Goal: Task Accomplishment & Management: Complete application form

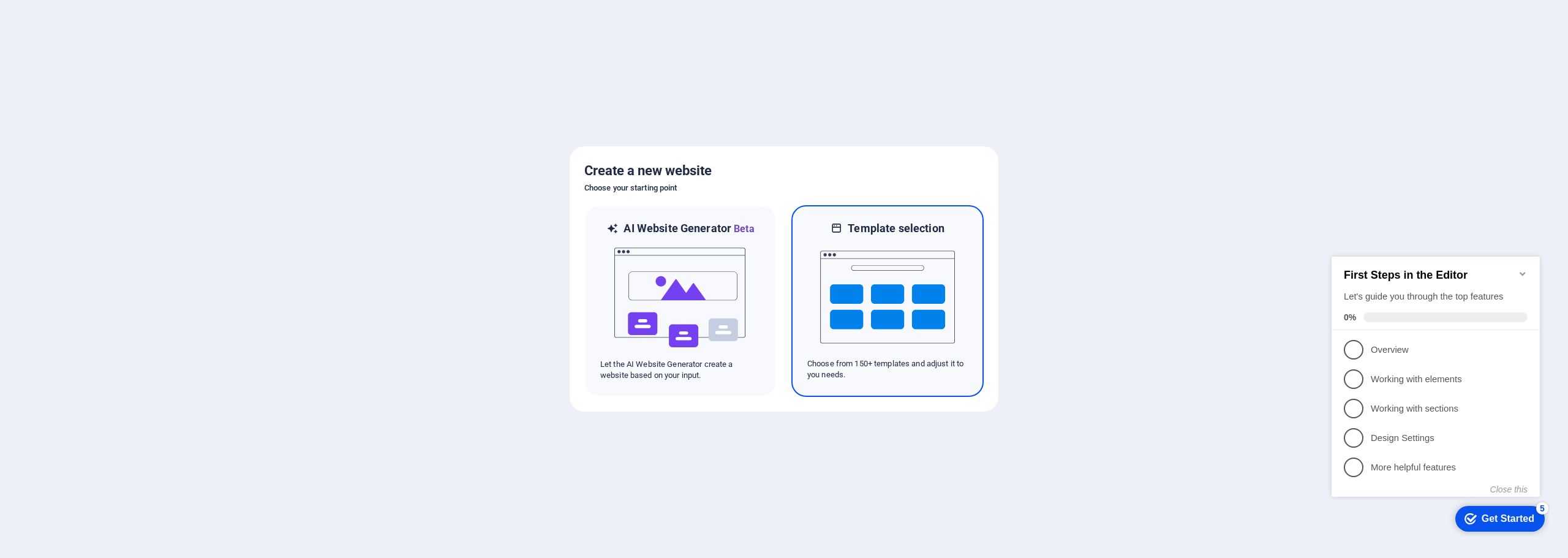
click at [886, 308] on img at bounding box center [887, 296] width 135 height 122
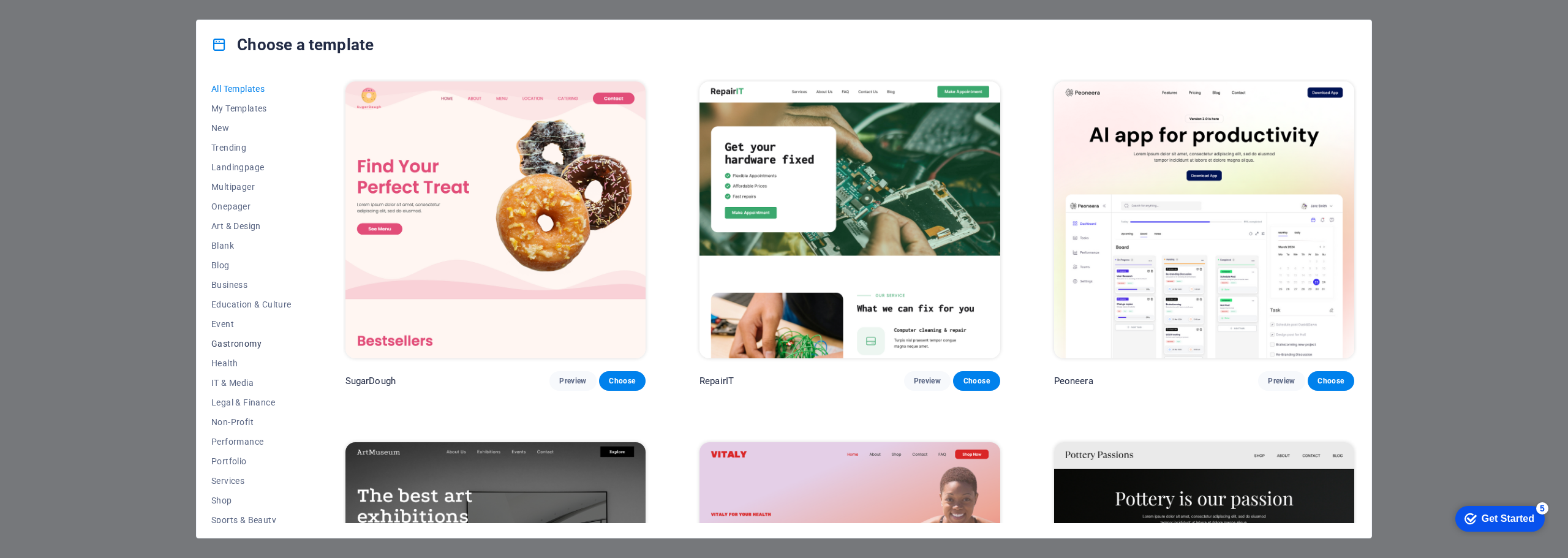
click at [251, 345] on span "Gastronomy" at bounding box center [251, 343] width 80 height 10
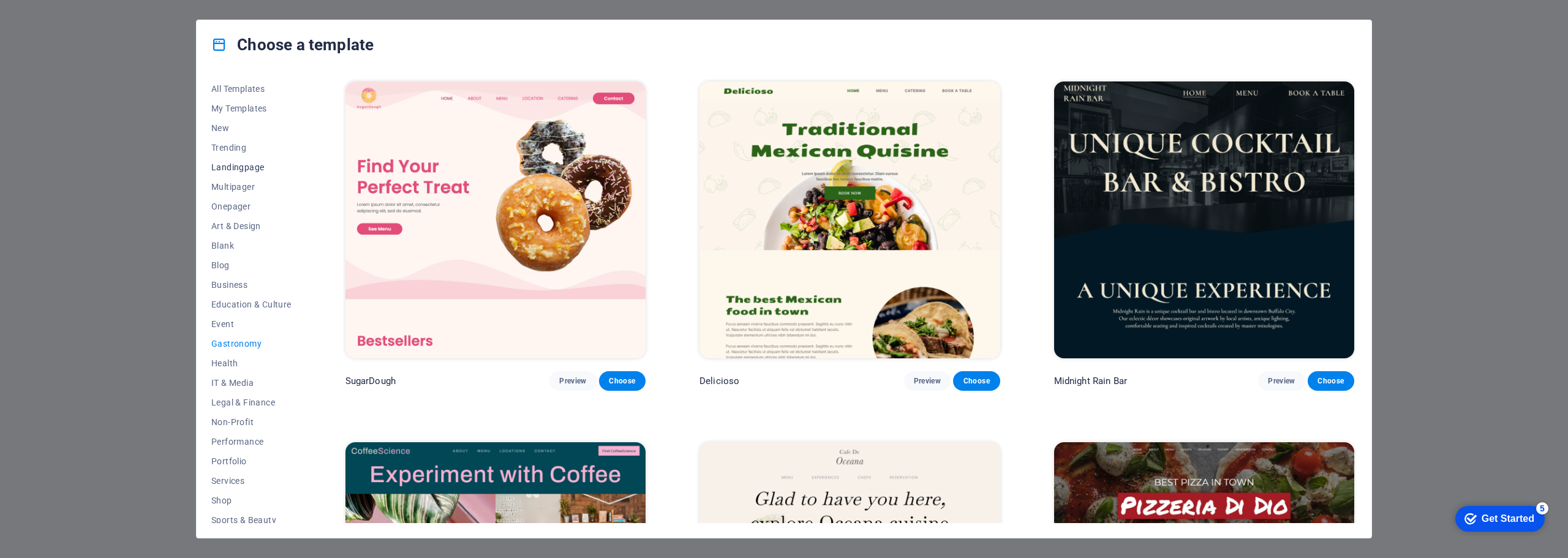
click at [245, 168] on span "Landingpage" at bounding box center [251, 167] width 80 height 10
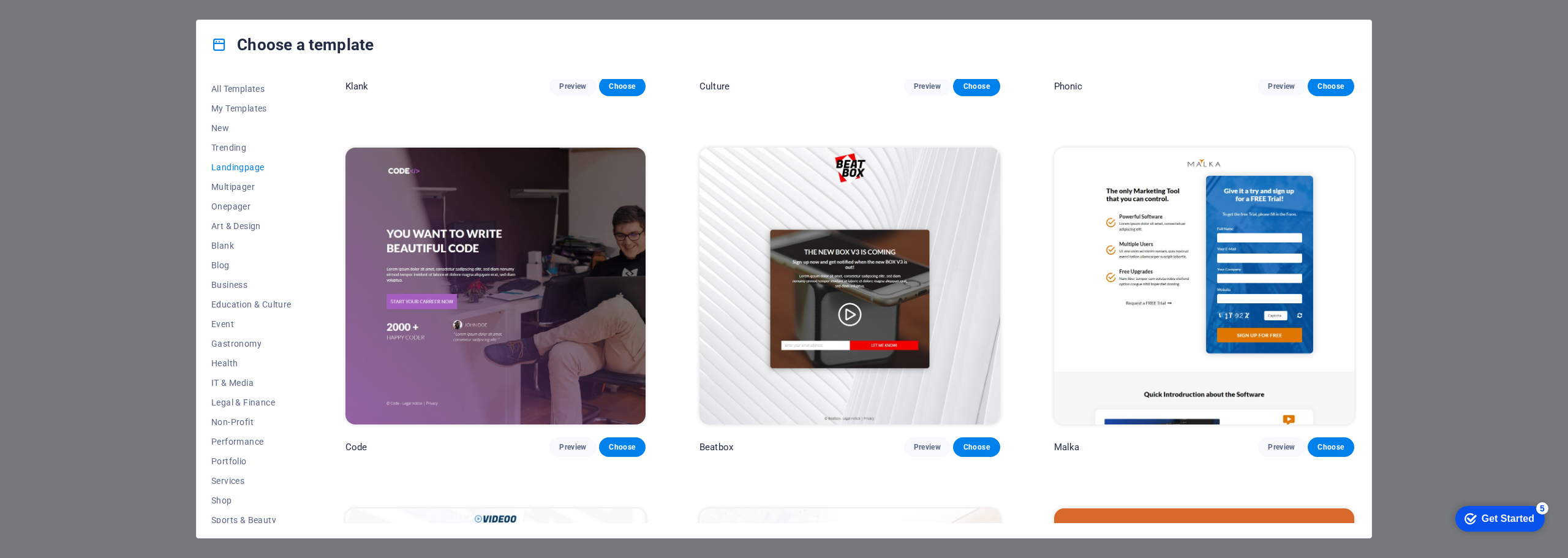
scroll to position [307, 0]
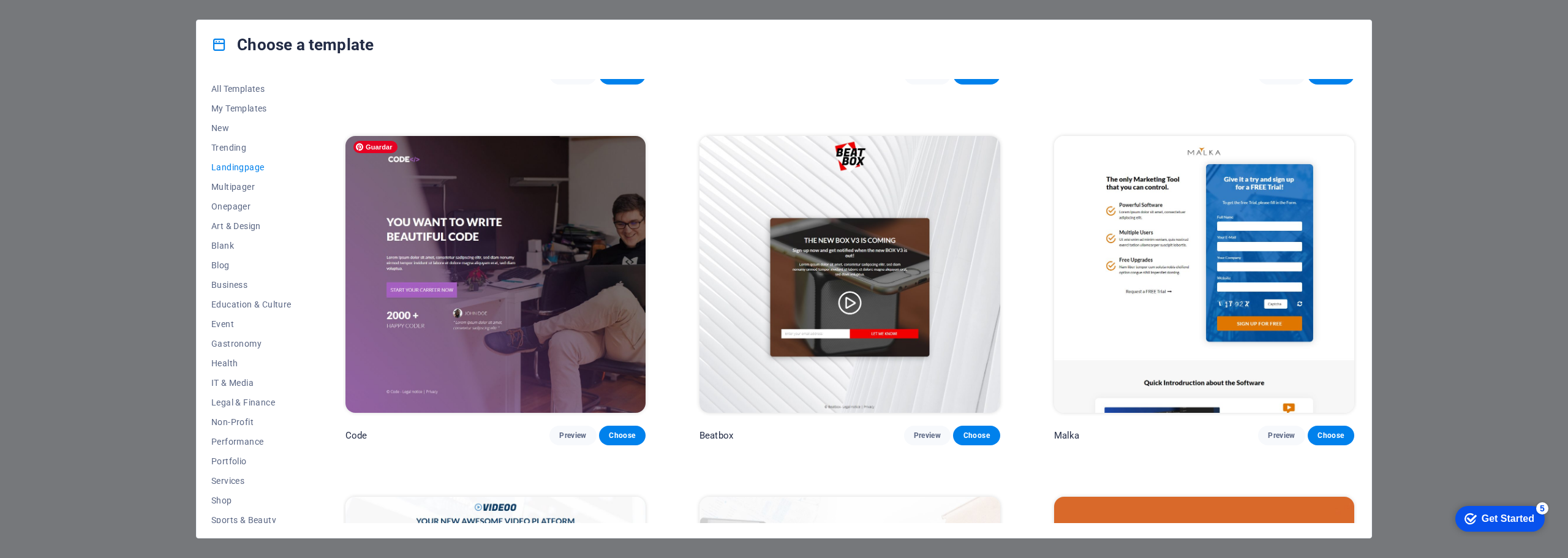
click at [558, 369] on img at bounding box center [495, 274] width 300 height 277
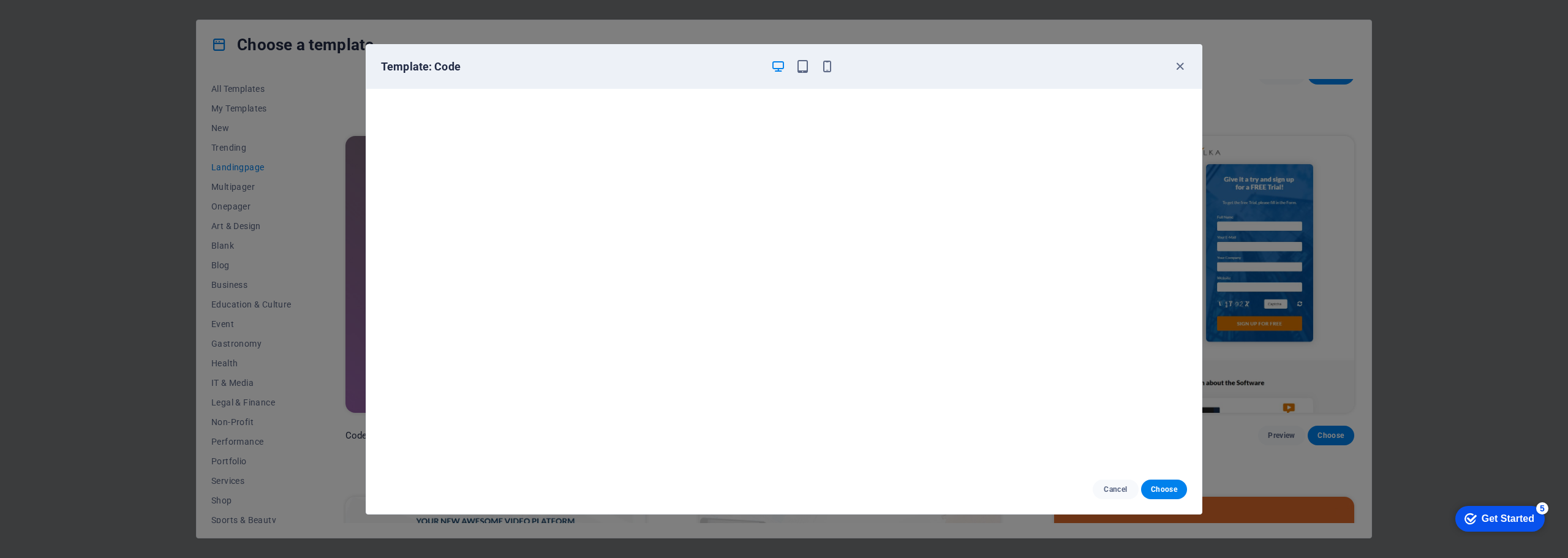
scroll to position [0, 0]
click at [1179, 63] on icon "button" at bounding box center [1180, 66] width 14 height 14
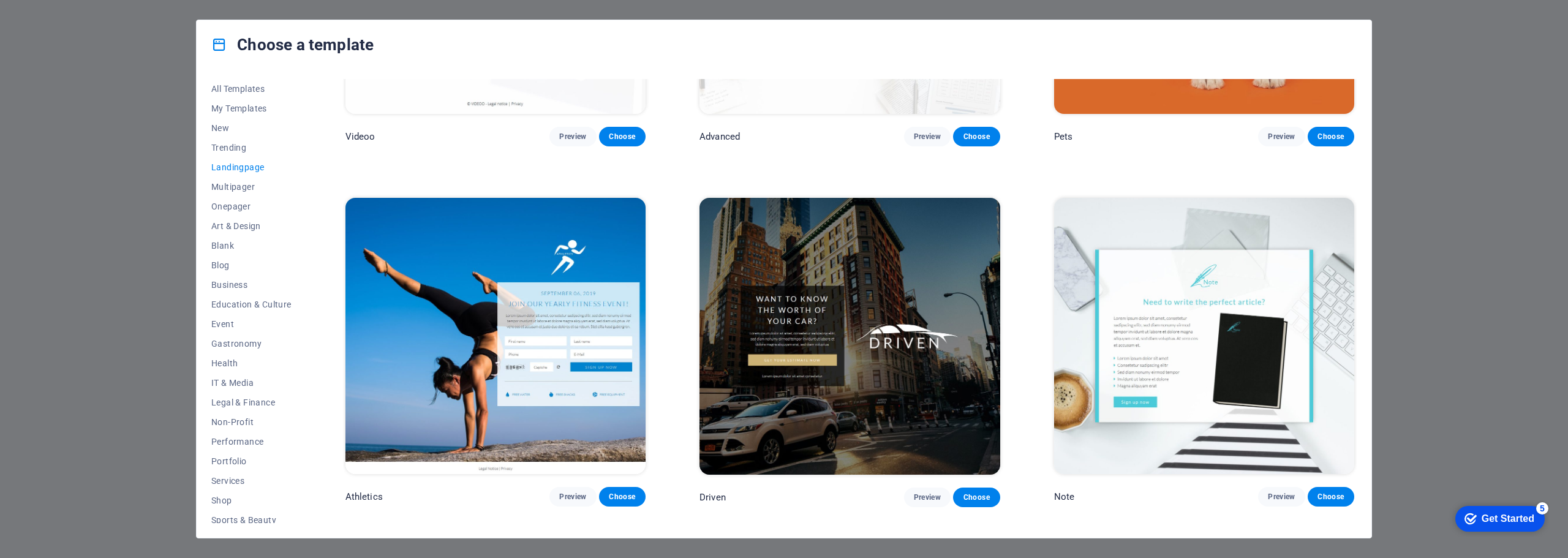
scroll to position [980, 0]
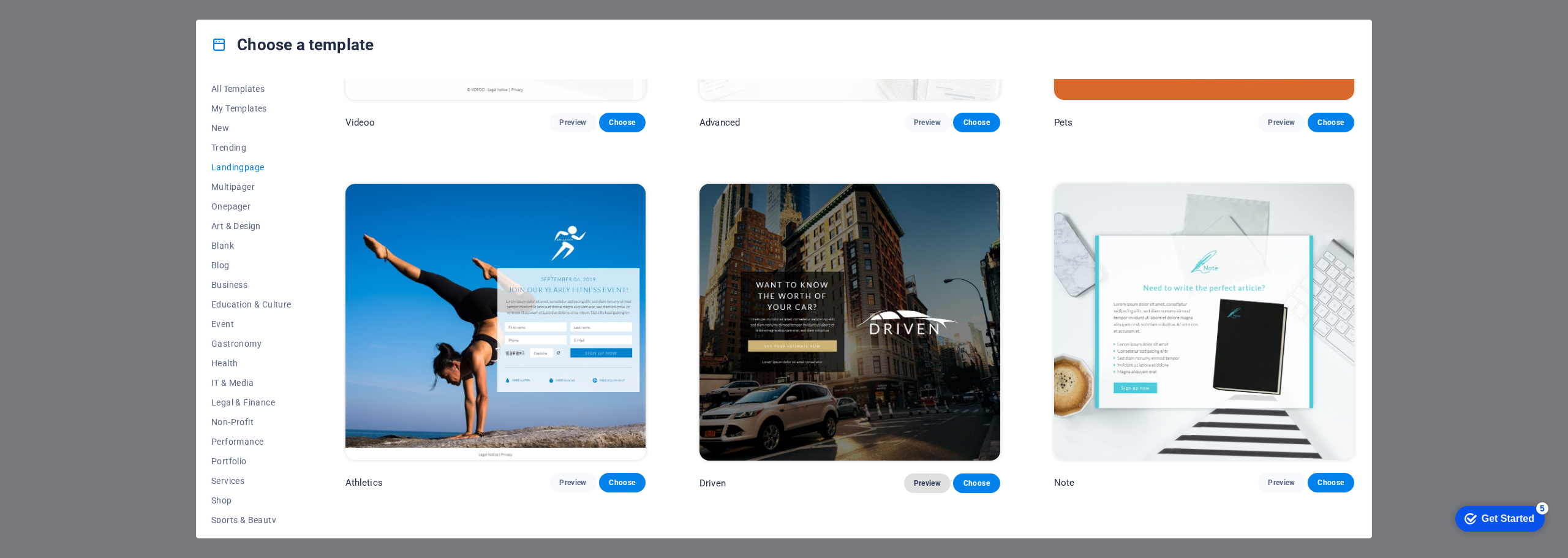
click at [919, 482] on span "Preview" at bounding box center [927, 484] width 27 height 10
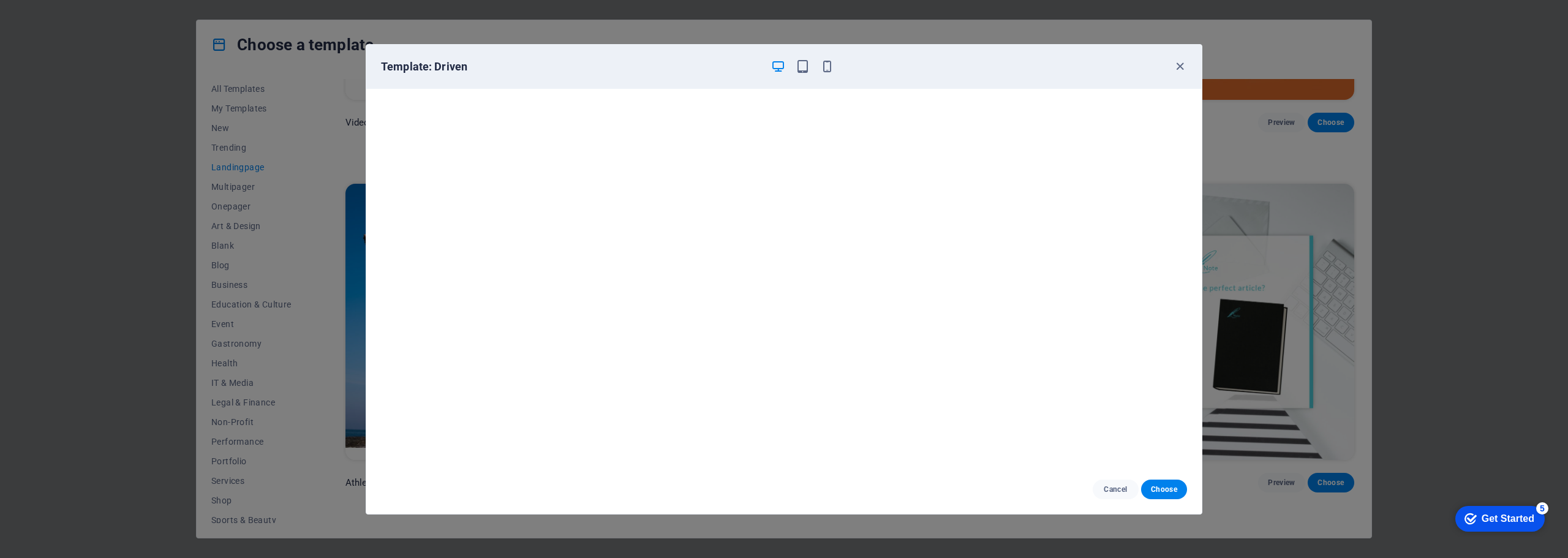
scroll to position [3, 0]
click at [1115, 490] on span "Cancel" at bounding box center [1115, 490] width 26 height 10
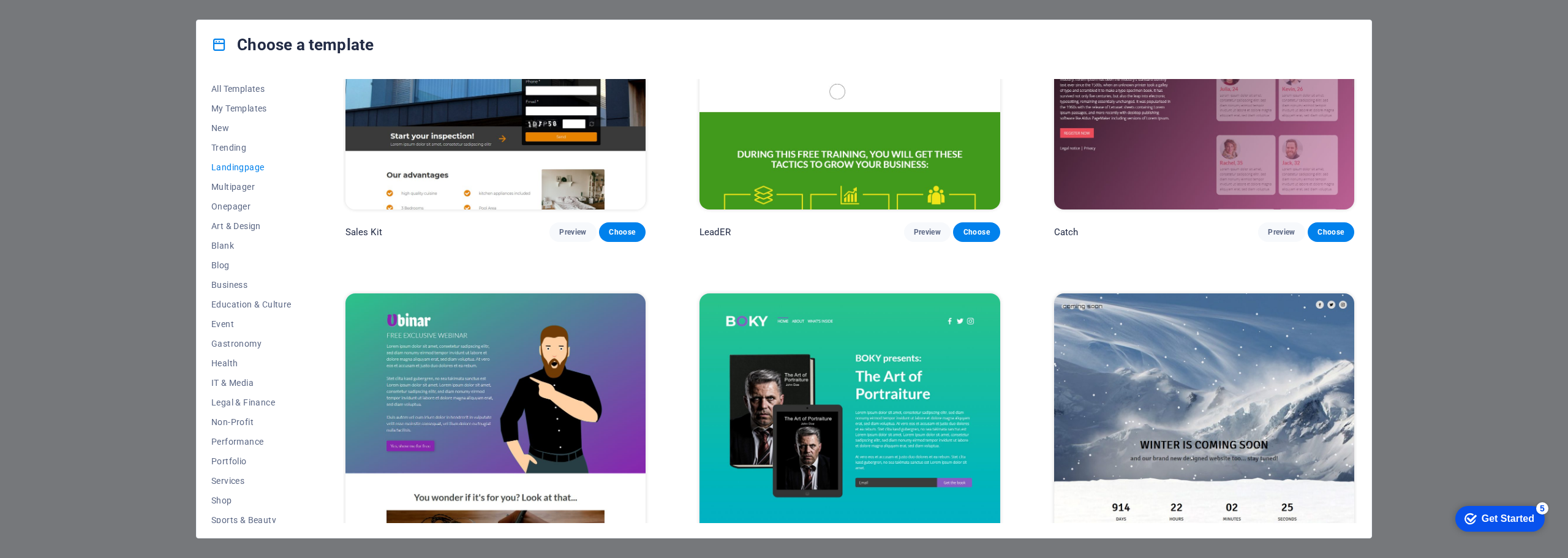
scroll to position [2268, 0]
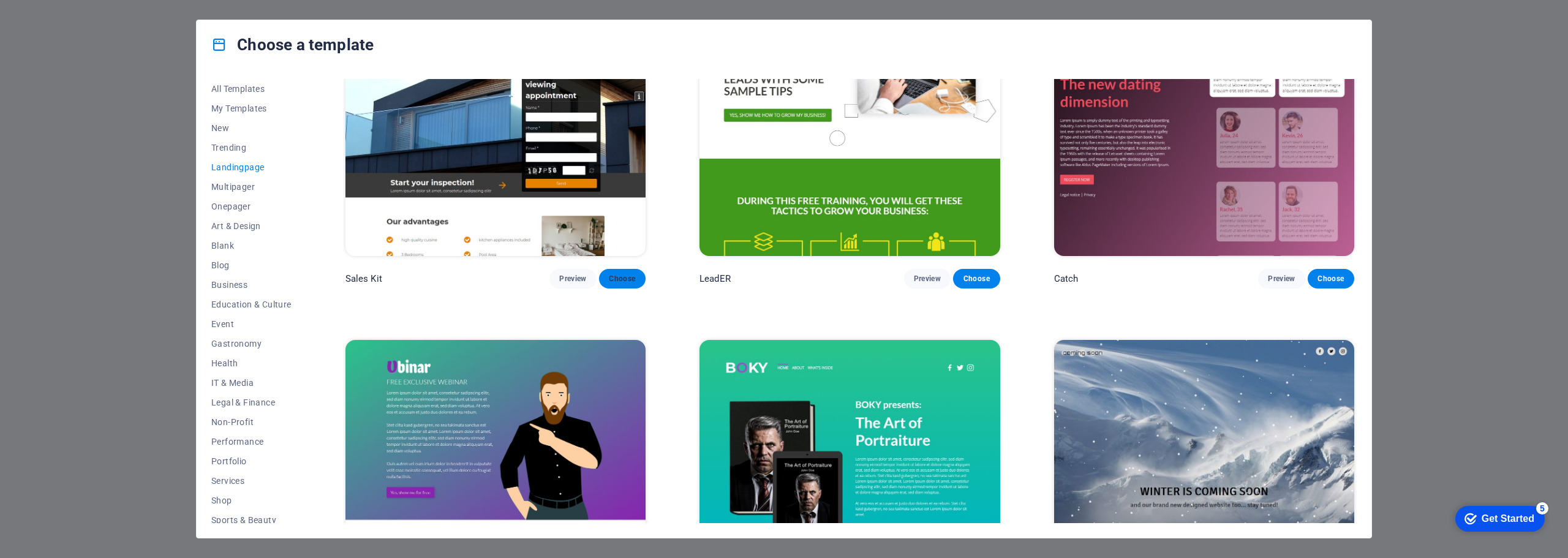
click at [642, 272] on button "Choose" at bounding box center [622, 279] width 46 height 19
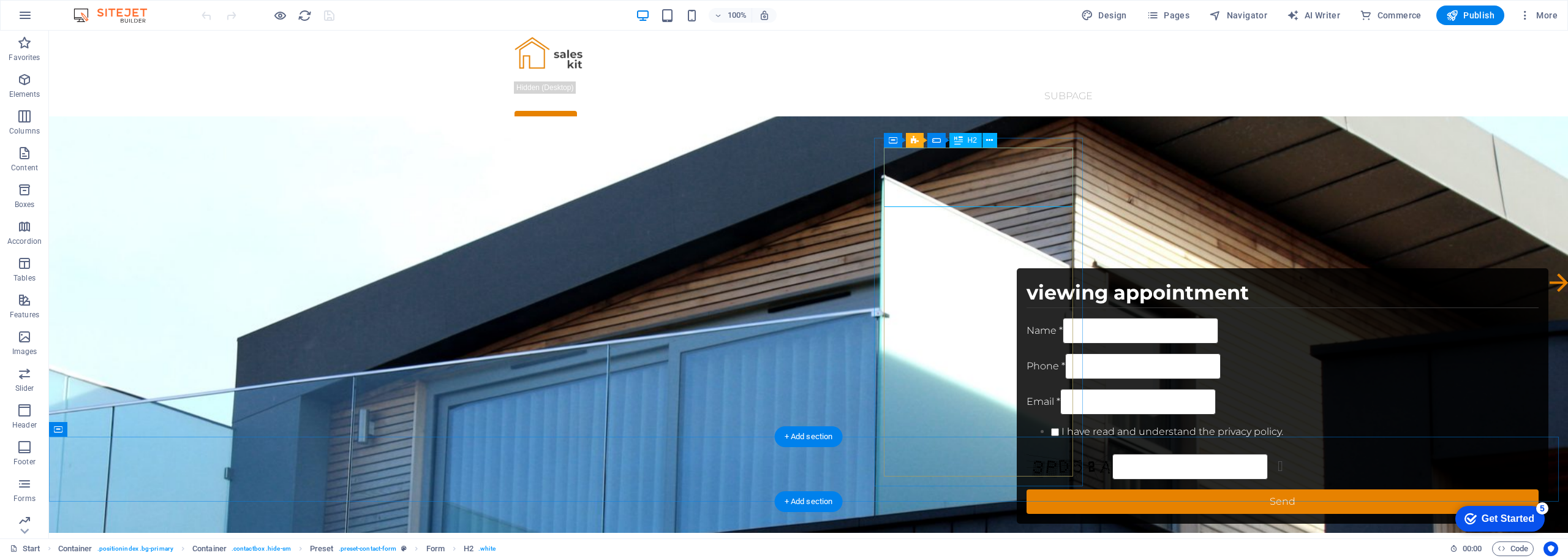
click at [1027, 278] on div "viewing appointment" at bounding box center [1282, 292] width 512 height 30
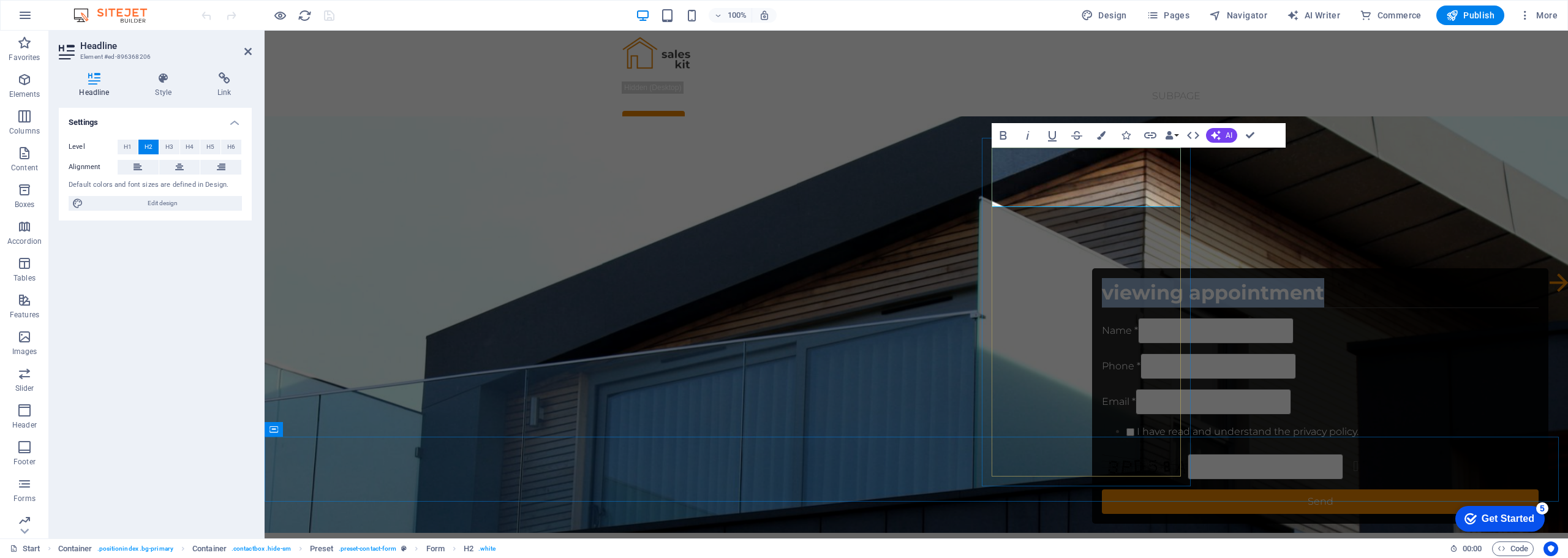
click at [1120, 278] on h2 "viewing appointment" at bounding box center [1320, 292] width 436 height 30
drag, startPoint x: 1127, startPoint y: 191, endPoint x: 995, endPoint y: 163, distance: 134.9
click at [1102, 278] on h2 "viewing appointment" at bounding box center [1320, 292] width 436 height 30
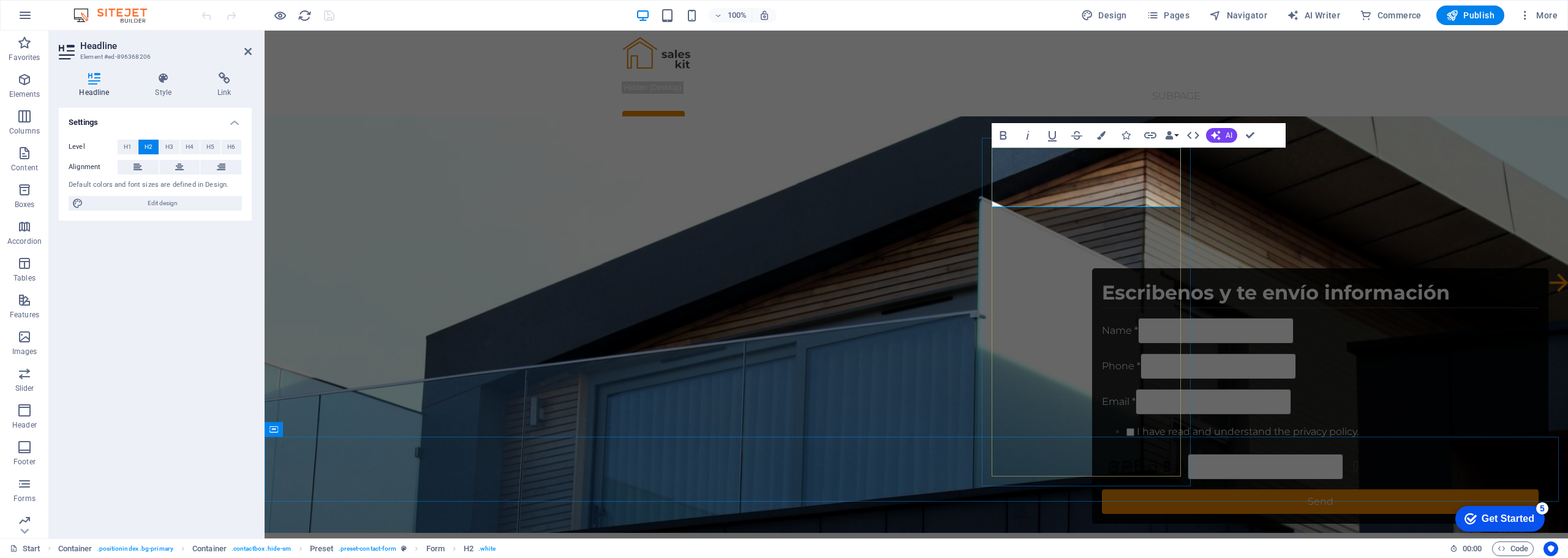
click at [1102, 278] on h2 "Escribenos y te envío información" at bounding box center [1320, 292] width 436 height 30
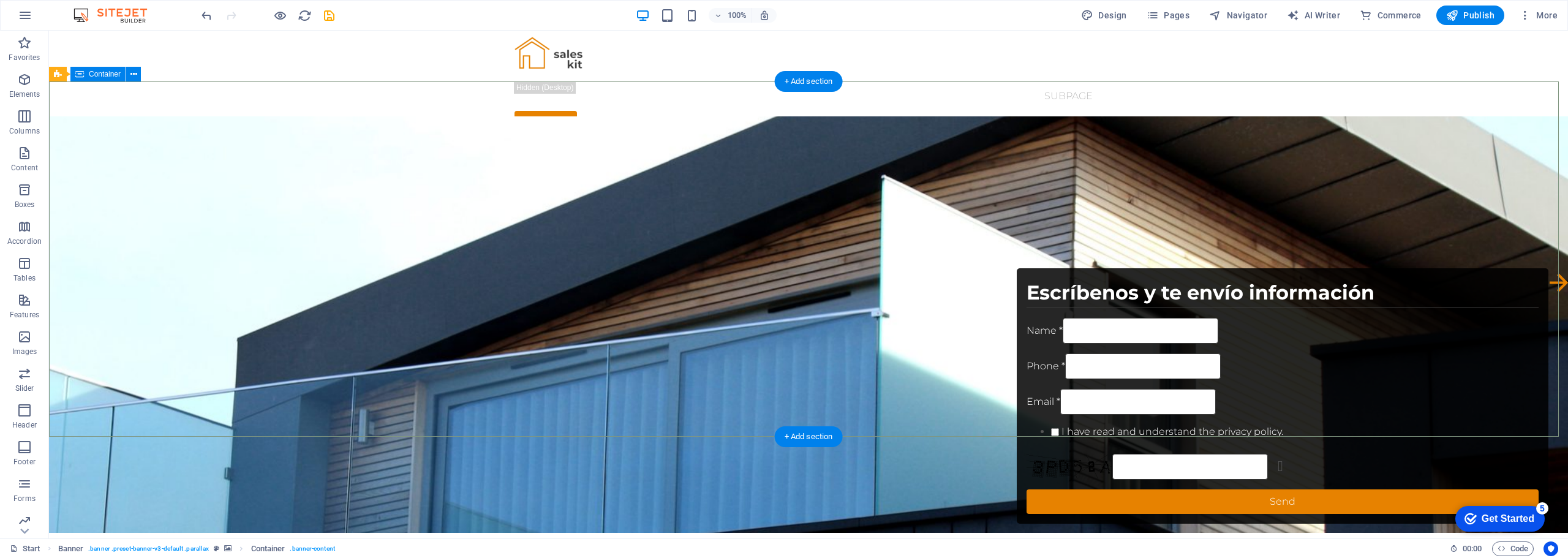
click at [136, 76] on icon at bounding box center [134, 74] width 7 height 13
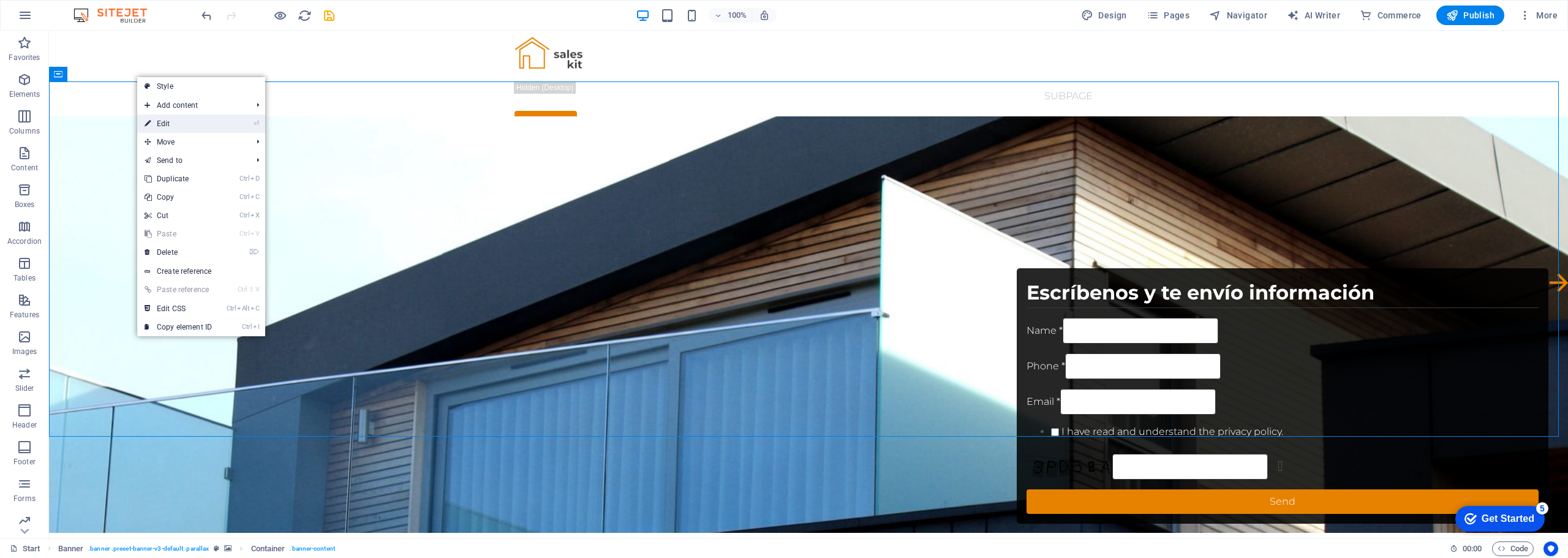
click at [259, 123] on icon "⏎" at bounding box center [257, 123] width 6 height 8
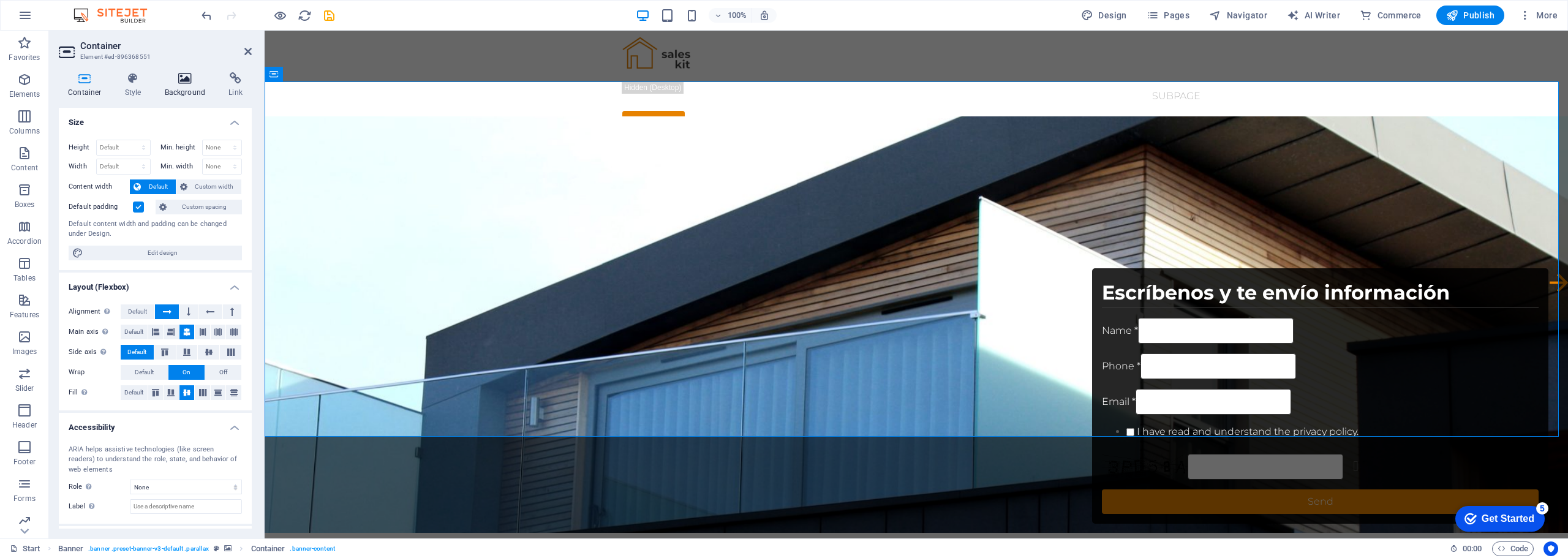
click at [187, 83] on icon at bounding box center [186, 78] width 60 height 13
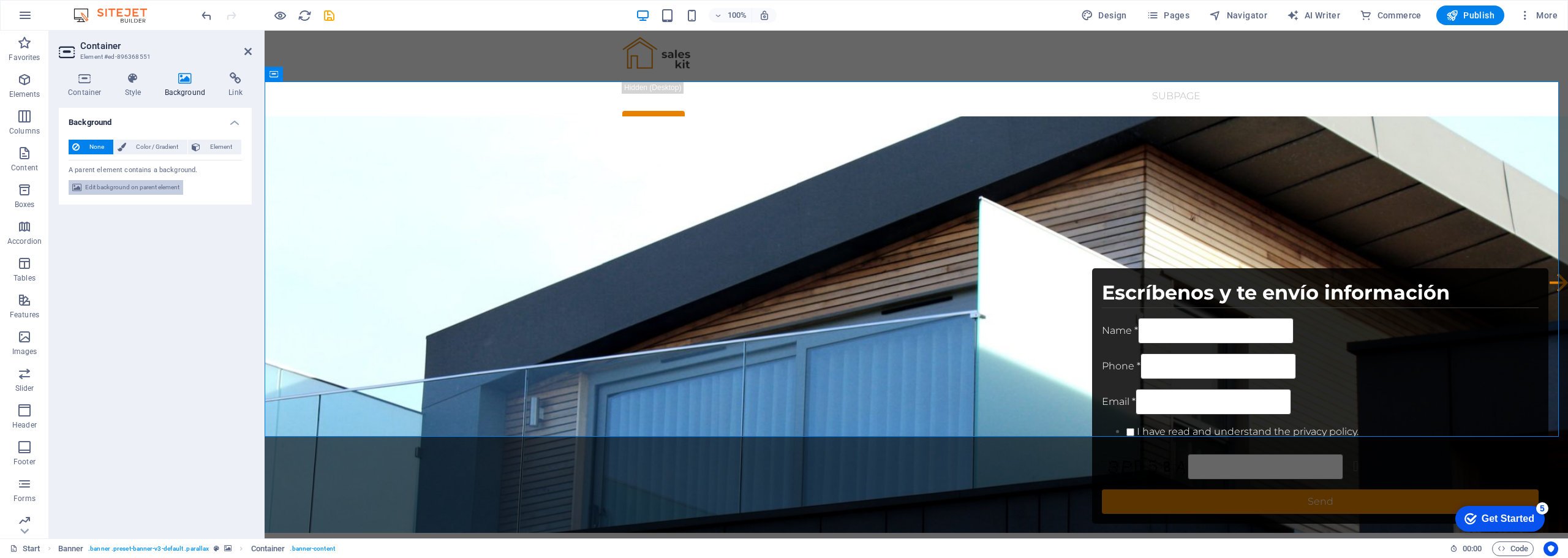
click at [143, 188] on span "Edit background on parent element" at bounding box center [133, 187] width 94 height 14
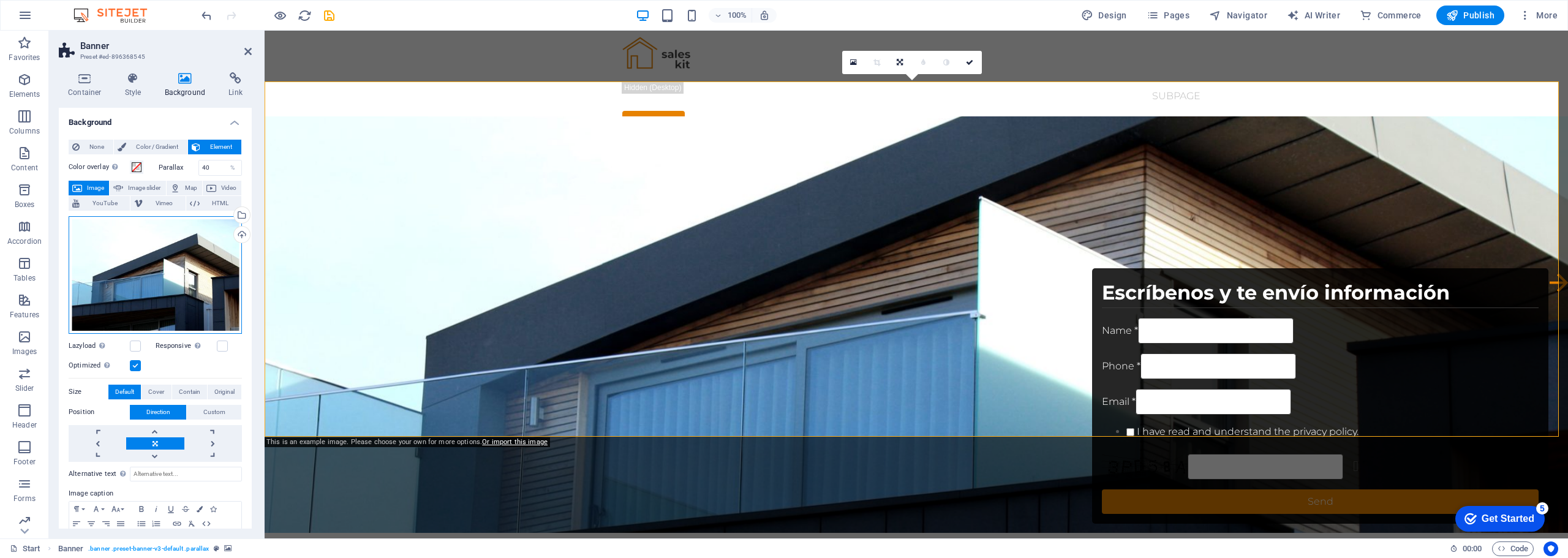
click at [171, 262] on div "Drag files here, click to choose files or select files from Files or our free s…" at bounding box center [155, 275] width 173 height 117
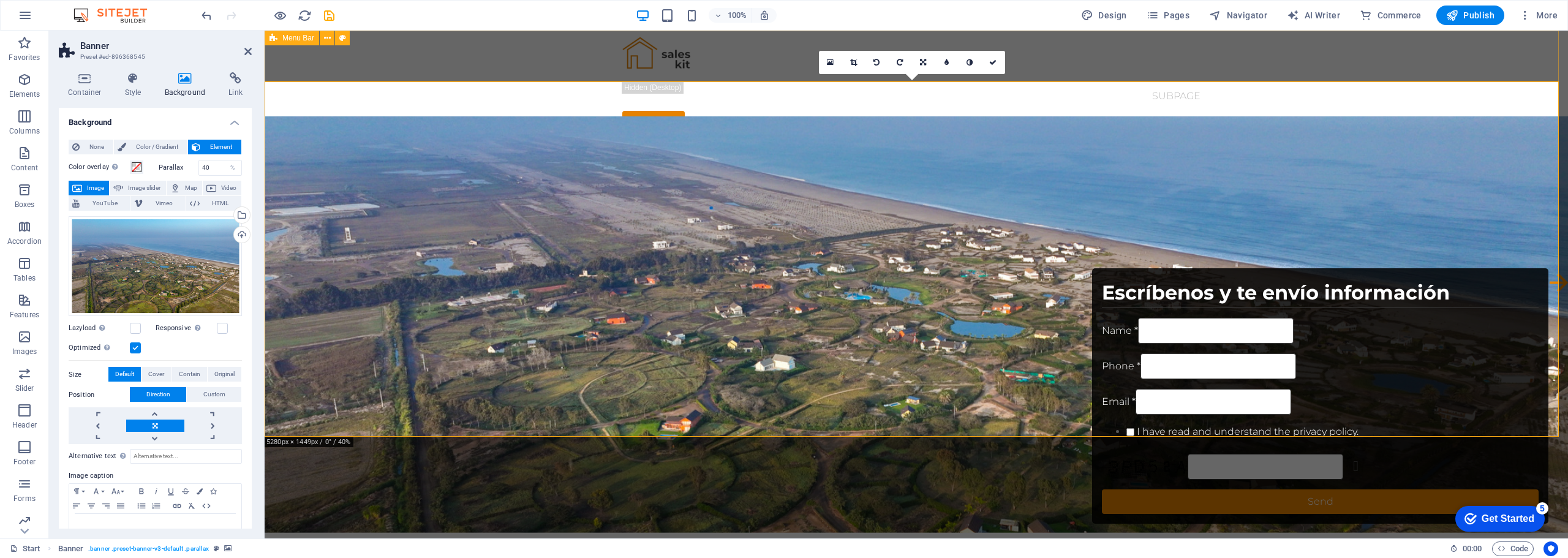
click at [465, 65] on div "Start Subpage Request" at bounding box center [916, 84] width 1304 height 106
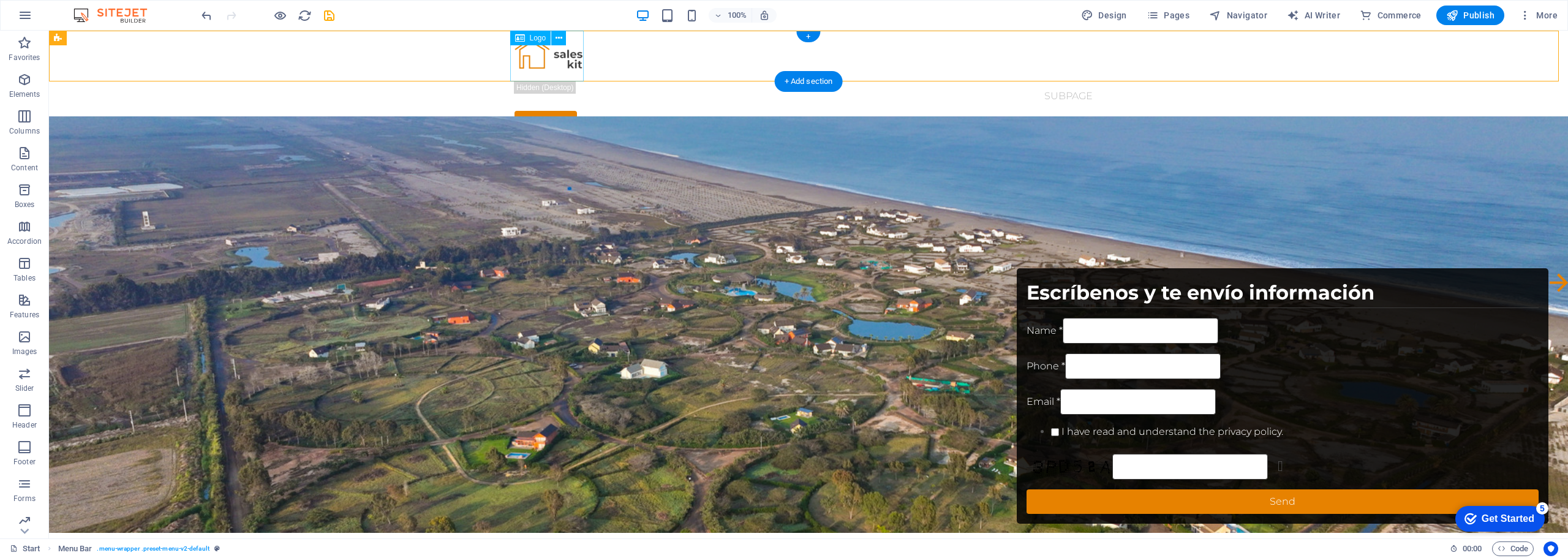
click at [531, 62] on div at bounding box center [809, 56] width 588 height 51
click at [537, 38] on span "Logo" at bounding box center [537, 38] width 16 height 8
select select "px"
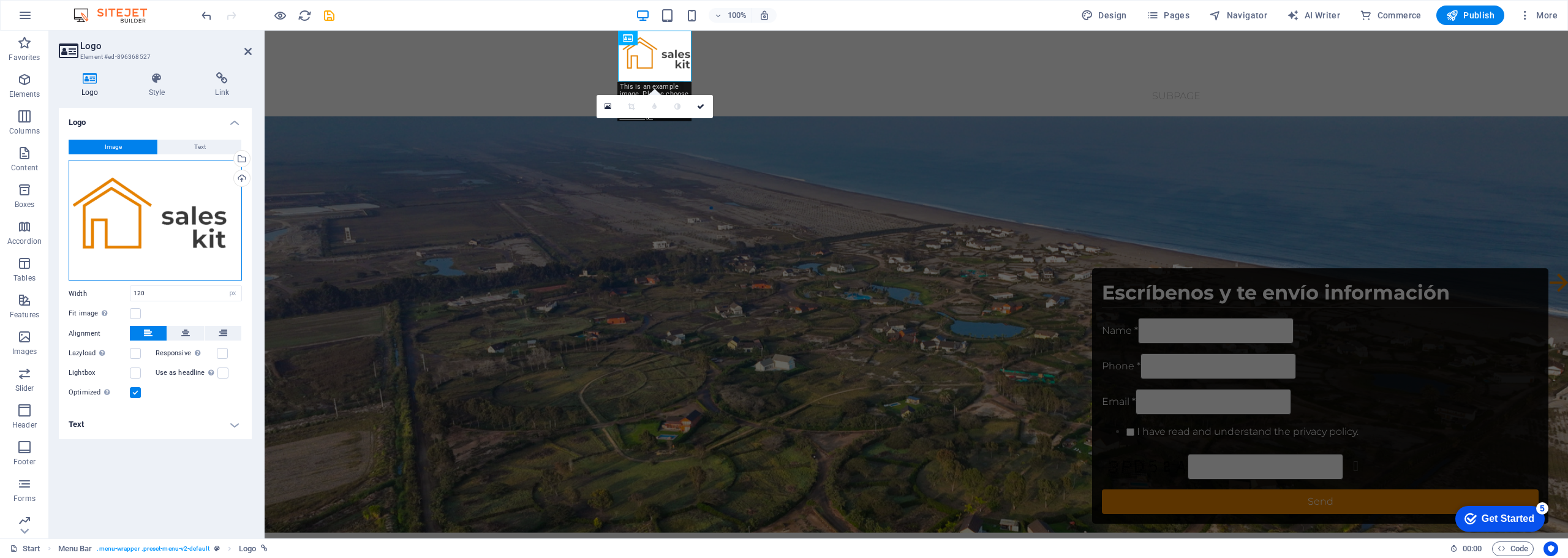
click at [164, 217] on div "Drag files here, click to choose files or select files from Files or our free s…" at bounding box center [155, 220] width 173 height 121
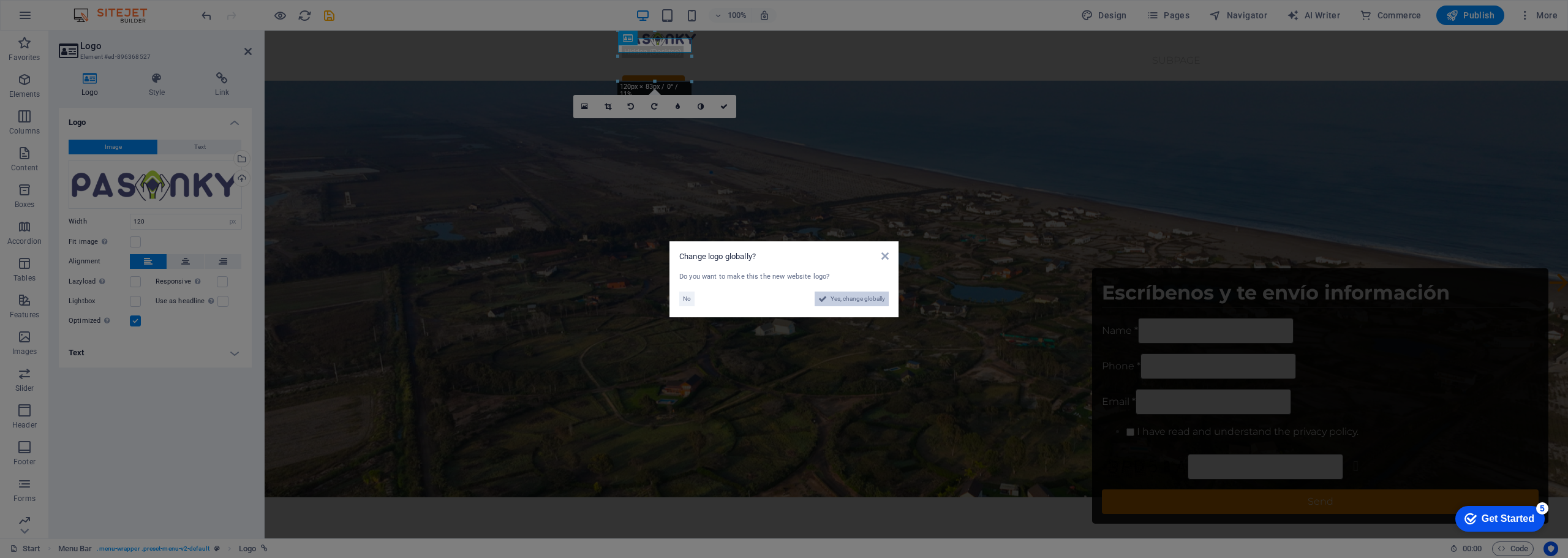
click at [855, 298] on span "Yes, change globally" at bounding box center [858, 298] width 55 height 14
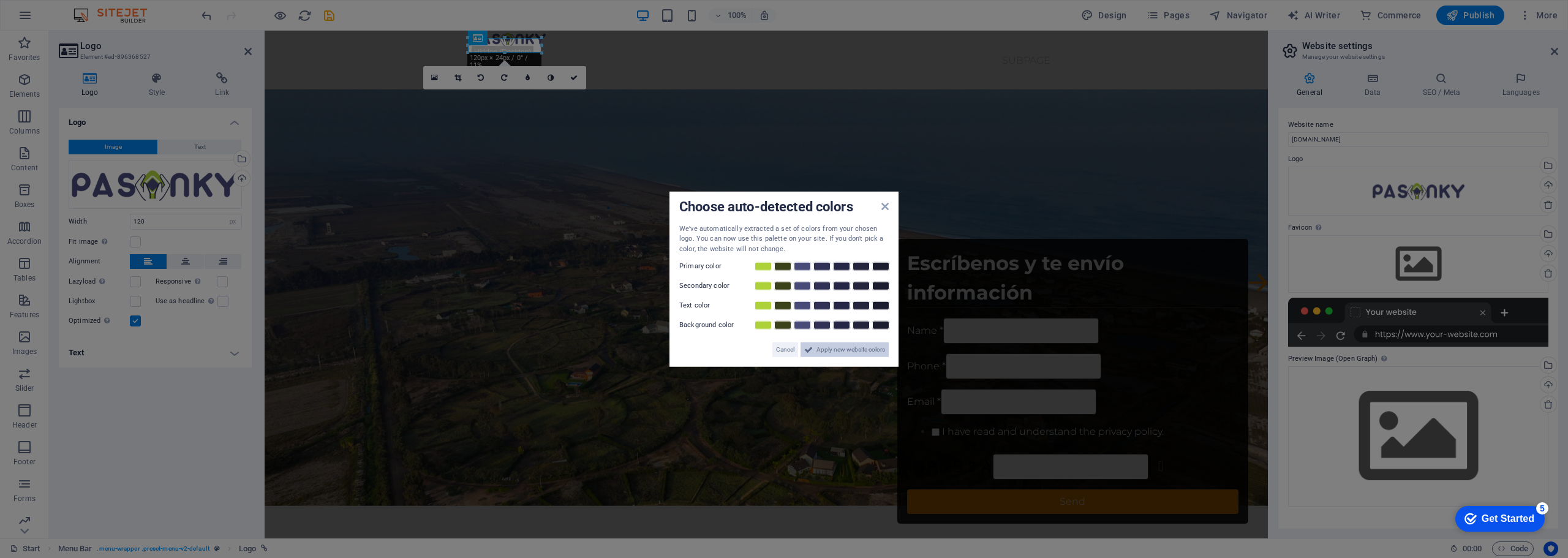
click at [877, 352] on span "Apply new website colors" at bounding box center [850, 349] width 68 height 14
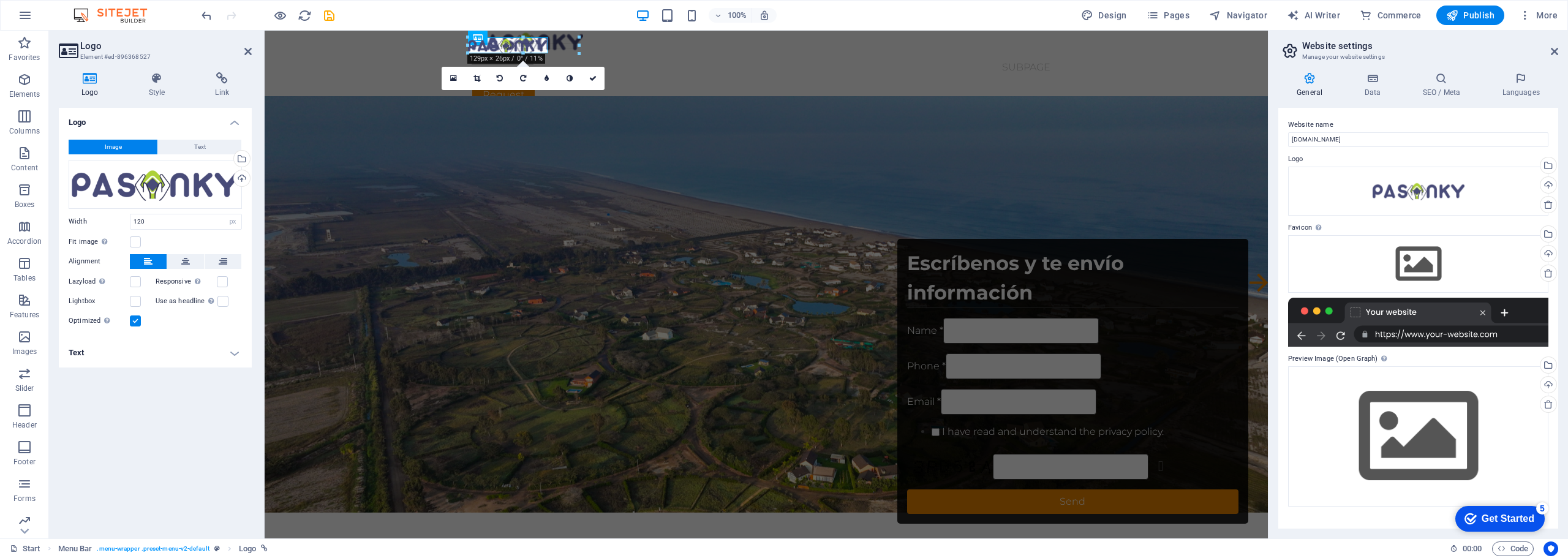
drag, startPoint x: 541, startPoint y: 52, endPoint x: 285, endPoint y: 28, distance: 257.1
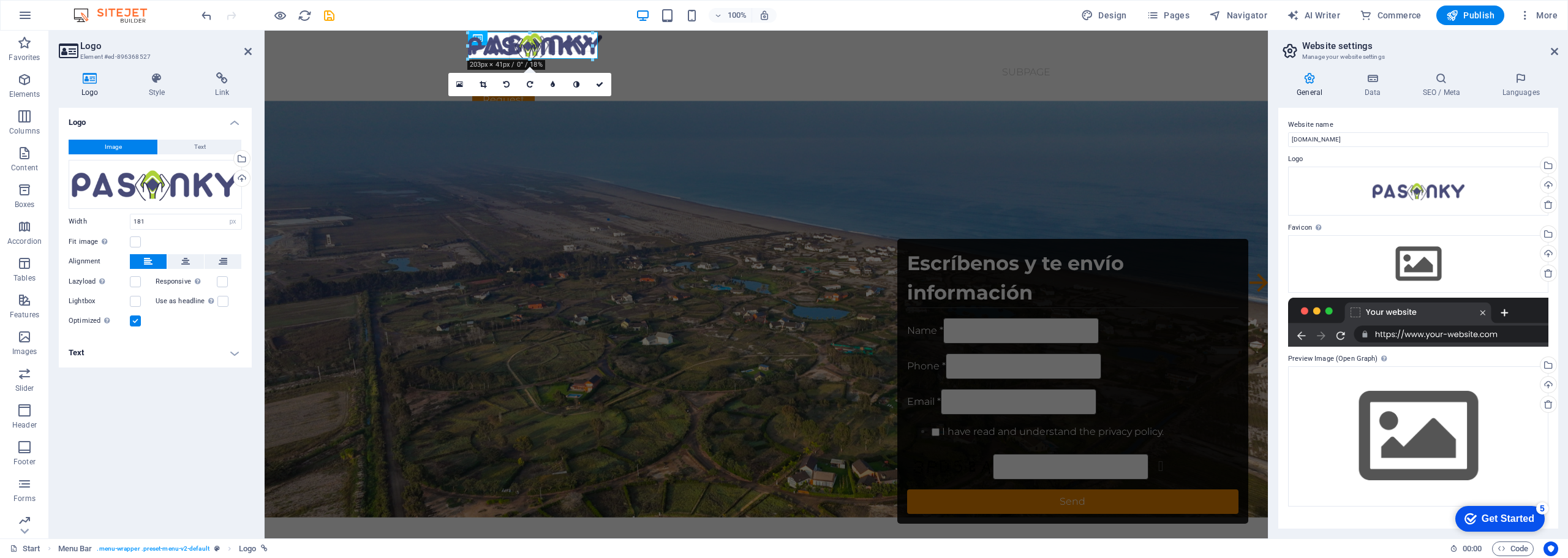
drag, startPoint x: 467, startPoint y: 55, endPoint x: 195, endPoint y: 28, distance: 273.3
drag, startPoint x: 466, startPoint y: 34, endPoint x: 458, endPoint y: 30, distance: 8.9
type input "227"
click at [853, 59] on nav "Start Subpage" at bounding box center [766, 73] width 588 height 30
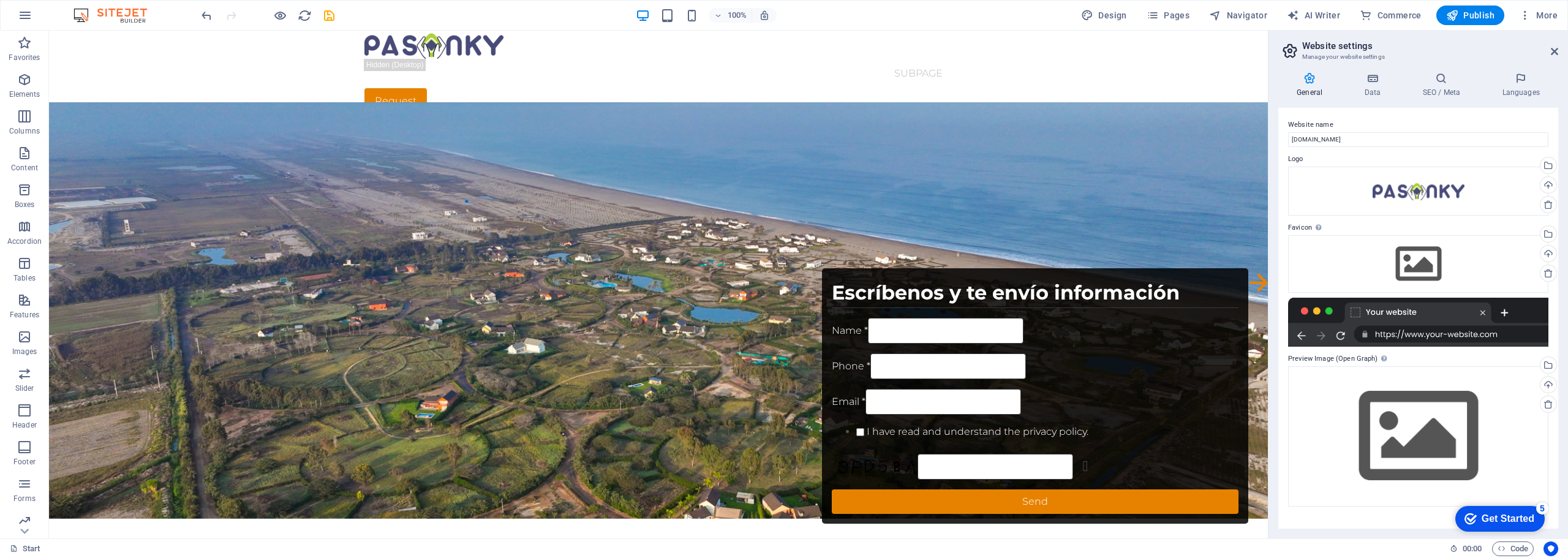
click at [1505, 520] on div "Get Started" at bounding box center [1507, 519] width 53 height 11
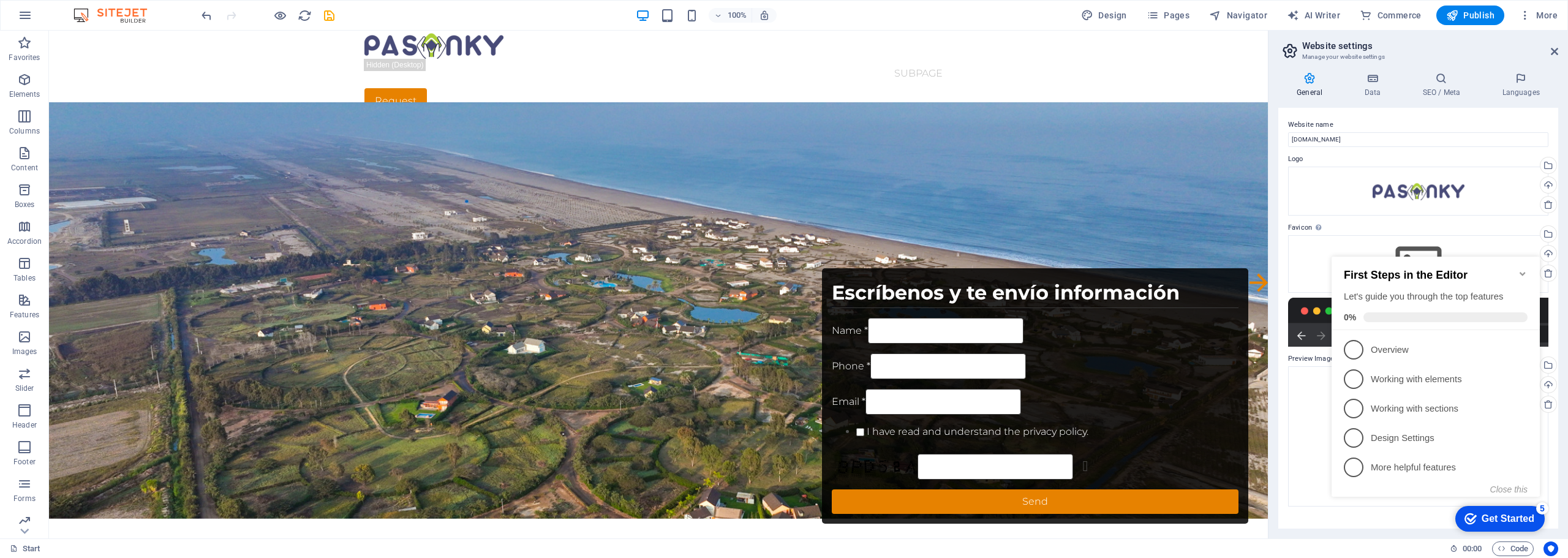
click at [1524, 269] on icon "Minimize checklist" at bounding box center [1523, 274] width 10 height 10
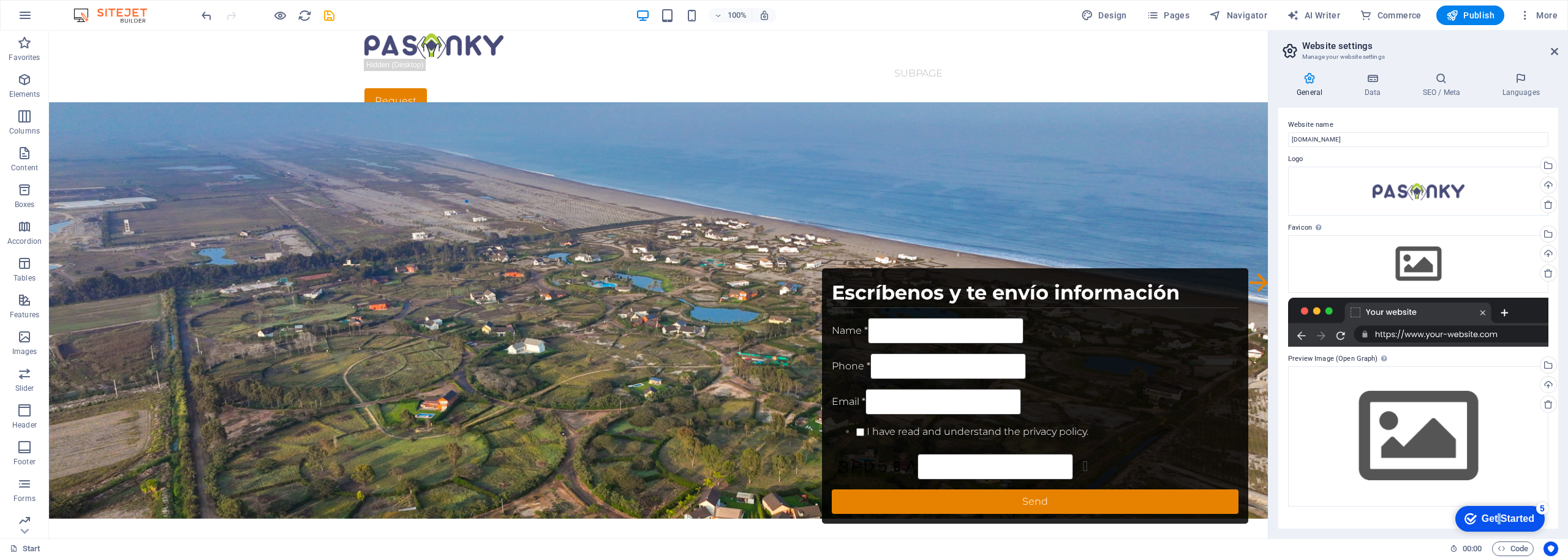
click at [1497, 516] on div "Get Started" at bounding box center [1507, 519] width 53 height 11
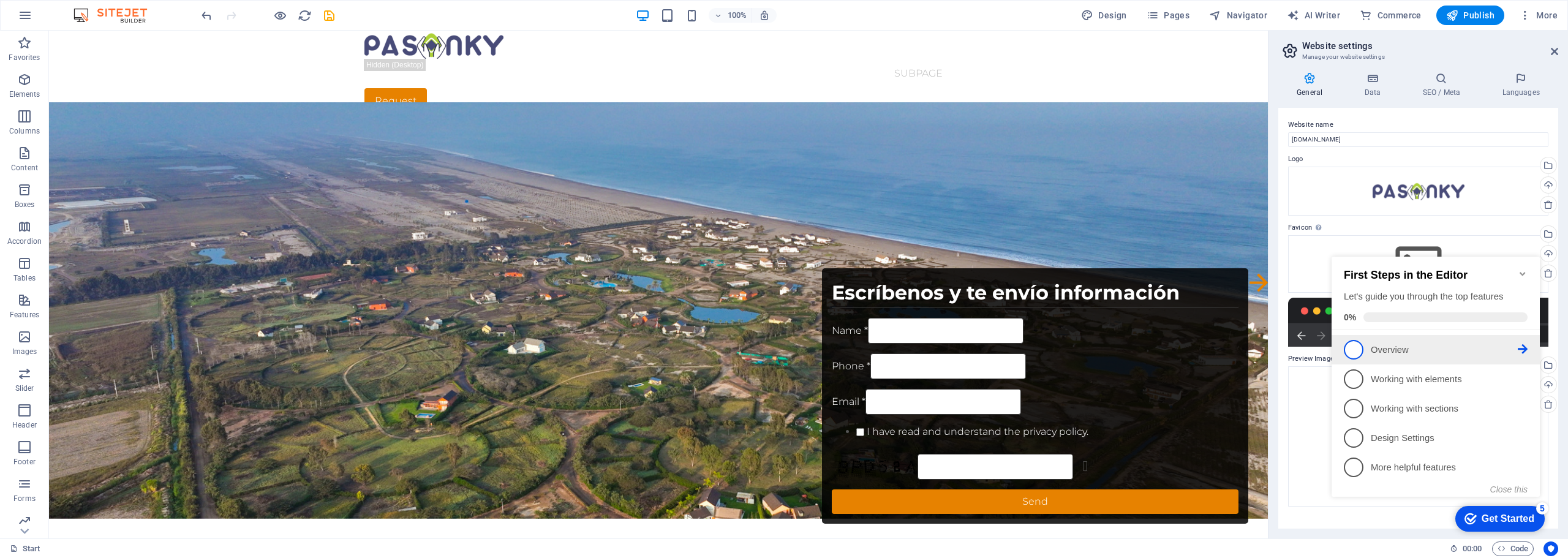
click at [1398, 348] on p "Overview - incomplete" at bounding box center [1444, 349] width 147 height 13
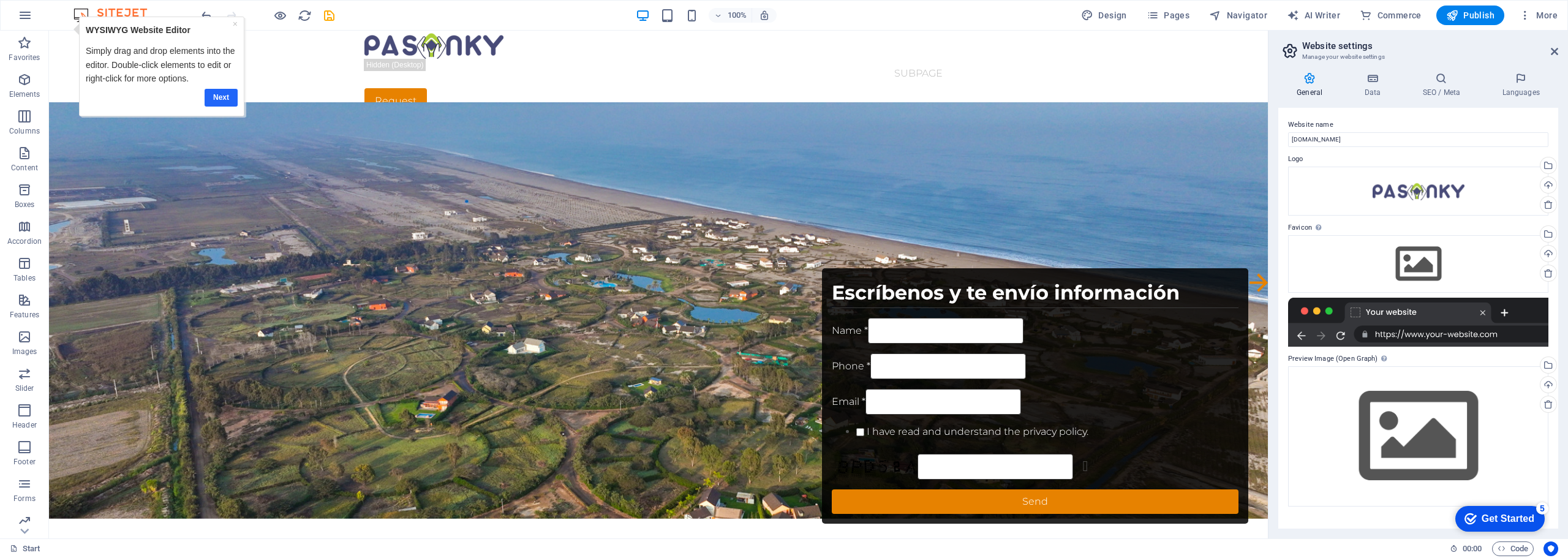
click at [220, 96] on link "Next" at bounding box center [221, 97] width 33 height 17
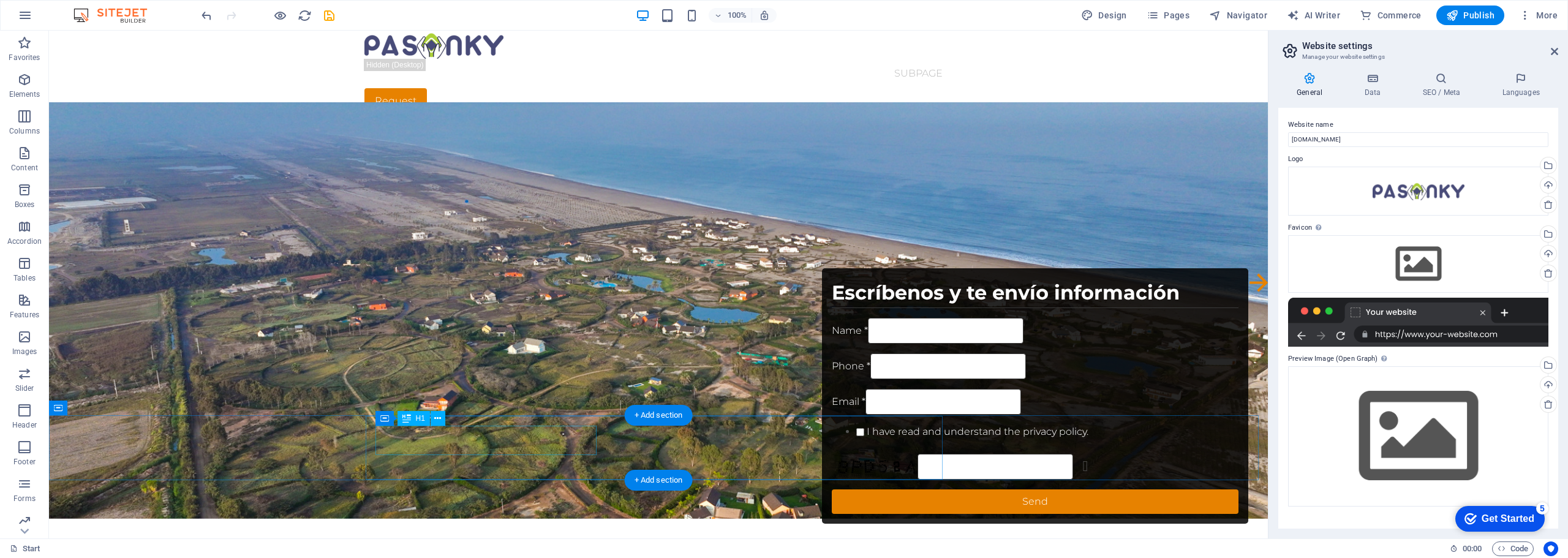
click at [832, 318] on div "Name *" at bounding box center [1035, 331] width 408 height 26
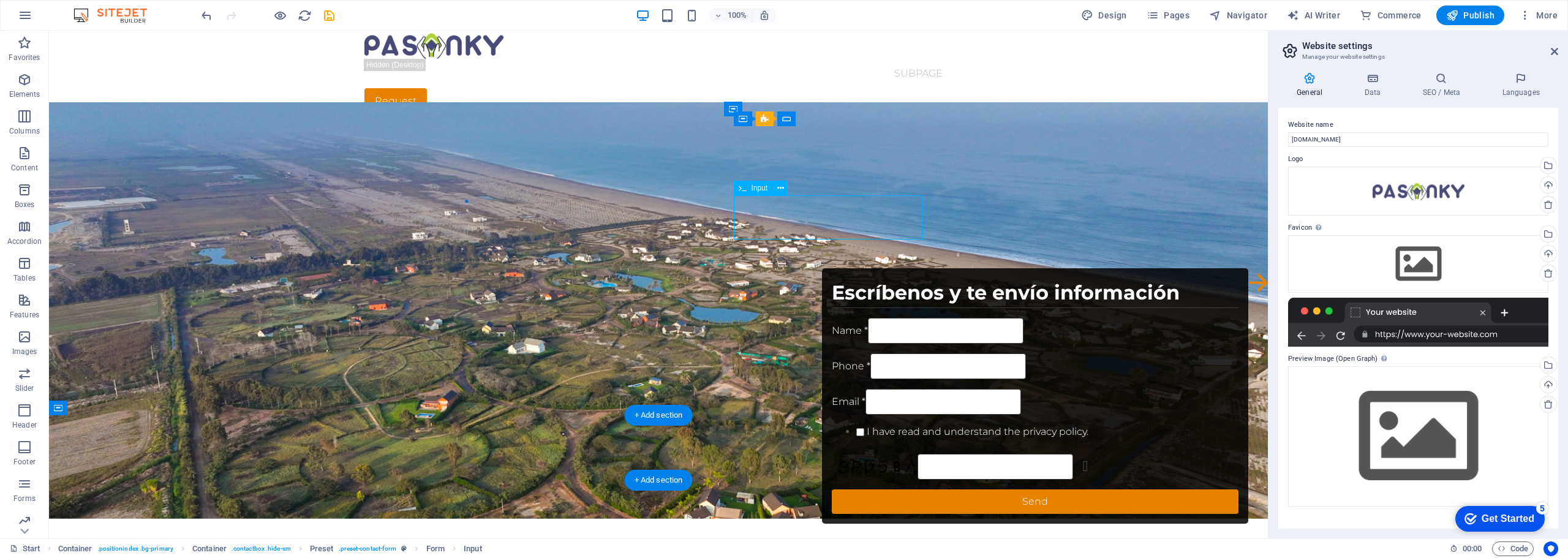
click at [832, 318] on div "Name *" at bounding box center [1035, 331] width 408 height 26
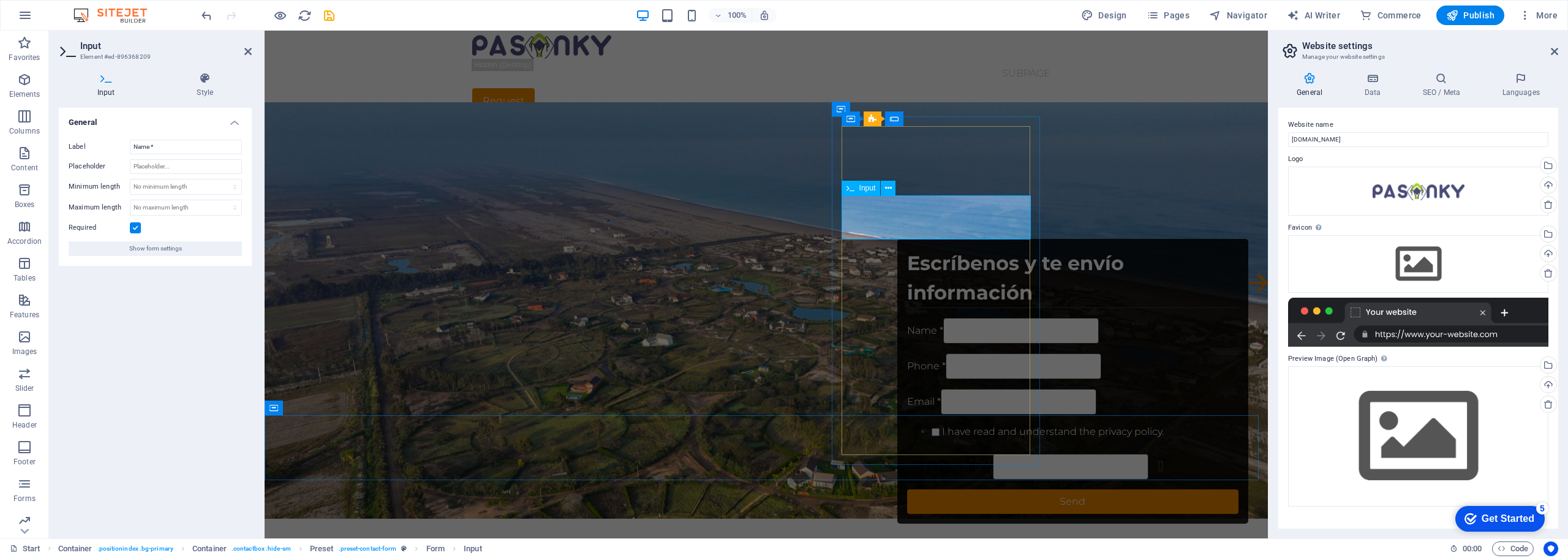
click at [907, 318] on div "Name *" at bounding box center [1072, 331] width 332 height 26
click at [157, 146] on input "Name *" at bounding box center [186, 146] width 112 height 14
drag, startPoint x: 166, startPoint y: 145, endPoint x: 126, endPoint y: 144, distance: 40.0
click at [126, 144] on div "Label Name *" at bounding box center [155, 146] width 173 height 14
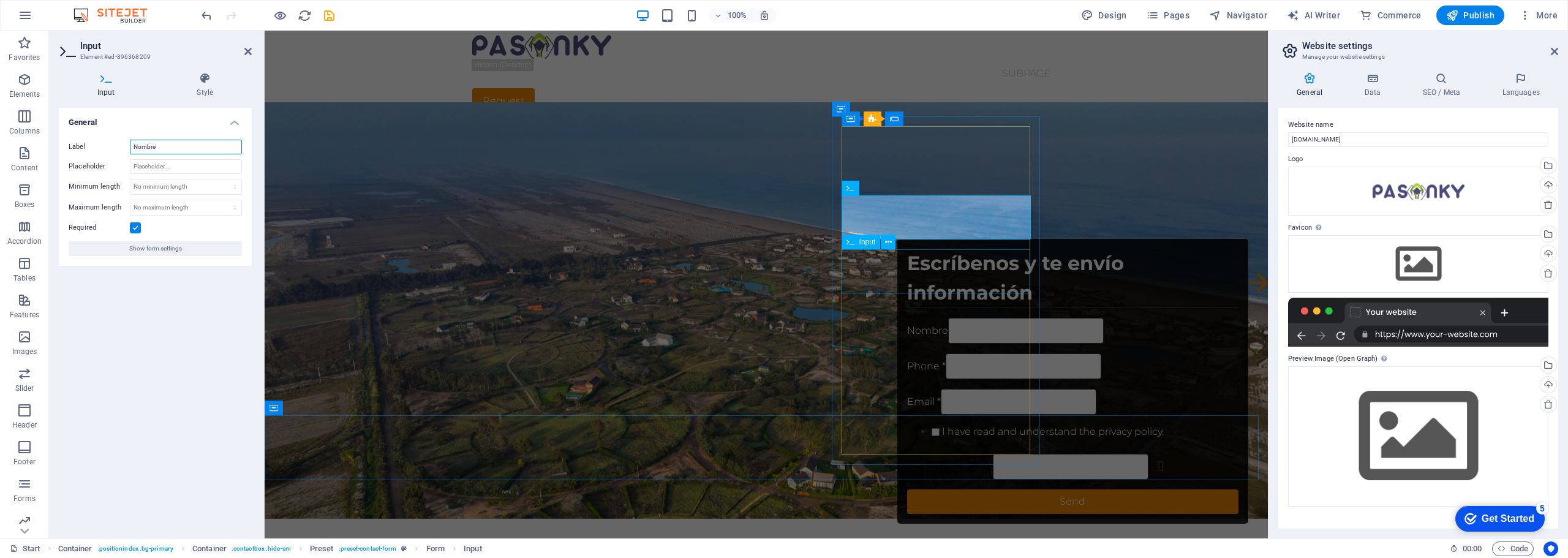
type input "Nombre"
click at [907, 354] on div "Phone *" at bounding box center [1072, 367] width 332 height 26
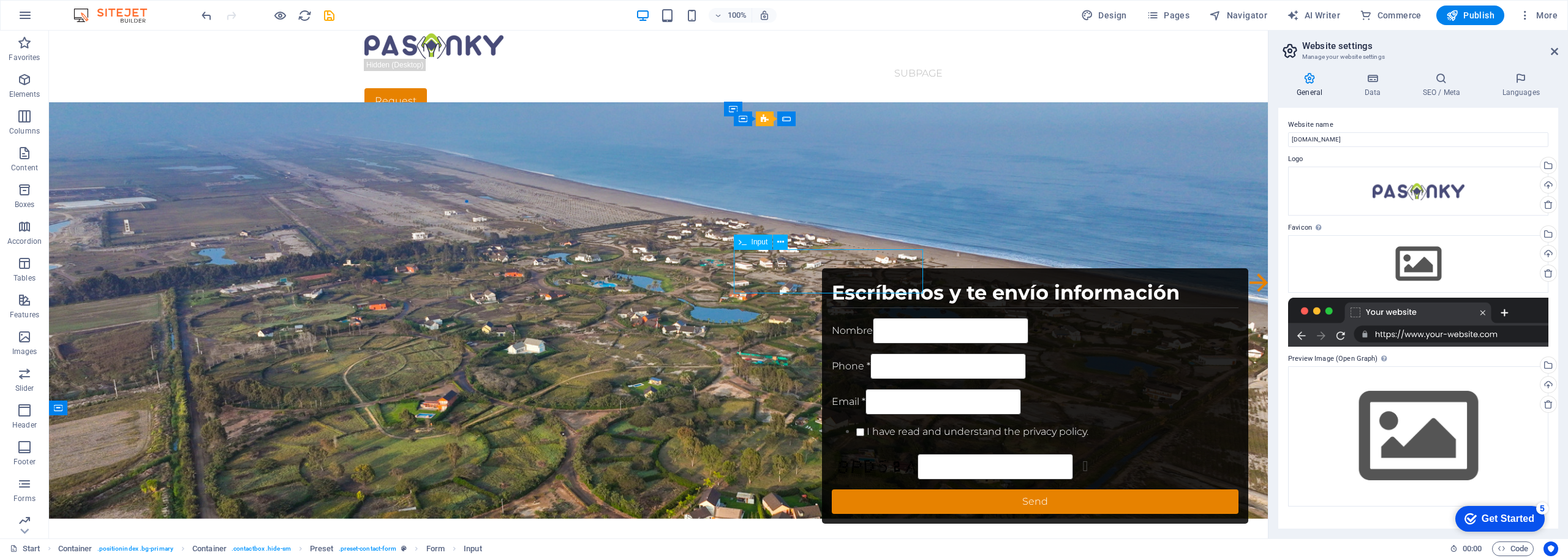
click at [832, 354] on div "Phone *" at bounding box center [1035, 367] width 408 height 26
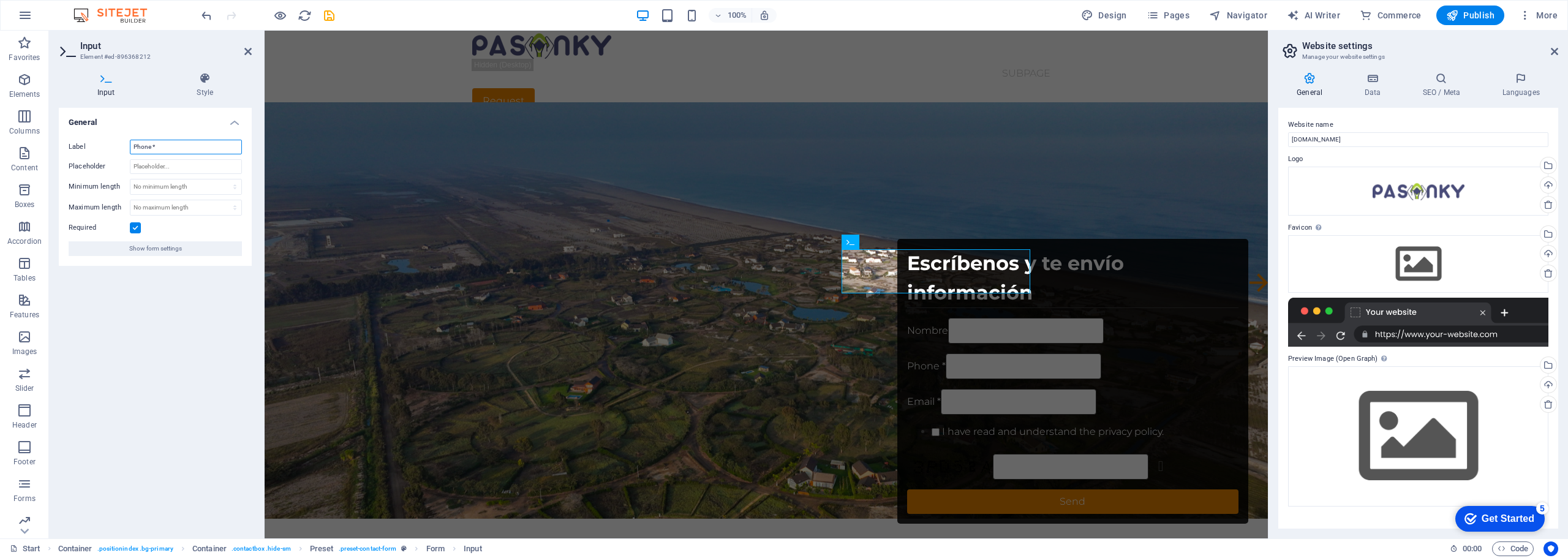
click at [166, 144] on input "Phone *" at bounding box center [186, 146] width 112 height 14
drag, startPoint x: 166, startPoint y: 144, endPoint x: 100, endPoint y: 148, distance: 66.1
click at [100, 148] on div "Label Phone *" at bounding box center [155, 146] width 173 height 14
type input "T"
type input "Movil"
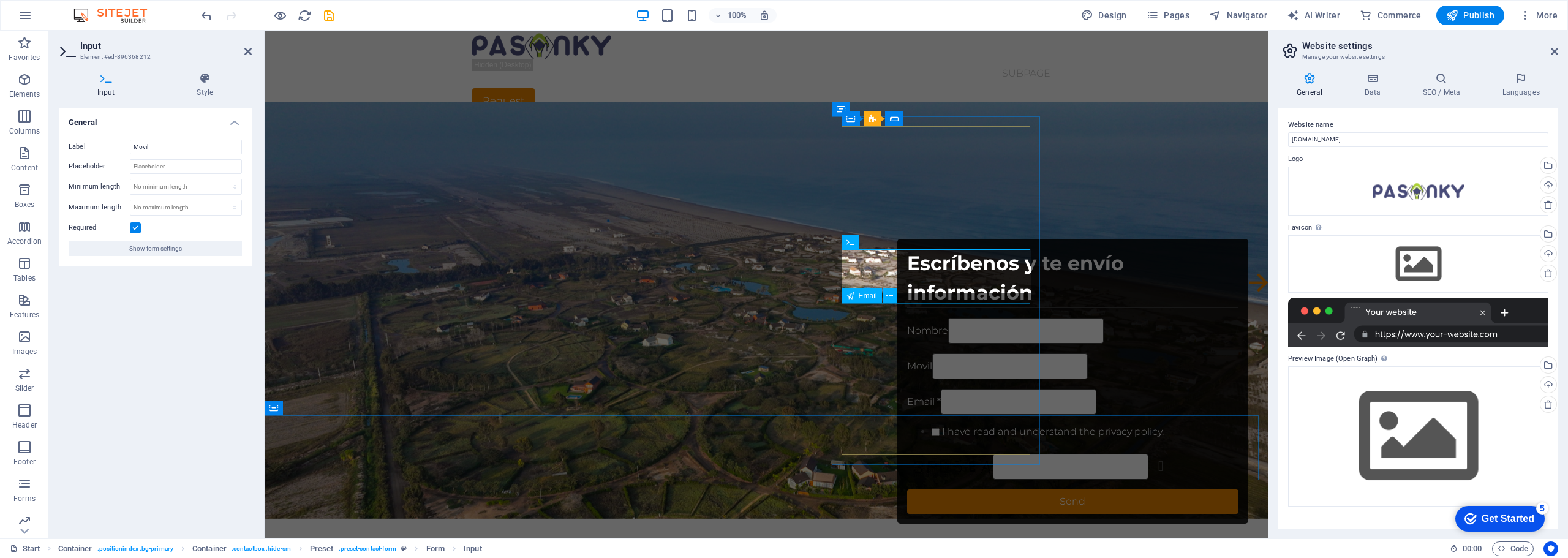
click at [907, 390] on div "Email *" at bounding box center [1072, 402] width 332 height 26
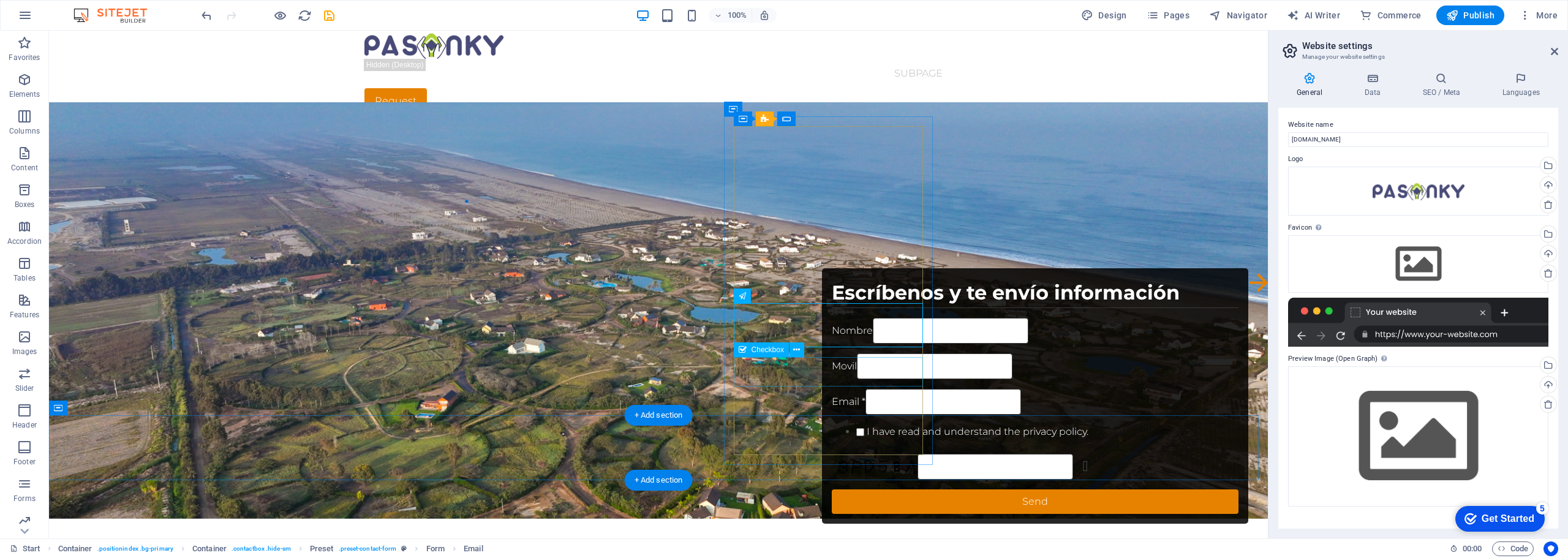
click at [832, 424] on div "I have read and understand the privacy policy." at bounding box center [1035, 434] width 408 height 19
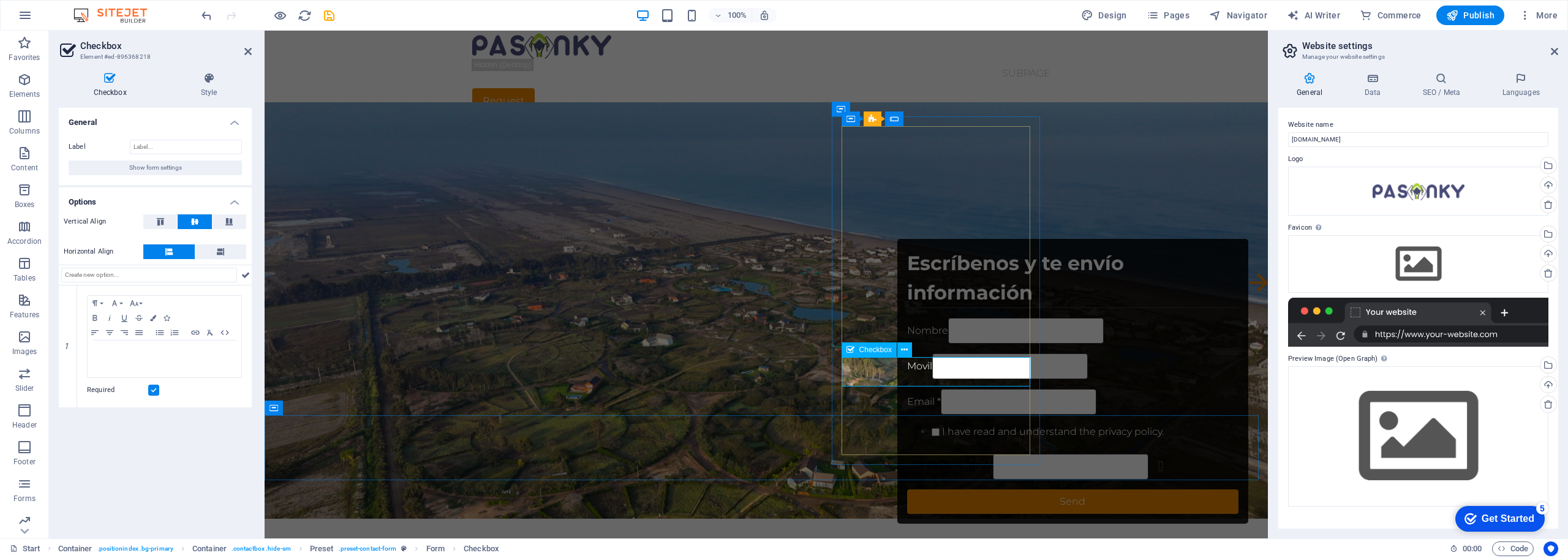
click at [917, 424] on div "I have read and understand the privacy policy." at bounding box center [1072, 434] width 332 height 19
click at [915, 424] on div "I have read and understand the privacy policy." at bounding box center [1072, 434] width 332 height 19
click at [908, 424] on div "I have read and understand the privacy policy." at bounding box center [1072, 434] width 332 height 19
click at [907, 424] on div "I have read and understand the privacy policy." at bounding box center [1072, 434] width 332 height 19
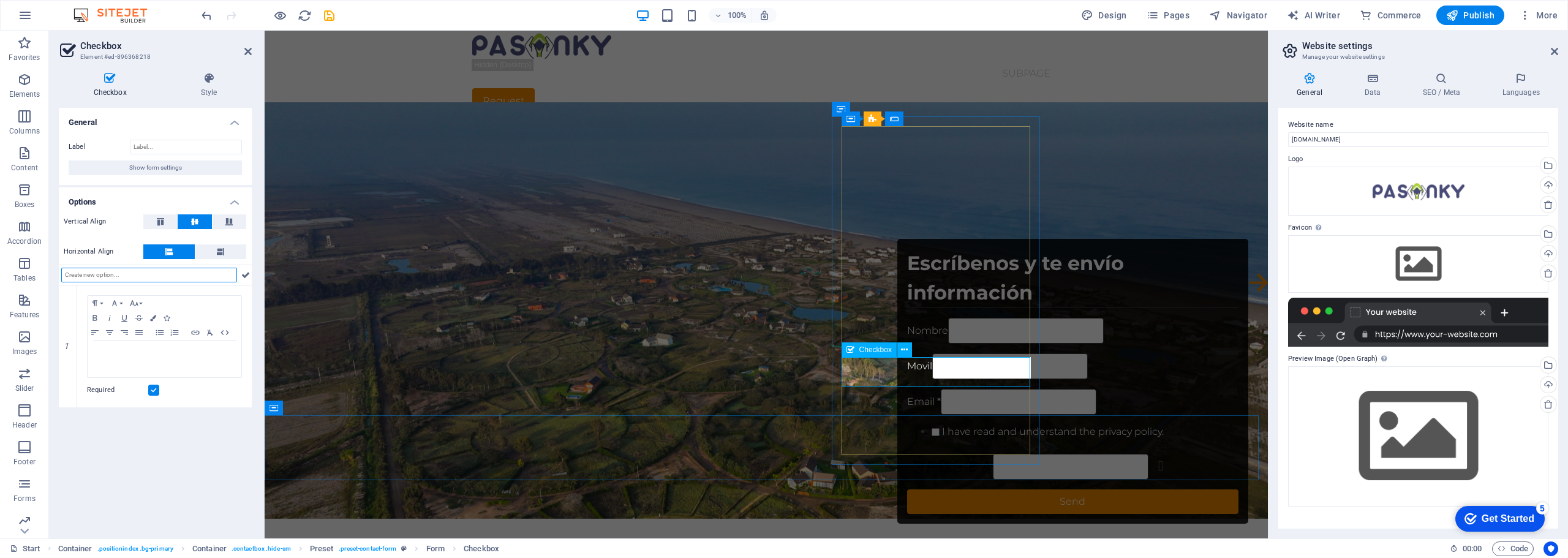
click at [907, 424] on div "I have read and understand the privacy policy." at bounding box center [1072, 434] width 332 height 19
click at [867, 355] on div "Checkbox" at bounding box center [868, 349] width 55 height 14
click at [877, 350] on span "Checkbox" at bounding box center [876, 350] width 33 height 8
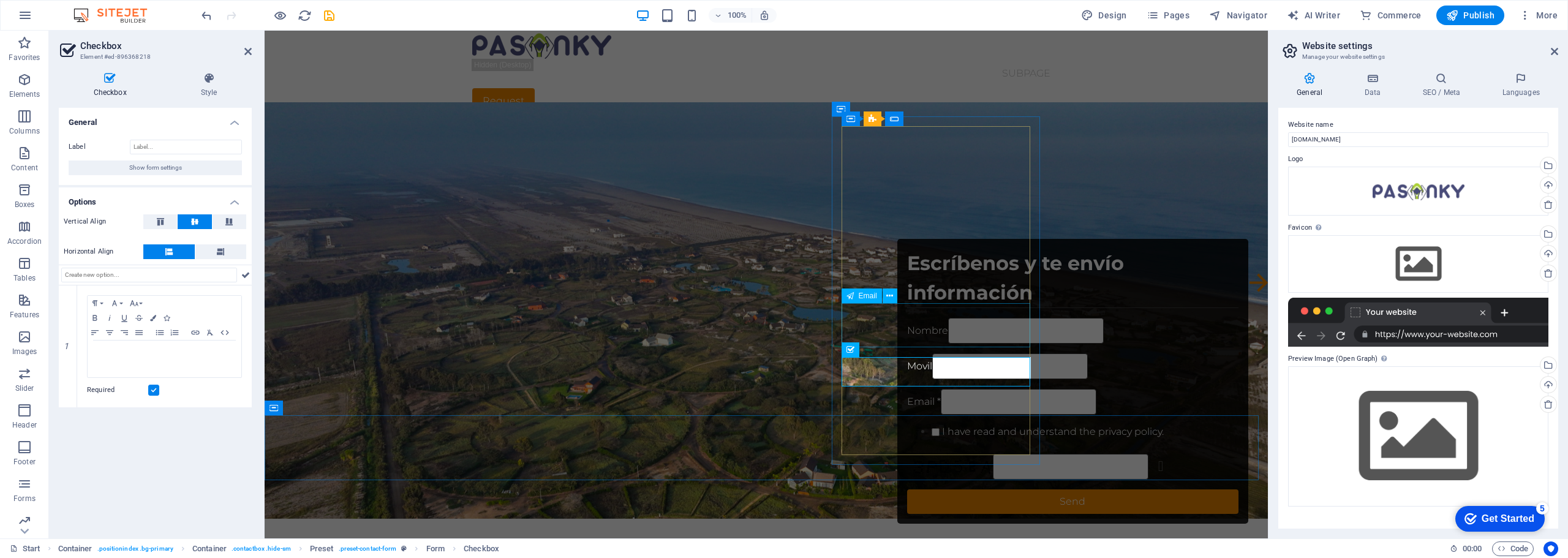
click at [920, 390] on div "Email *" at bounding box center [1072, 402] width 332 height 26
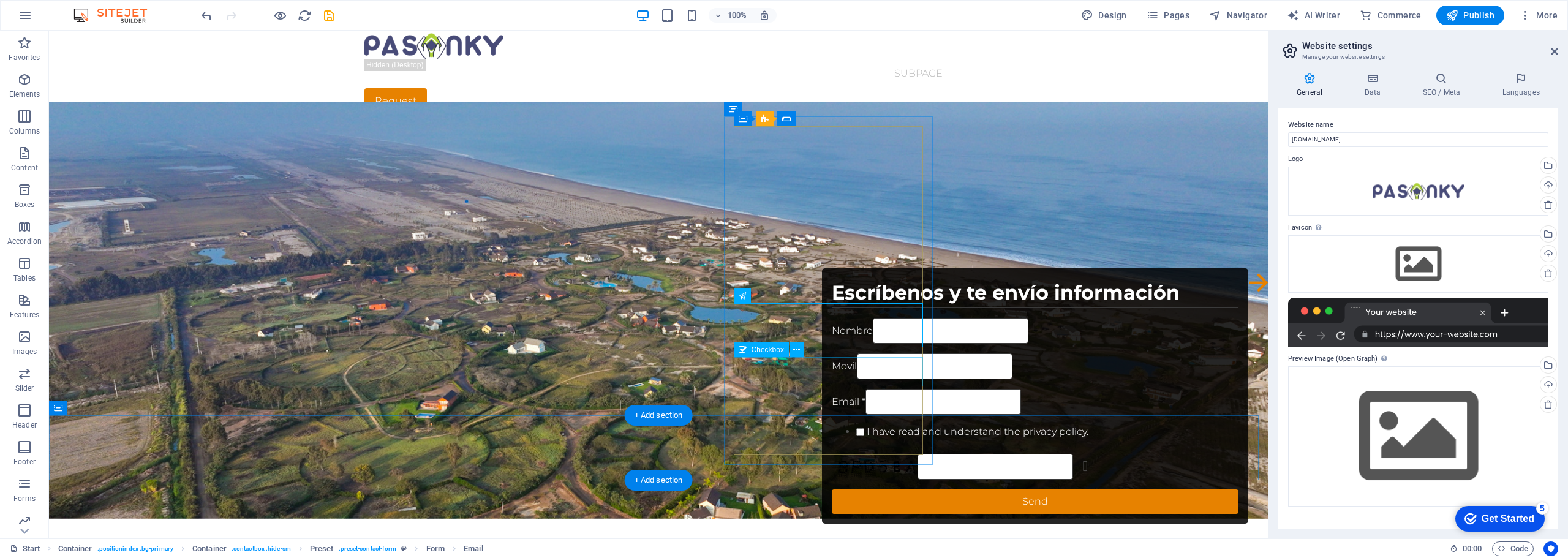
click at [832, 424] on div "I have read and understand the privacy policy." at bounding box center [1035, 434] width 408 height 19
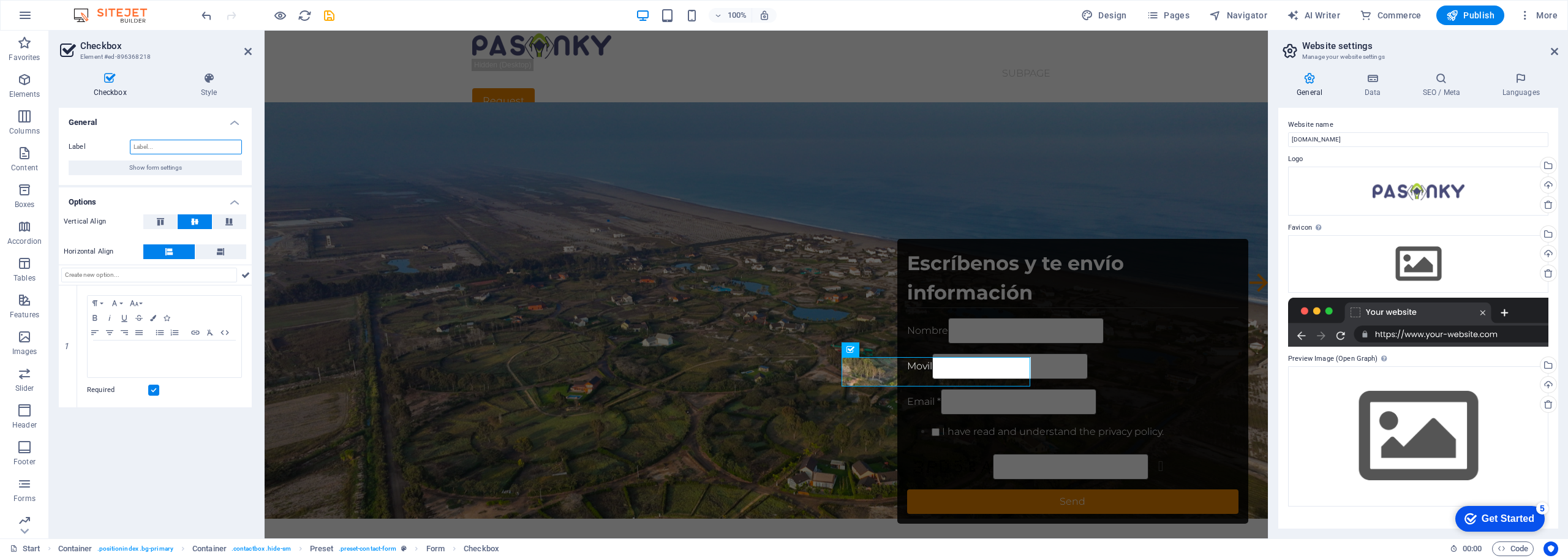
click at [175, 147] on input "Label" at bounding box center [186, 146] width 112 height 14
click at [907, 424] on div "I have read and understand the privacy policy." at bounding box center [1072, 434] width 332 height 19
click at [162, 149] on input "Label" at bounding box center [186, 146] width 112 height 14
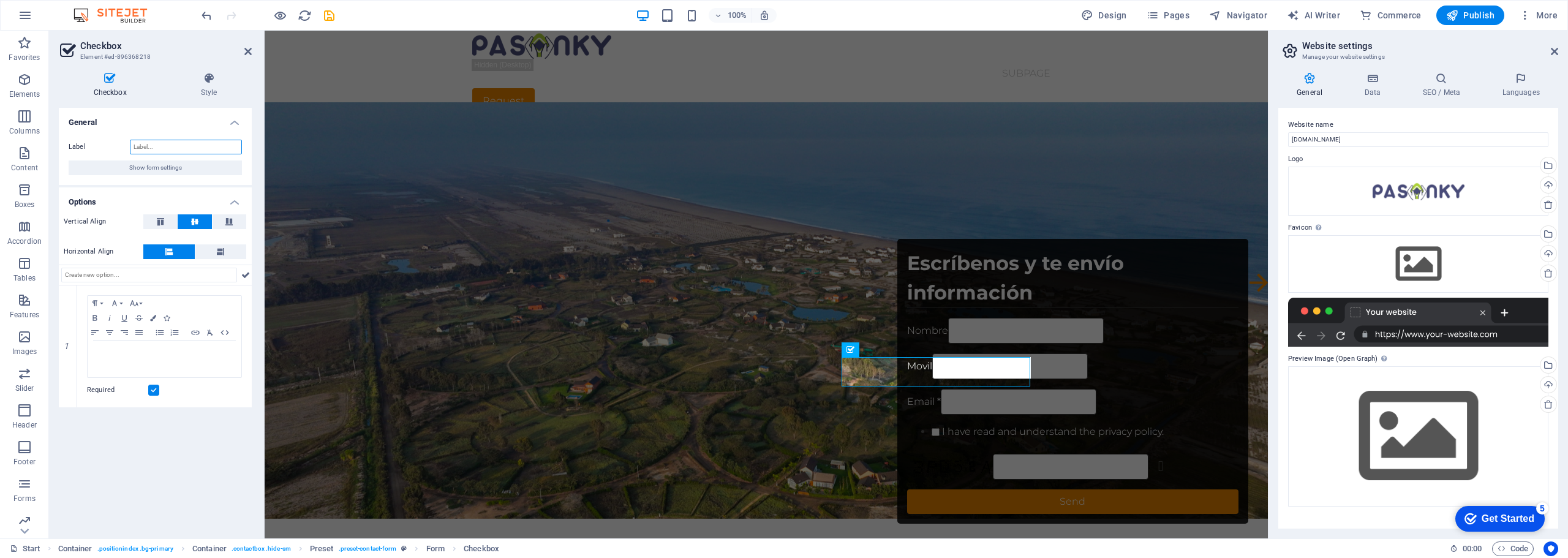
paste input "He leído y comprendido la política de privacidad."
type input "He leído y comprendido la política de privacidad."
click at [855, 349] on div "Checkbox" at bounding box center [868, 349] width 55 height 14
click at [904, 351] on icon at bounding box center [904, 349] width 7 height 13
click at [120, 360] on div "I have read and understand the privacy policy." at bounding box center [164, 359] width 154 height 37
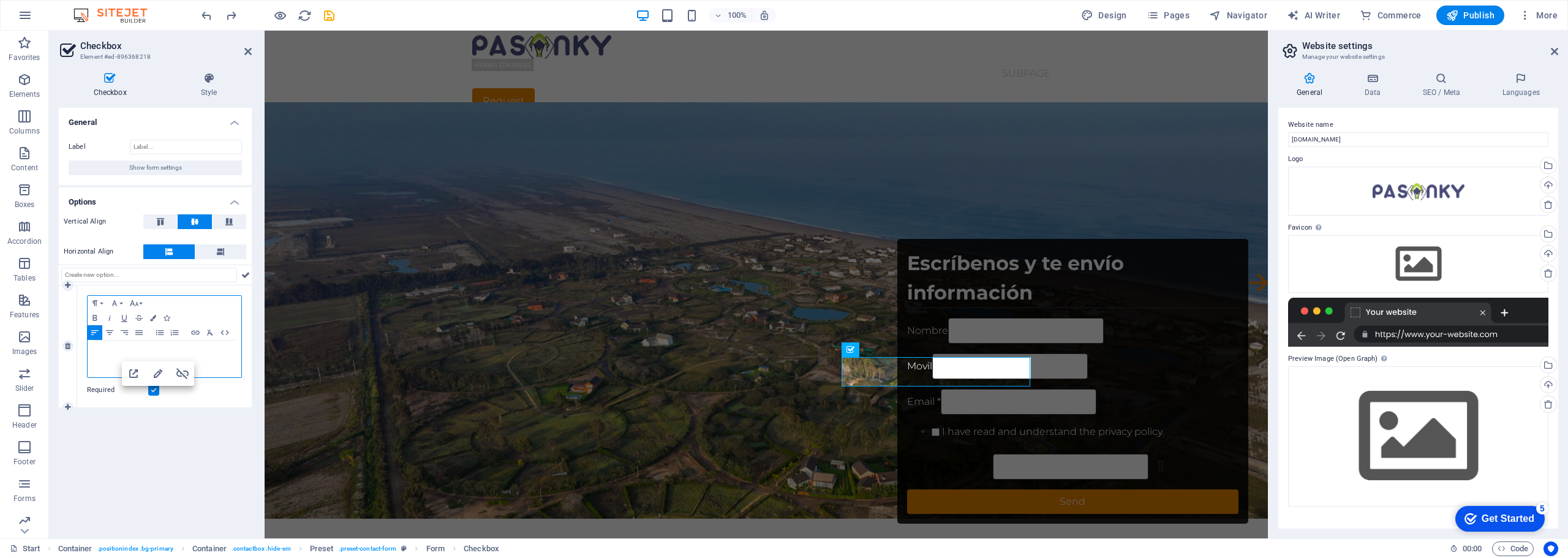
click at [105, 355] on link "I have read and understand the privacy policy." at bounding box center [158, 351] width 129 height 7
drag, startPoint x: 357, startPoint y: 381, endPoint x: 272, endPoint y: 354, distance: 89.2
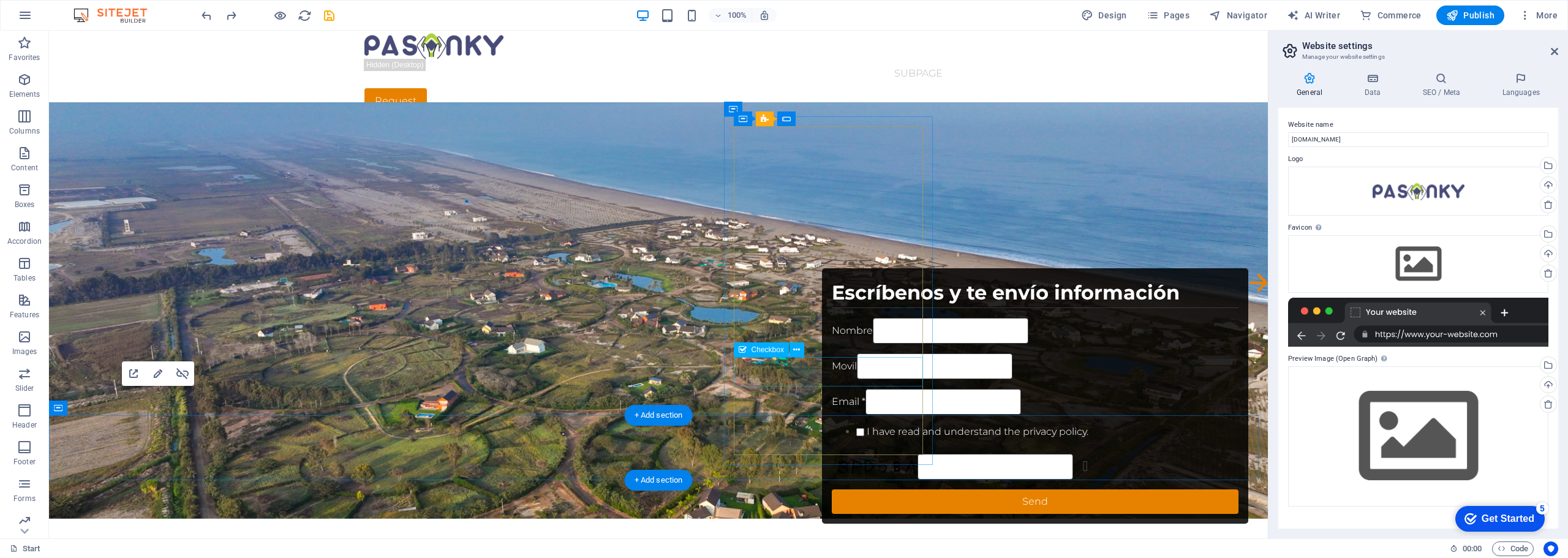
click at [832, 424] on div "I have read and understand the privacy policy." at bounding box center [1035, 434] width 408 height 19
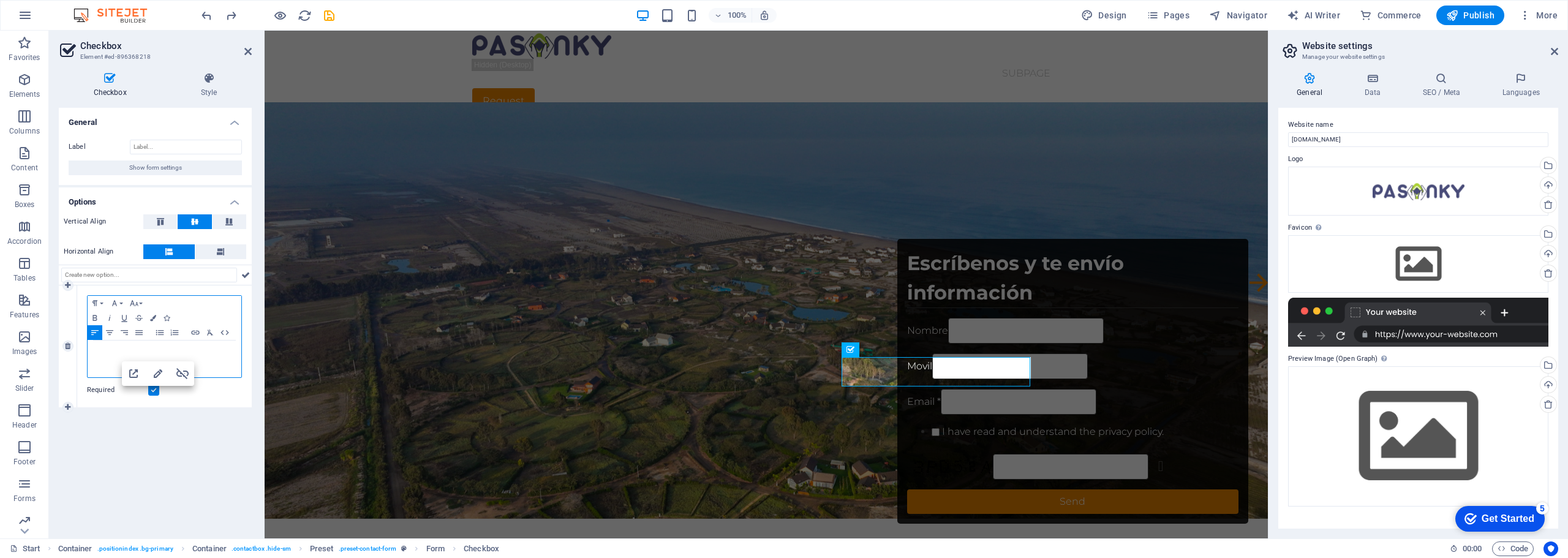
click at [227, 352] on p "I have read and understand the privacy policy." at bounding box center [163, 352] width 141 height 11
drag, startPoint x: 225, startPoint y: 352, endPoint x: 65, endPoint y: 346, distance: 160.1
click at [65, 346] on div "1 Paragraph Format Normal Heading 1 Heading 2 Heading 3 Heading 4 Heading 5 Hea…" at bounding box center [155, 346] width 193 height 122
click at [106, 351] on link "He leído y comprendido la política de privacidad." at bounding box center [162, 351] width 137 height 7
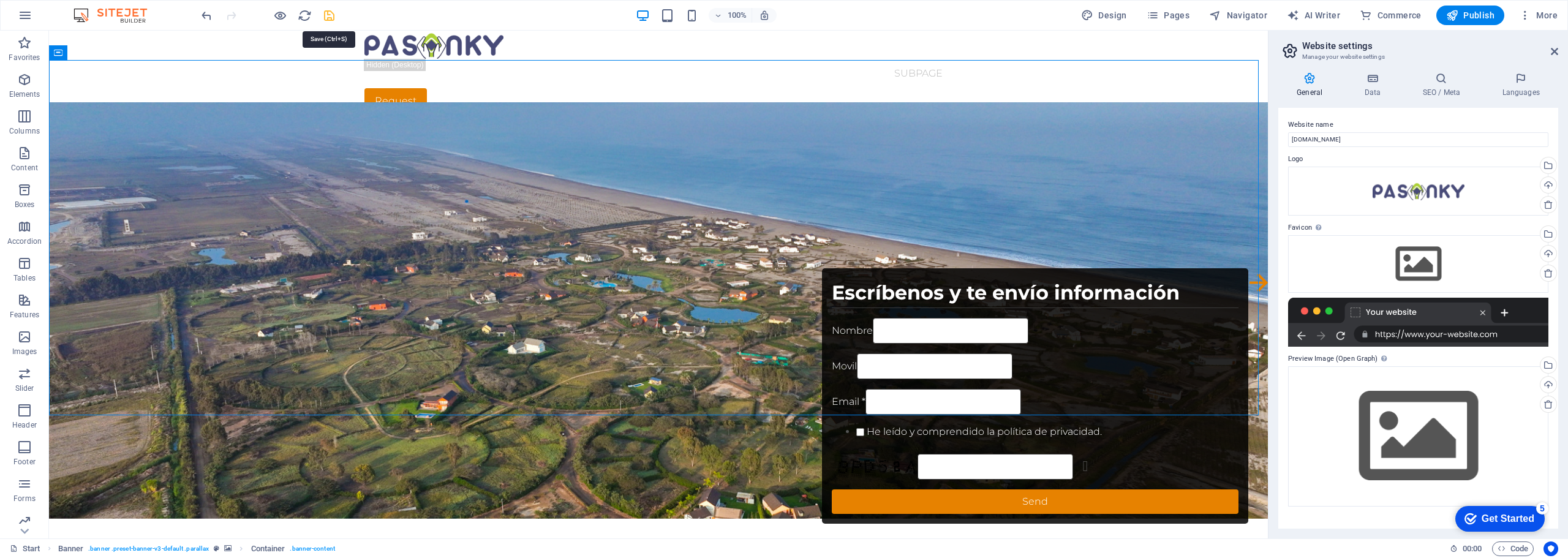
click at [332, 17] on icon "save" at bounding box center [329, 15] width 14 height 14
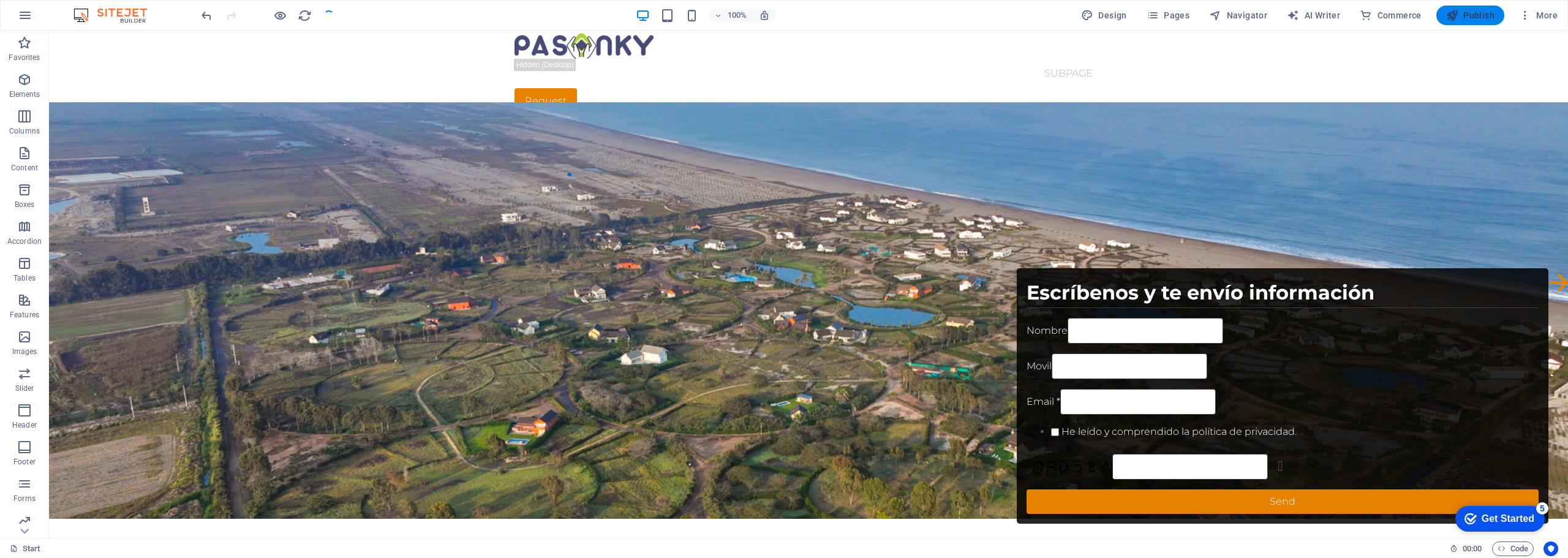
click at [1474, 14] on span "Publish" at bounding box center [1470, 15] width 48 height 13
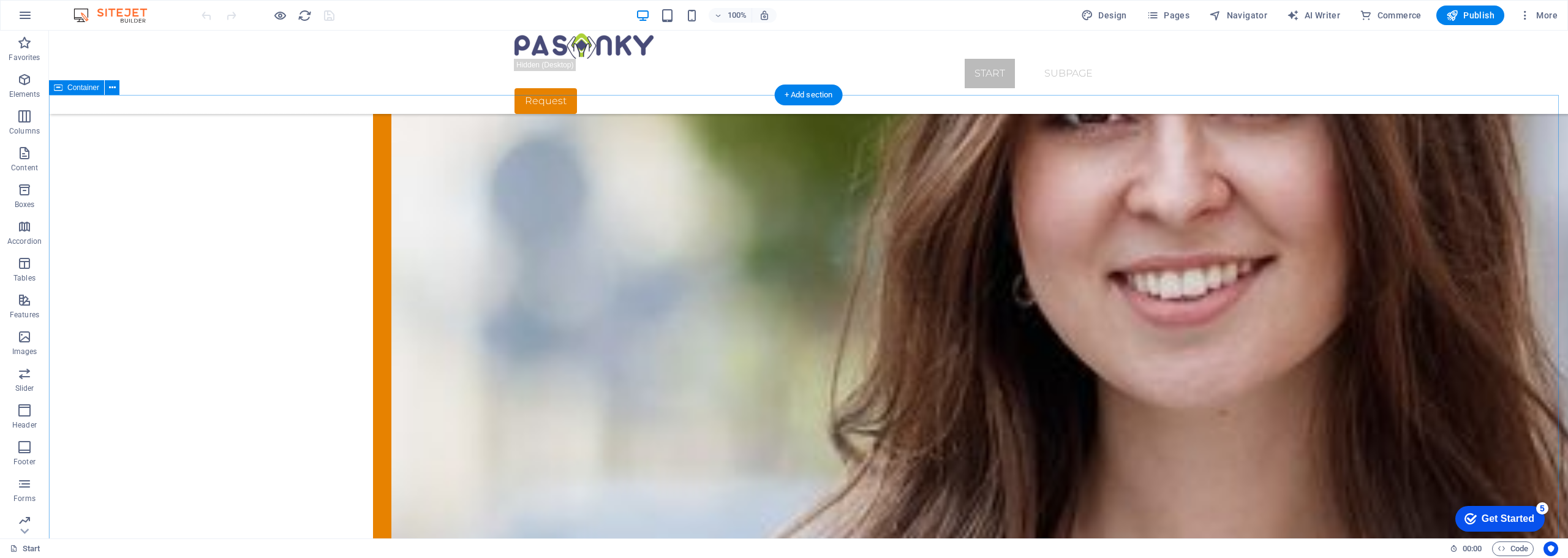
scroll to position [2288, 0]
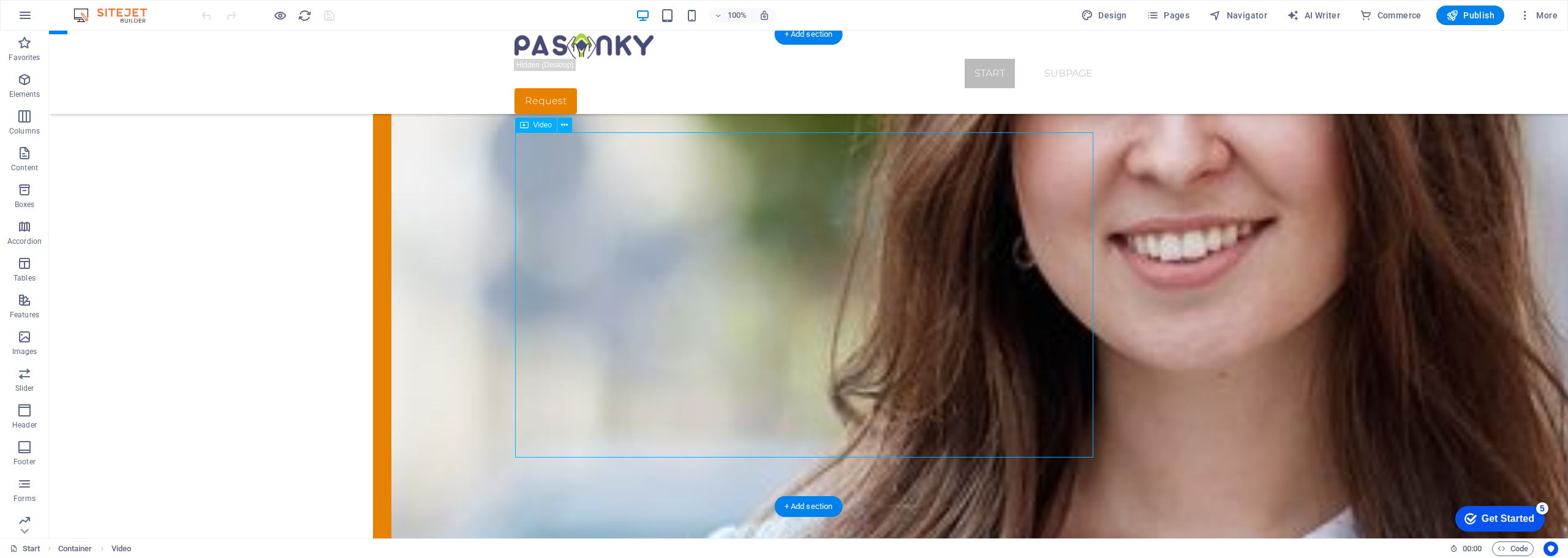
select select "%"
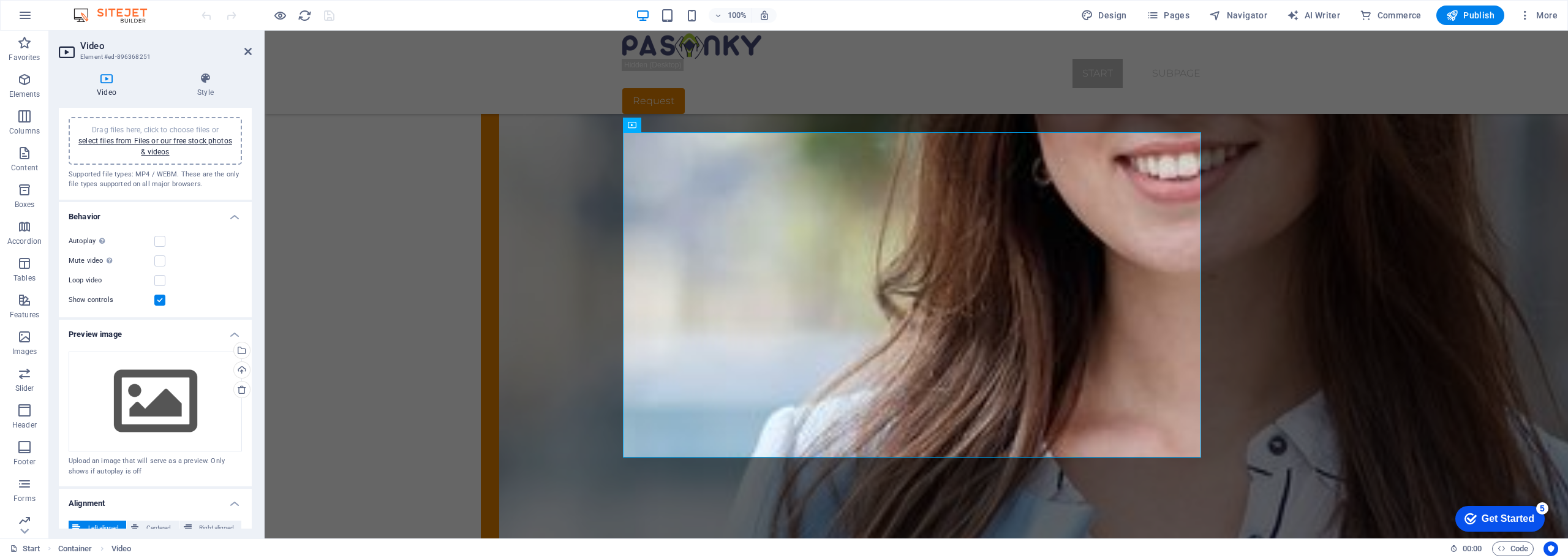
scroll to position [0, 0]
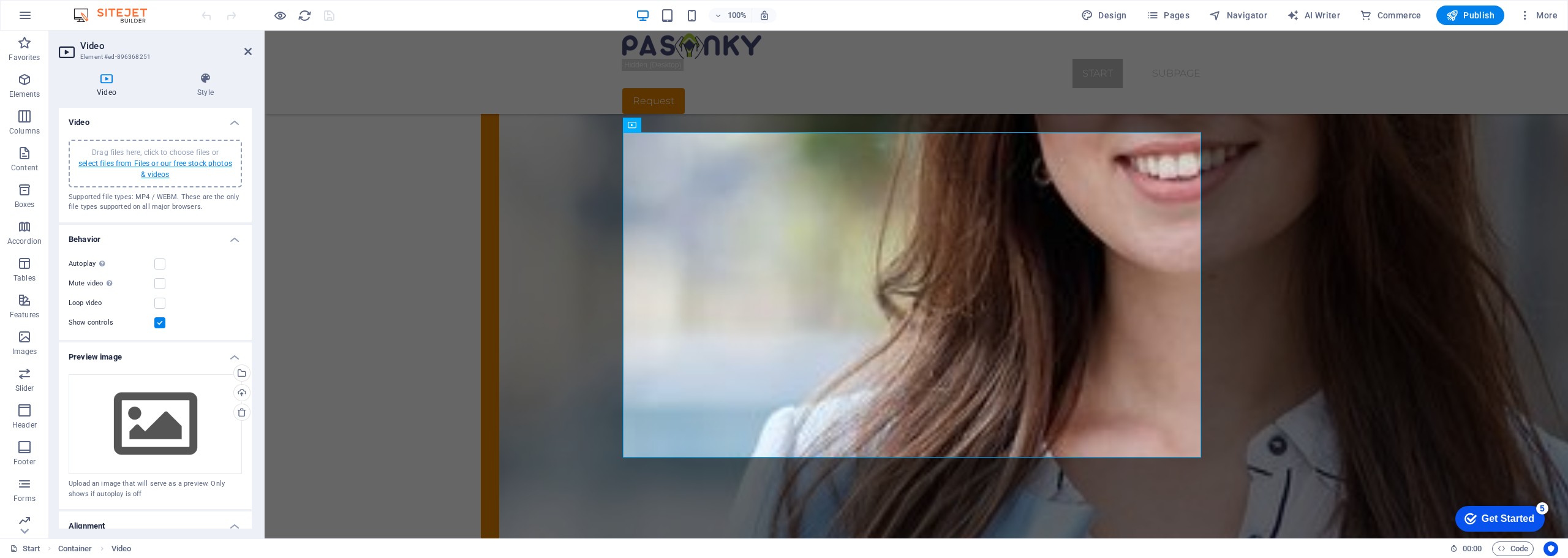
click at [131, 164] on link "select files from Files or our free stock photos & videos" at bounding box center [156, 169] width 154 height 19
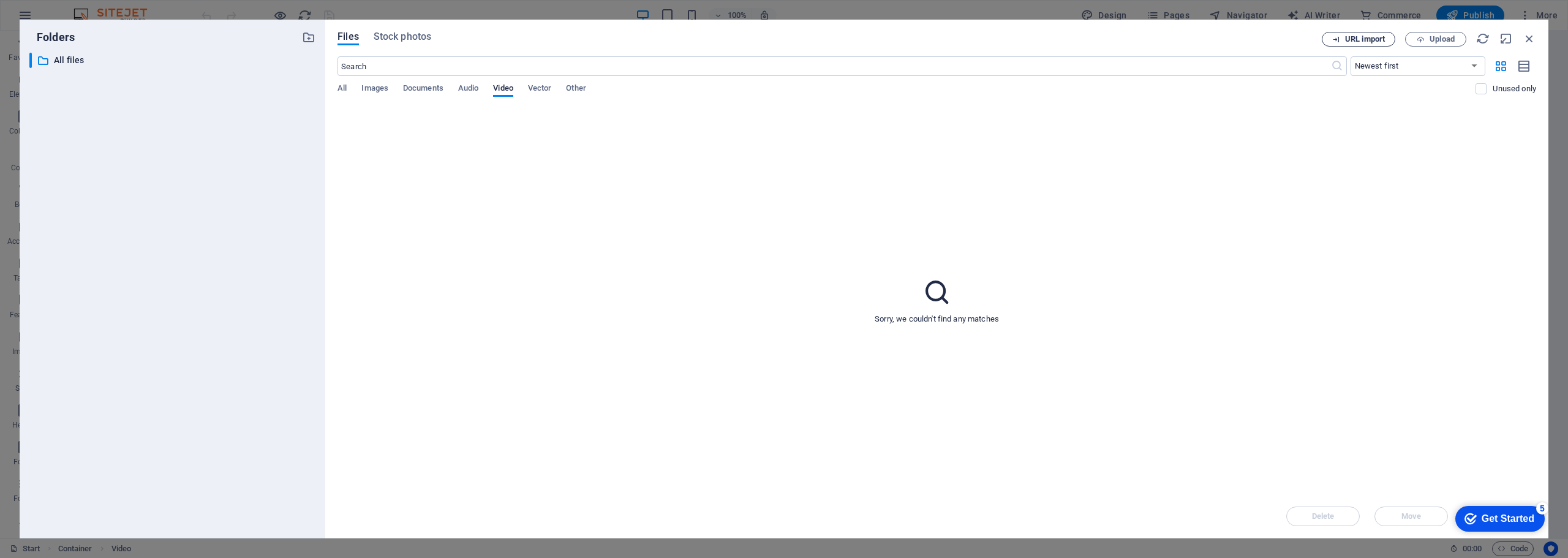
click at [1372, 39] on span "URL import" at bounding box center [1364, 39] width 39 height 8
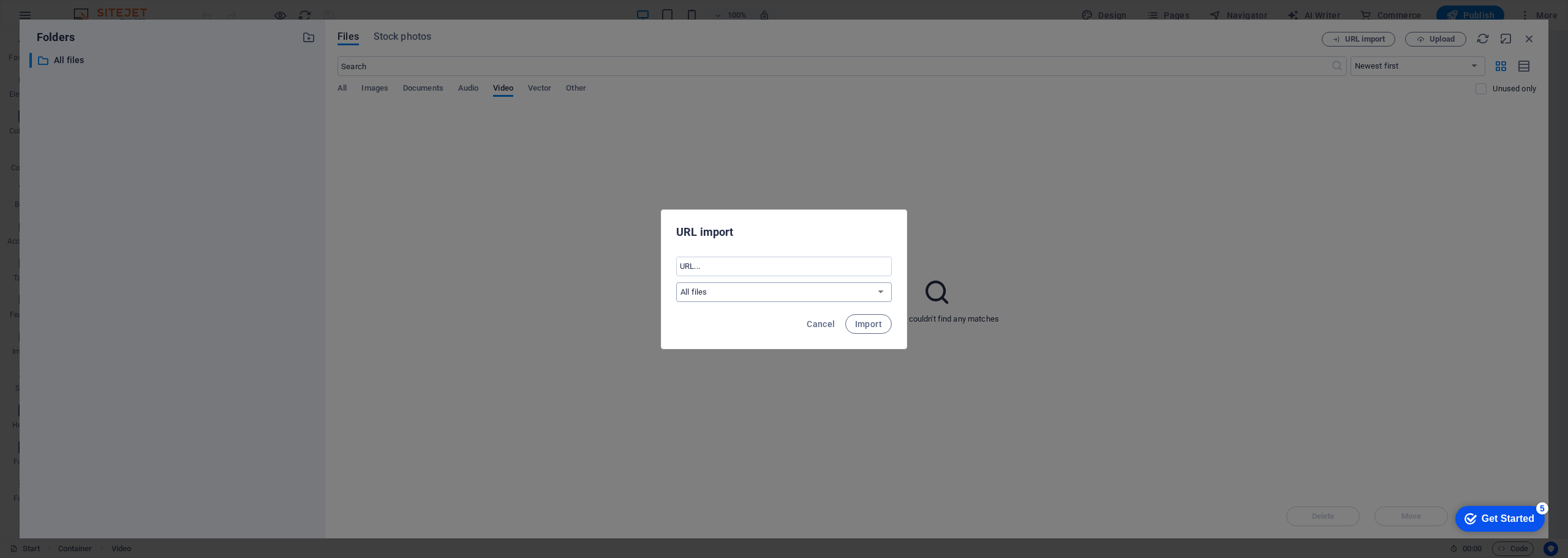
click at [713, 293] on select "All files" at bounding box center [784, 292] width 215 height 19
click at [820, 324] on span "Cancel" at bounding box center [820, 324] width 28 height 10
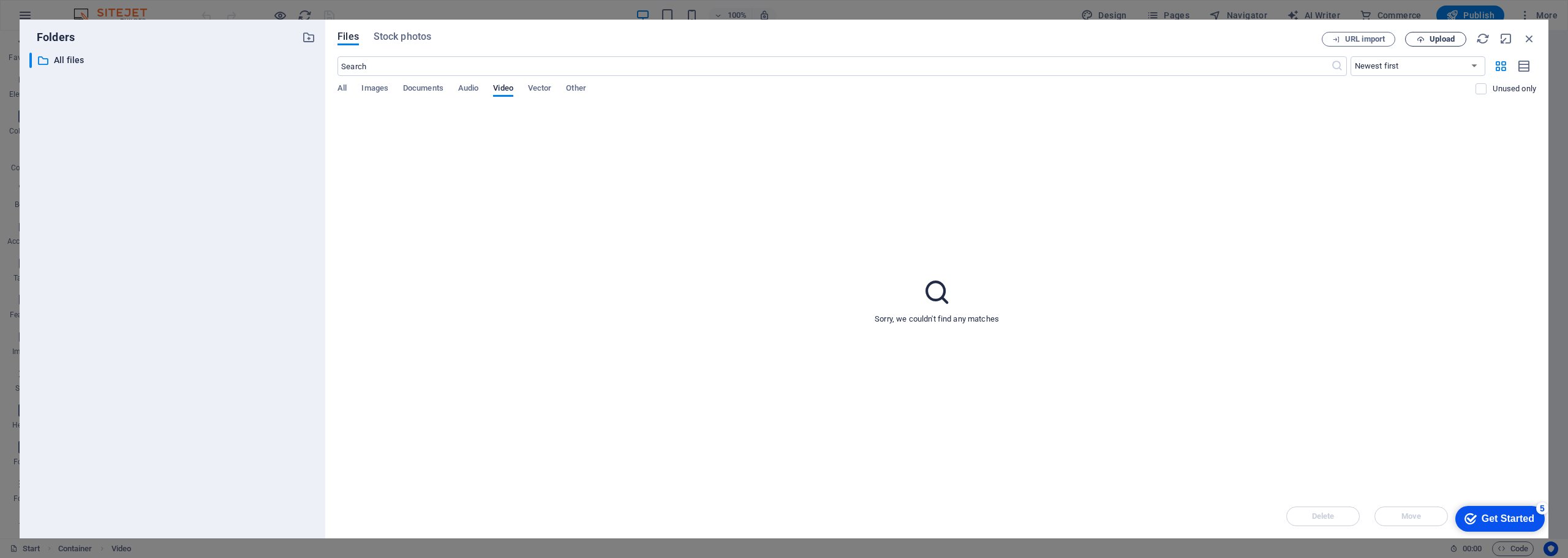
click at [1432, 38] on span "Upload" at bounding box center [1442, 39] width 25 height 8
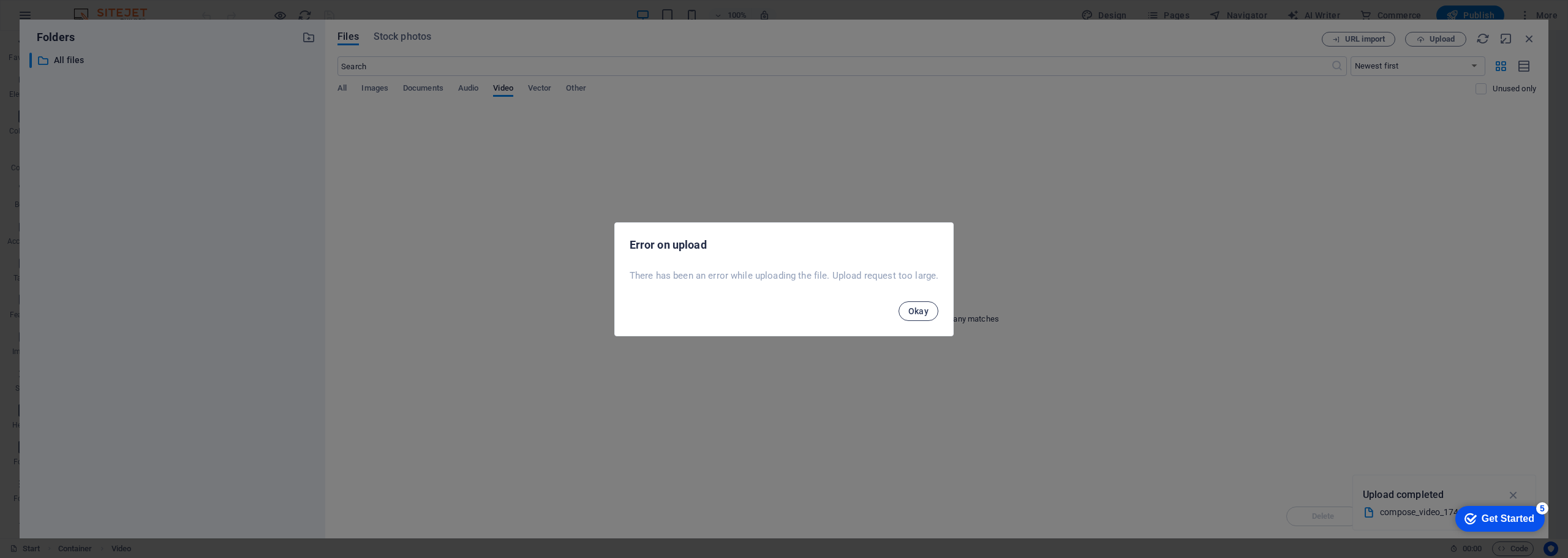
click at [918, 311] on span "Okay" at bounding box center [919, 312] width 21 height 10
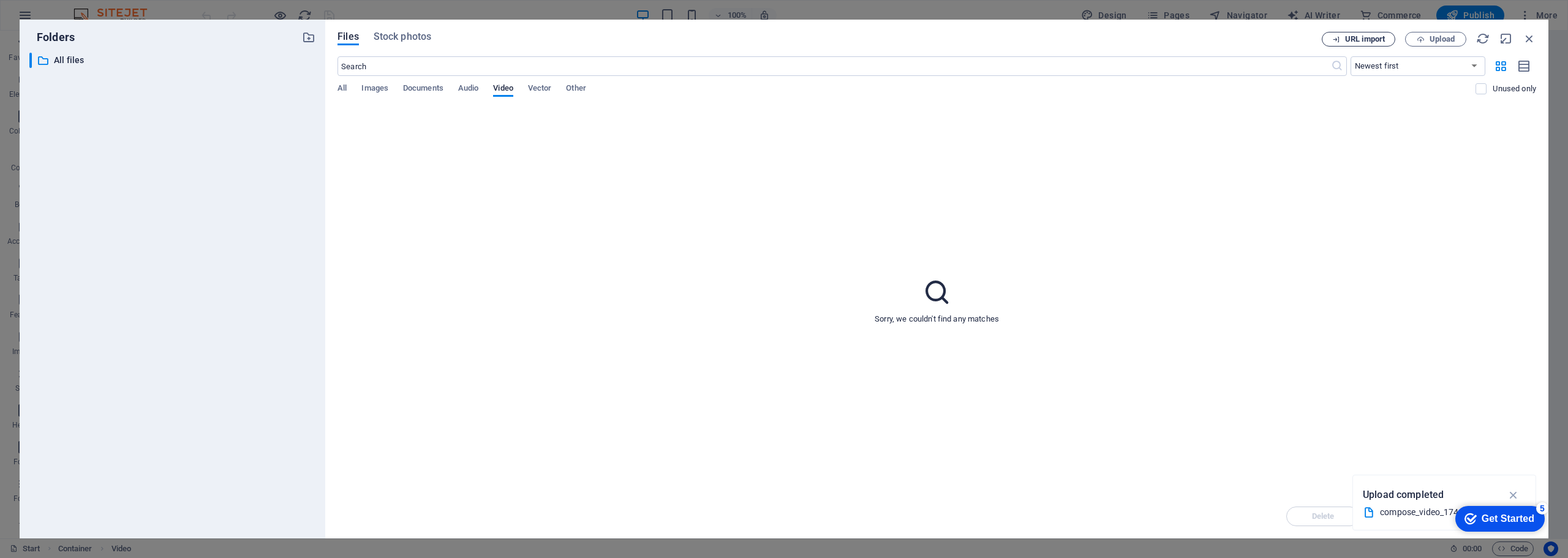
click at [1373, 40] on span "URL import" at bounding box center [1364, 39] width 39 height 8
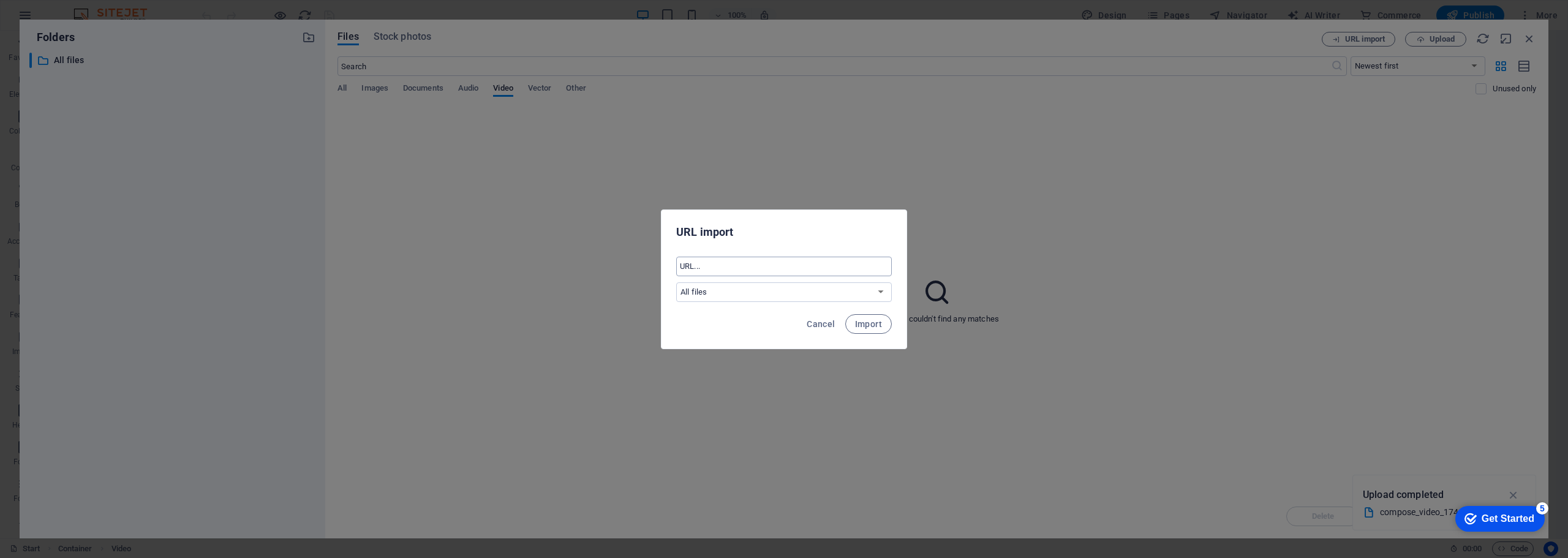
click at [721, 269] on input "text" at bounding box center [784, 266] width 215 height 19
paste input "https://youtu.be/X9rYnexWskQ"
type input "https://youtu.be/X9rYnexWskQ"
click at [868, 323] on span "Import" at bounding box center [868, 324] width 27 height 10
click at [870, 327] on span "Okay" at bounding box center [867, 323] width 21 height 10
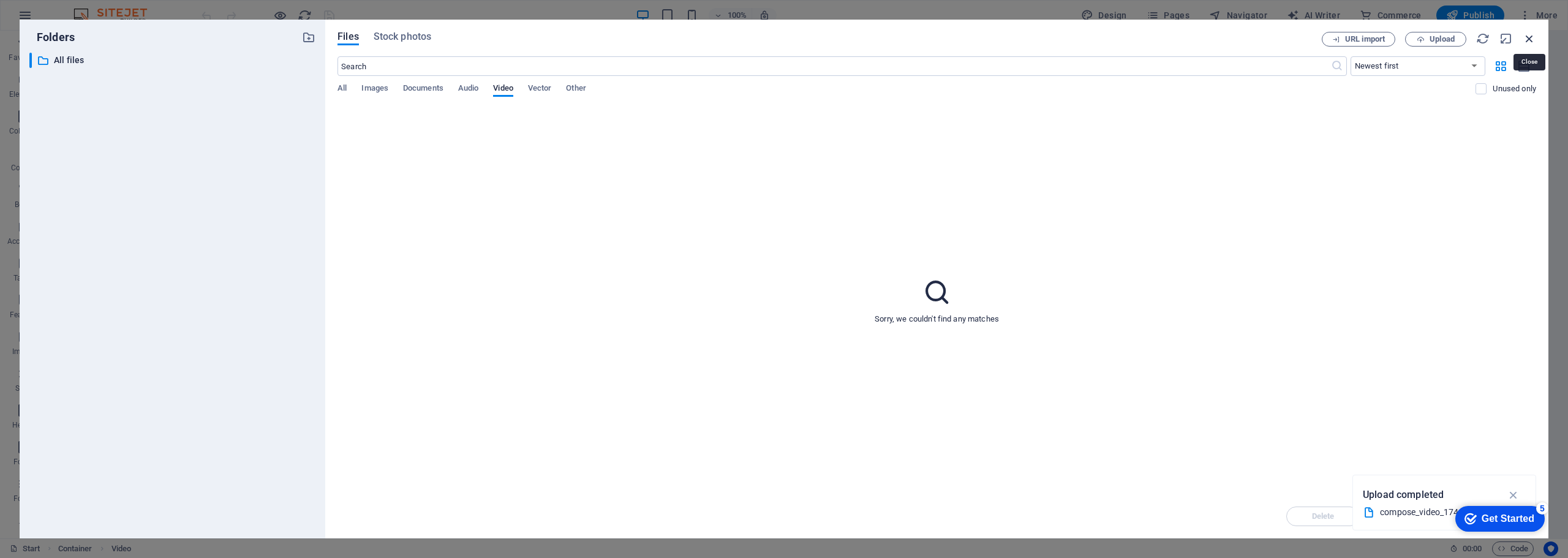
click at [1528, 40] on icon "button" at bounding box center [1530, 38] width 13 height 13
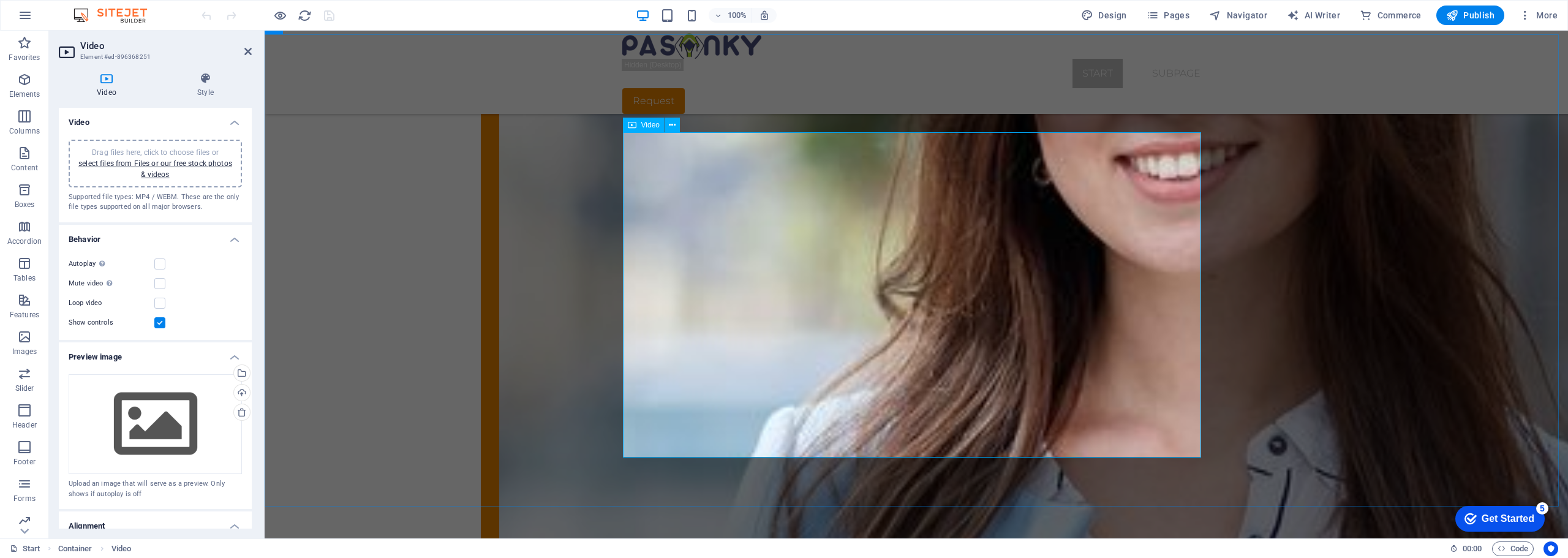
click at [644, 124] on span "Video" at bounding box center [650, 125] width 18 height 8
click at [672, 123] on icon at bounding box center [672, 125] width 7 height 13
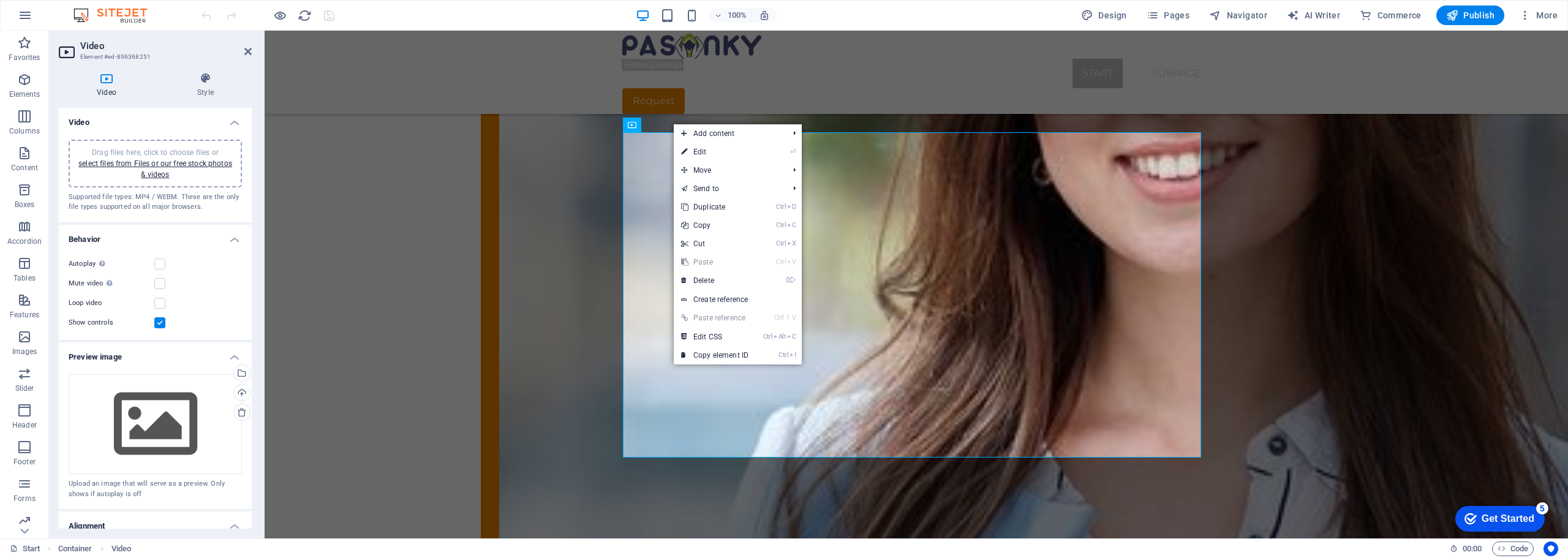
click at [162, 119] on h4 "Video" at bounding box center [155, 118] width 193 height 22
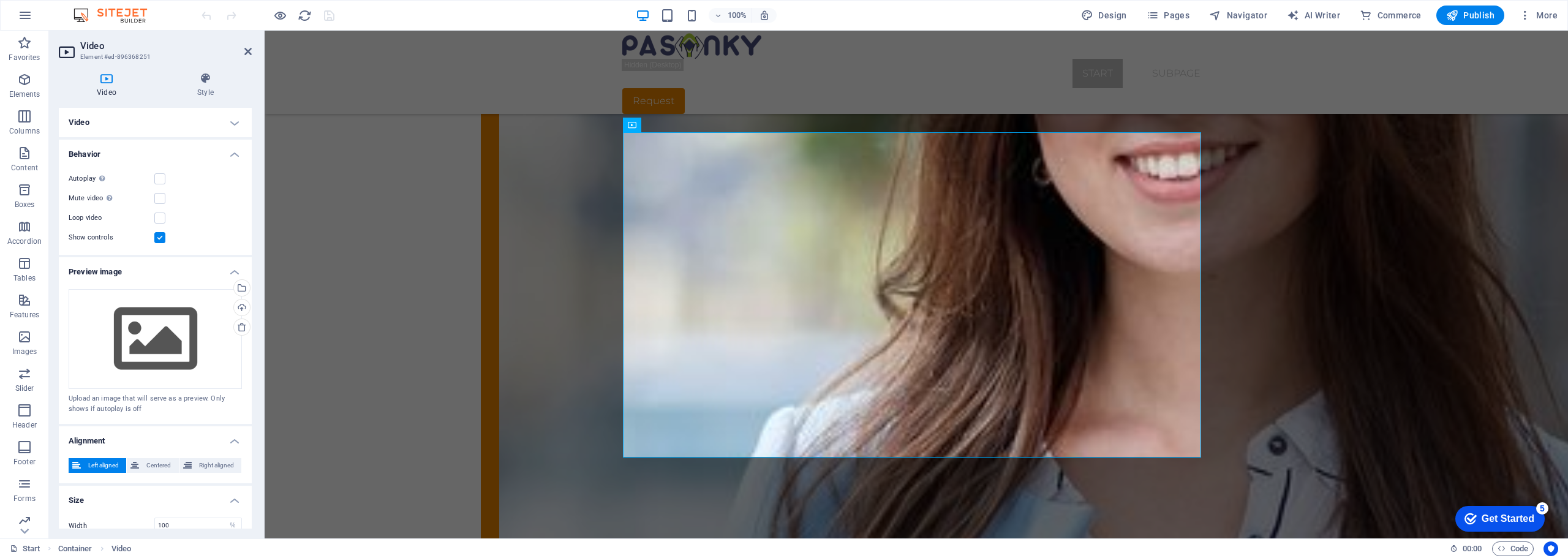
click at [162, 119] on h4 "Video" at bounding box center [155, 122] width 193 height 30
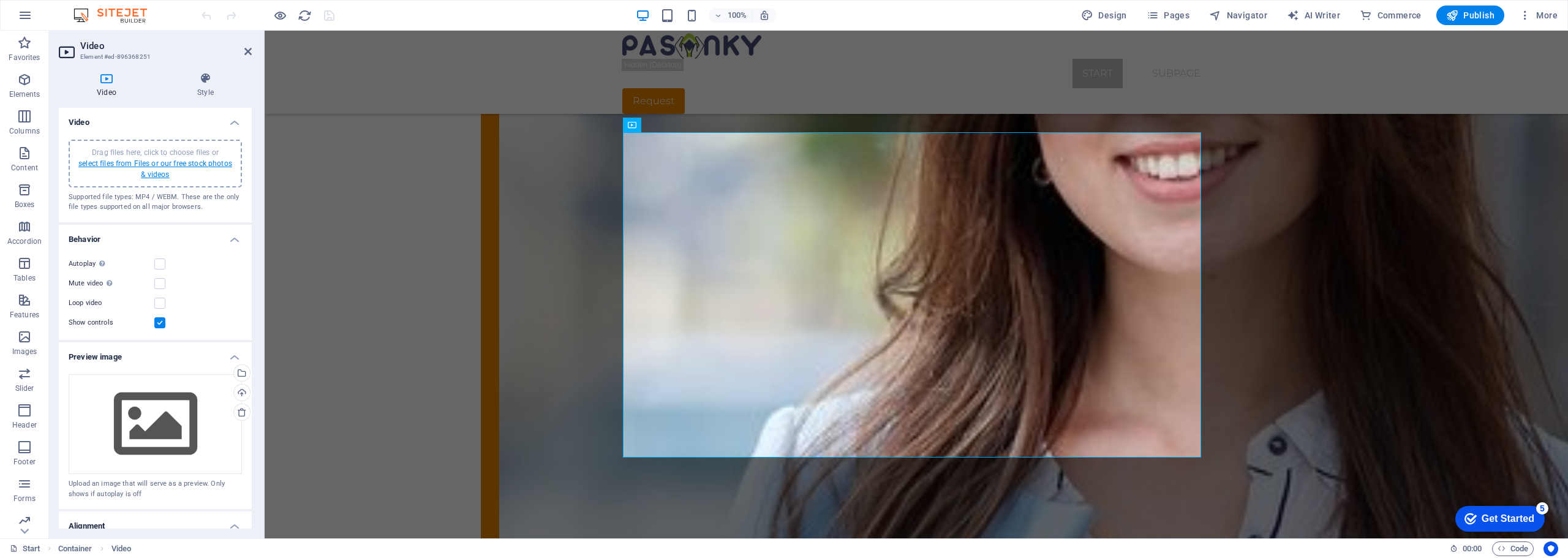
click at [99, 165] on link "select files from Files or our free stock photos & videos" at bounding box center [156, 169] width 154 height 19
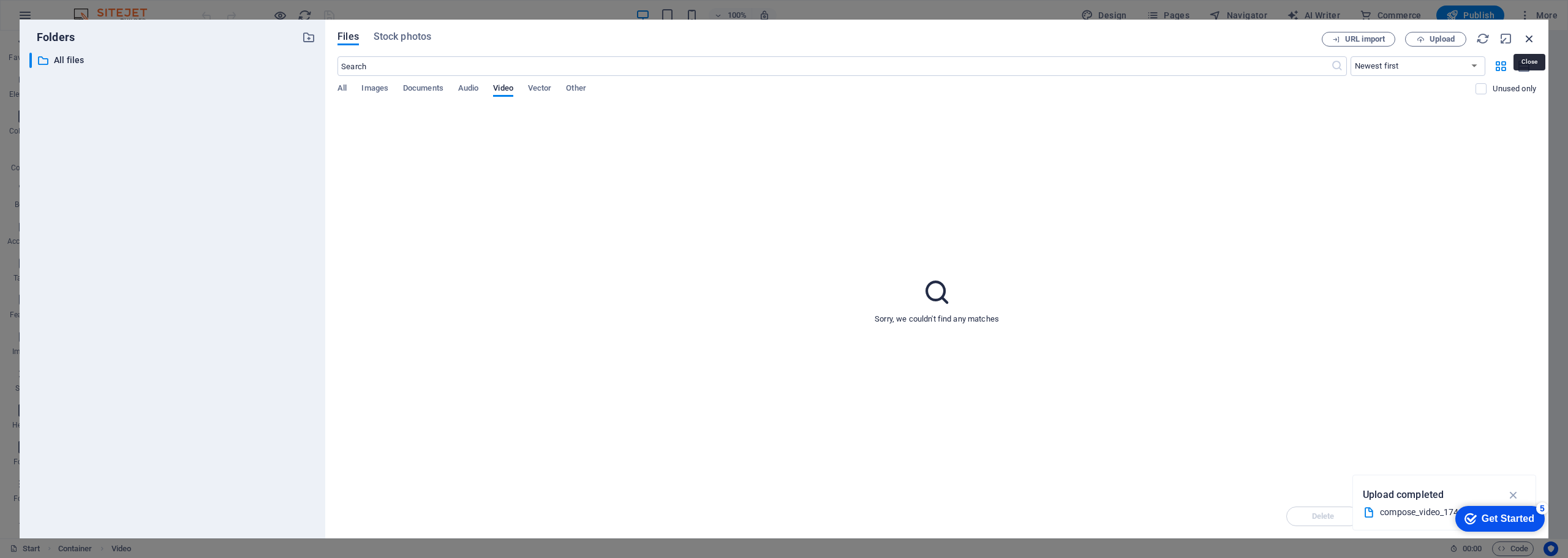
drag, startPoint x: 1528, startPoint y: 37, endPoint x: 1263, endPoint y: 6, distance: 266.8
click at [1528, 37] on icon "button" at bounding box center [1530, 38] width 13 height 13
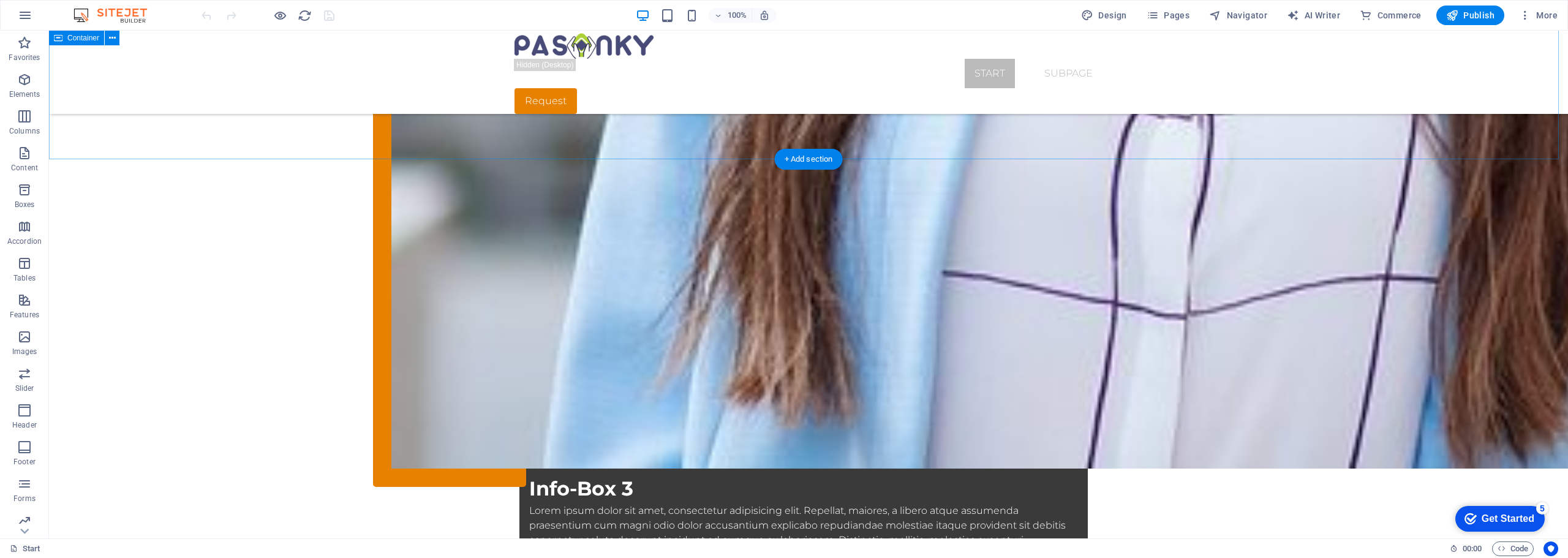
scroll to position [3024, 0]
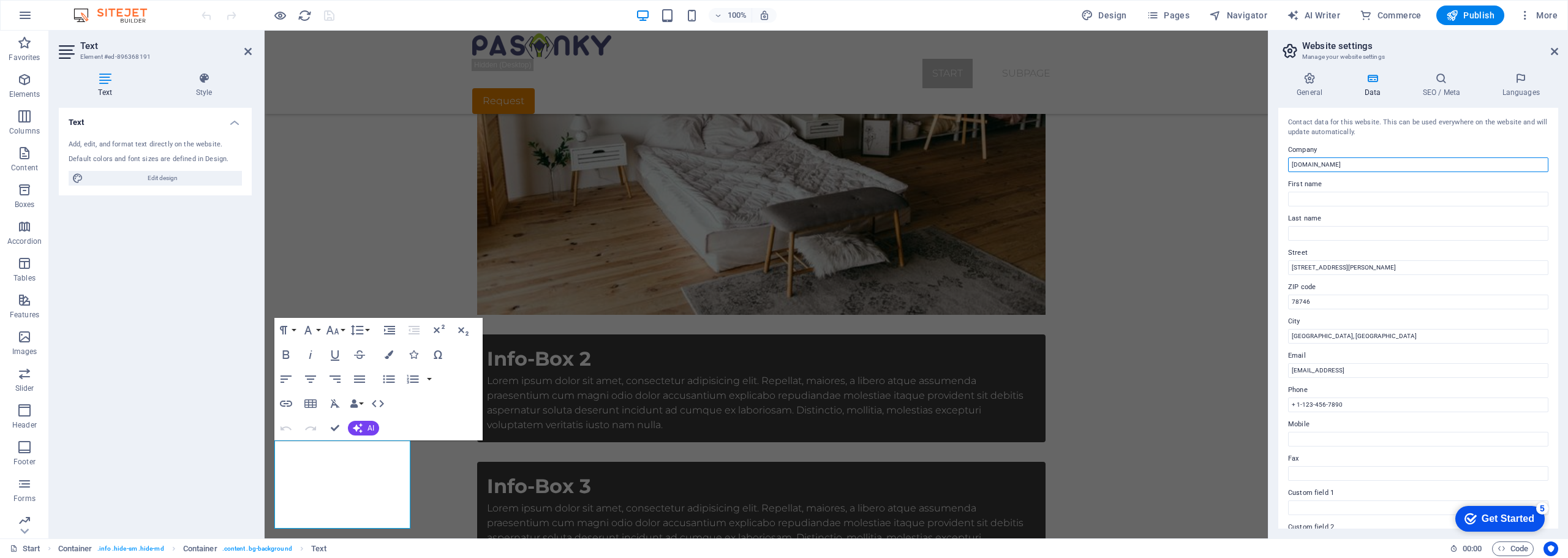
click at [1387, 162] on input "[DOMAIN_NAME]" at bounding box center [1418, 165] width 261 height 14
drag, startPoint x: 1652, startPoint y: 192, endPoint x: 1234, endPoint y: 160, distance: 419.2
click at [1379, 162] on input "[DOMAIN_NAME]" at bounding box center [1418, 165] width 261 height 14
type input "Casa Pasonky"
click at [1378, 270] on input "[STREET_ADDRESS][PERSON_NAME]" at bounding box center [1418, 267] width 261 height 14
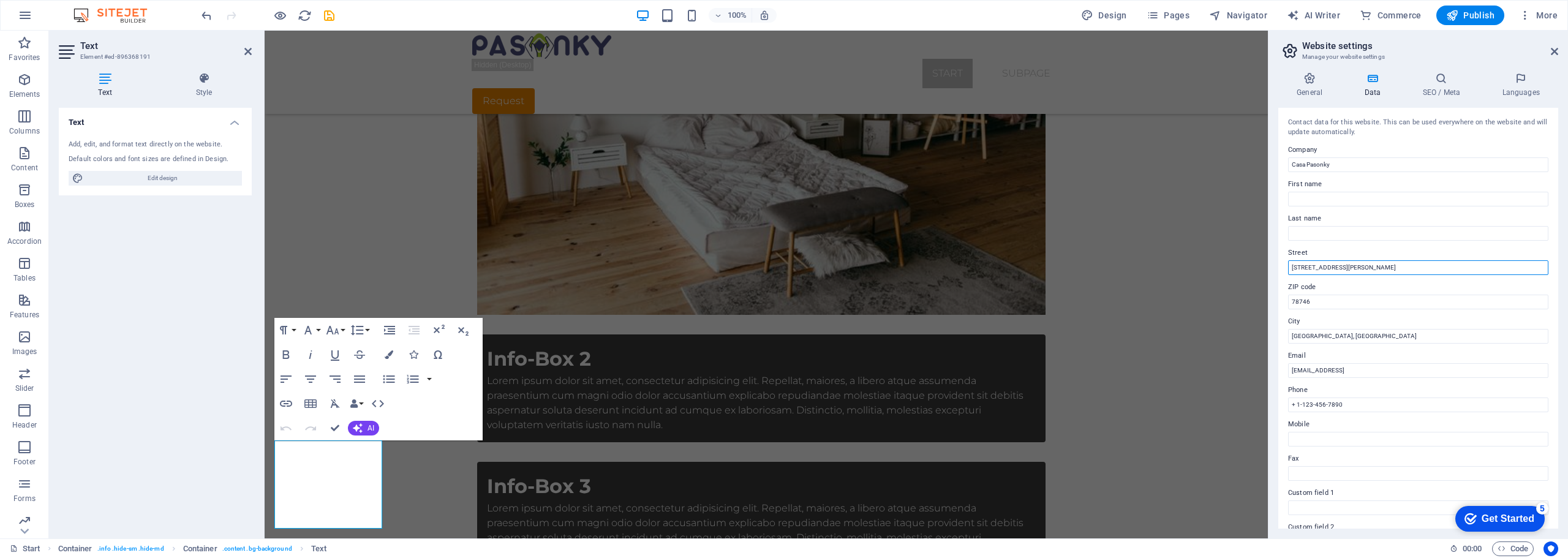
click at [1376, 268] on input "[STREET_ADDRESS][PERSON_NAME]" at bounding box center [1418, 267] width 261 height 14
drag, startPoint x: 1381, startPoint y: 267, endPoint x: 1285, endPoint y: 271, distance: 96.1
click at [1285, 271] on div "Contact data for this website. This can be used everywhere on the website and w…" at bounding box center [1418, 318] width 280 height 421
paste input "Km 204 Panamericana SUR Condominio Playa del Carmen"
type input "Km 204 Panamericana SUR Condominio Playa del Carmen"
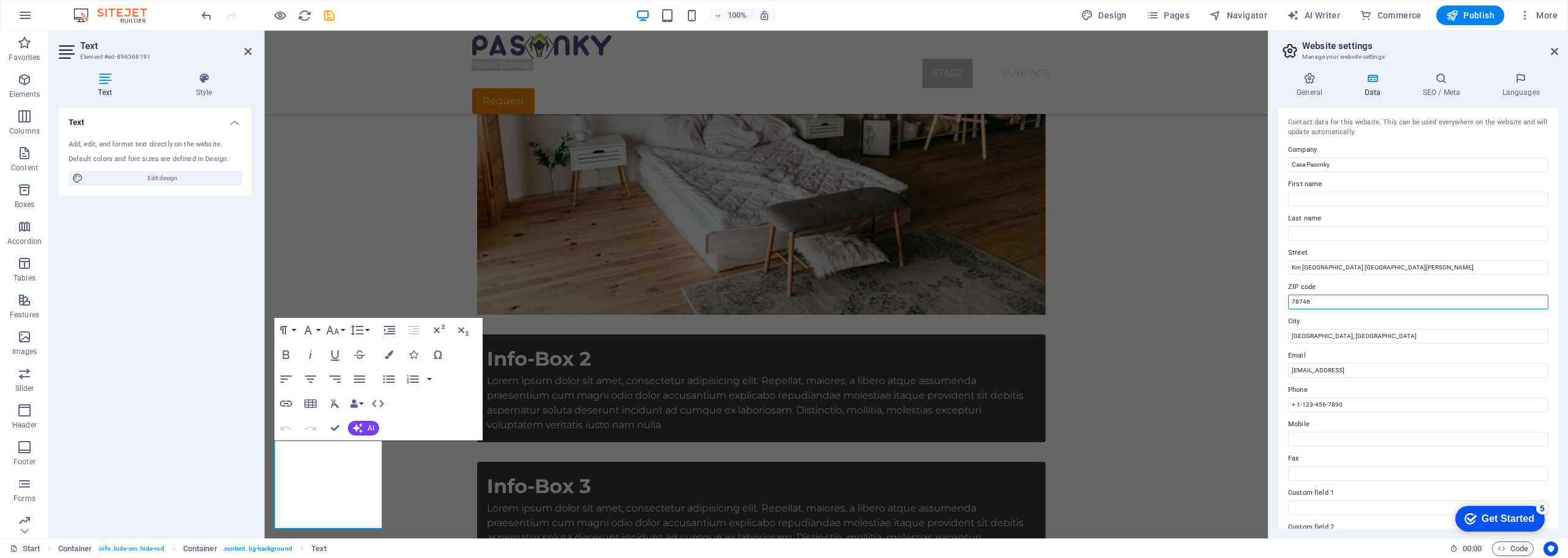
click at [1325, 305] on input "78746" at bounding box center [1418, 301] width 261 height 14
type input "7"
type input "12545"
click at [1332, 338] on input "[GEOGRAPHIC_DATA], [GEOGRAPHIC_DATA]" at bounding box center [1418, 336] width 261 height 14
drag, startPoint x: 1340, startPoint y: 336, endPoint x: 1283, endPoint y: 338, distance: 57.0
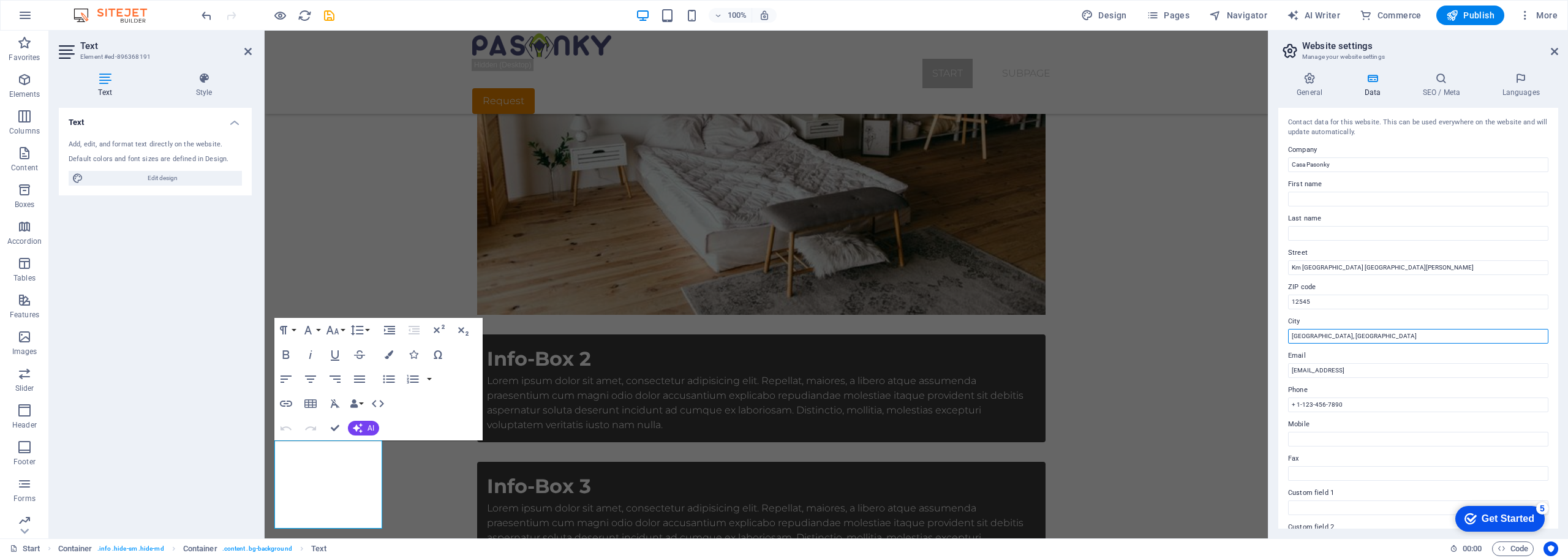
click at [1283, 338] on div "Contact data for this website. This can be used everywhere on the website and w…" at bounding box center [1418, 318] width 280 height 421
type input "Chincha Baja, Ica"
click at [1445, 369] on input "[EMAIL_ADDRESS]" at bounding box center [1418, 370] width 261 height 14
drag, startPoint x: 1459, startPoint y: 372, endPoint x: 1287, endPoint y: 372, distance: 172.0
click at [1287, 372] on div "Contact data for this website. This can be used everywhere on the website and w…" at bounding box center [1418, 318] width 280 height 421
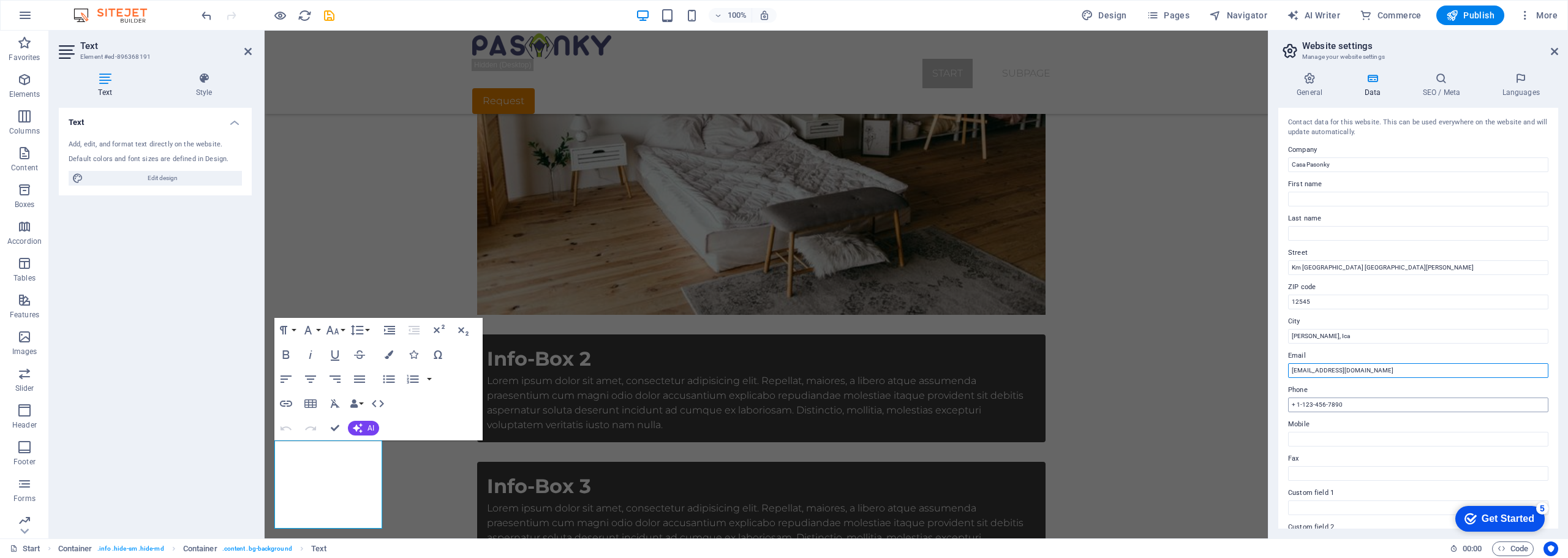
type input "info@videofutura.pe"
click at [1359, 404] on input "+ 1-123-456-7890" at bounding box center [1418, 404] width 261 height 14
drag, startPoint x: 1356, startPoint y: 404, endPoint x: 1298, endPoint y: 408, distance: 58.1
click at [1298, 408] on input "+ 1-123-456-7890" at bounding box center [1418, 404] width 261 height 14
type input "+ 51 991-888-704"
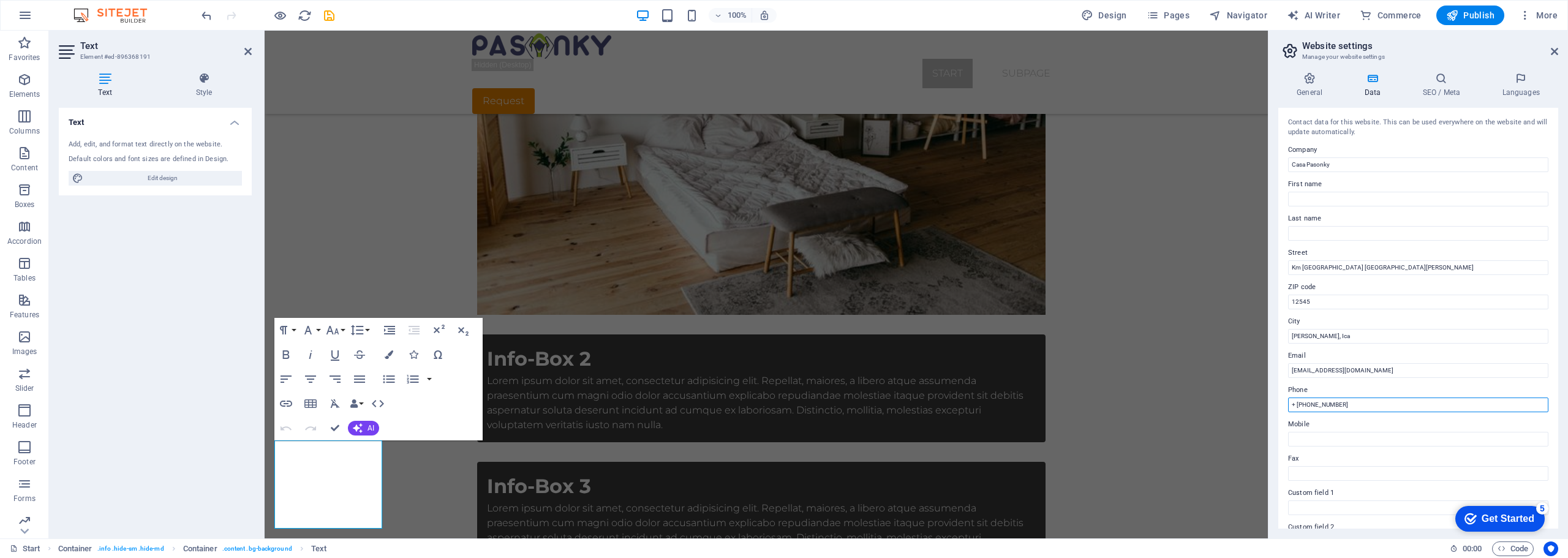
drag, startPoint x: 1353, startPoint y: 405, endPoint x: 1289, endPoint y: 407, distance: 64.0
click at [1289, 407] on input "+ 51 991-888-704" at bounding box center [1418, 404] width 261 height 14
click at [1316, 436] on input "Mobile" at bounding box center [1418, 439] width 261 height 14
paste input "+ 51 991-888-704"
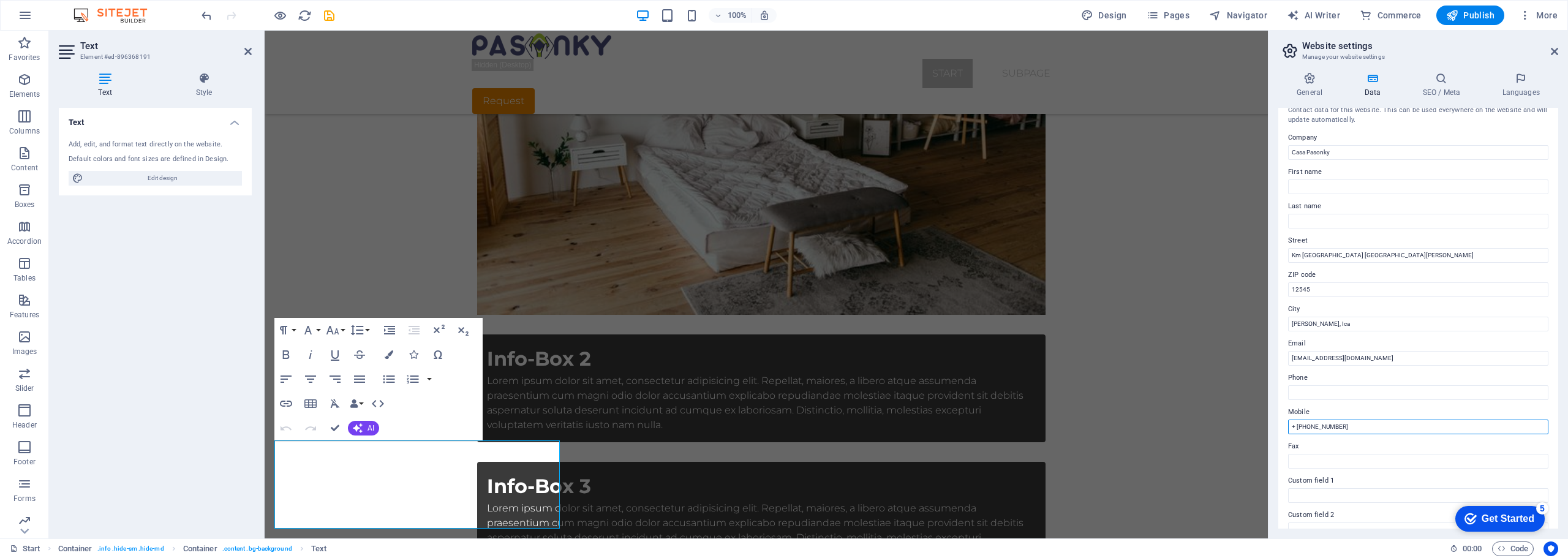
scroll to position [0, 0]
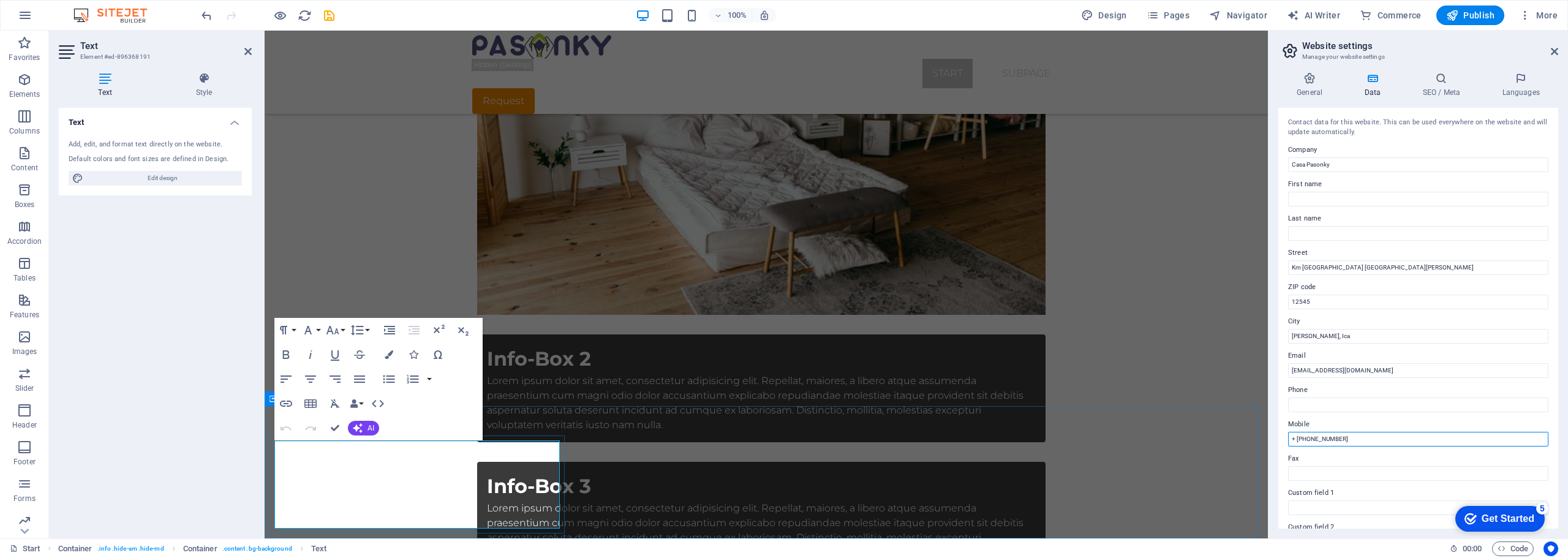
type input "+ 51 991-888-704"
drag, startPoint x: 288, startPoint y: 505, endPoint x: 274, endPoint y: 505, distance: 14.0
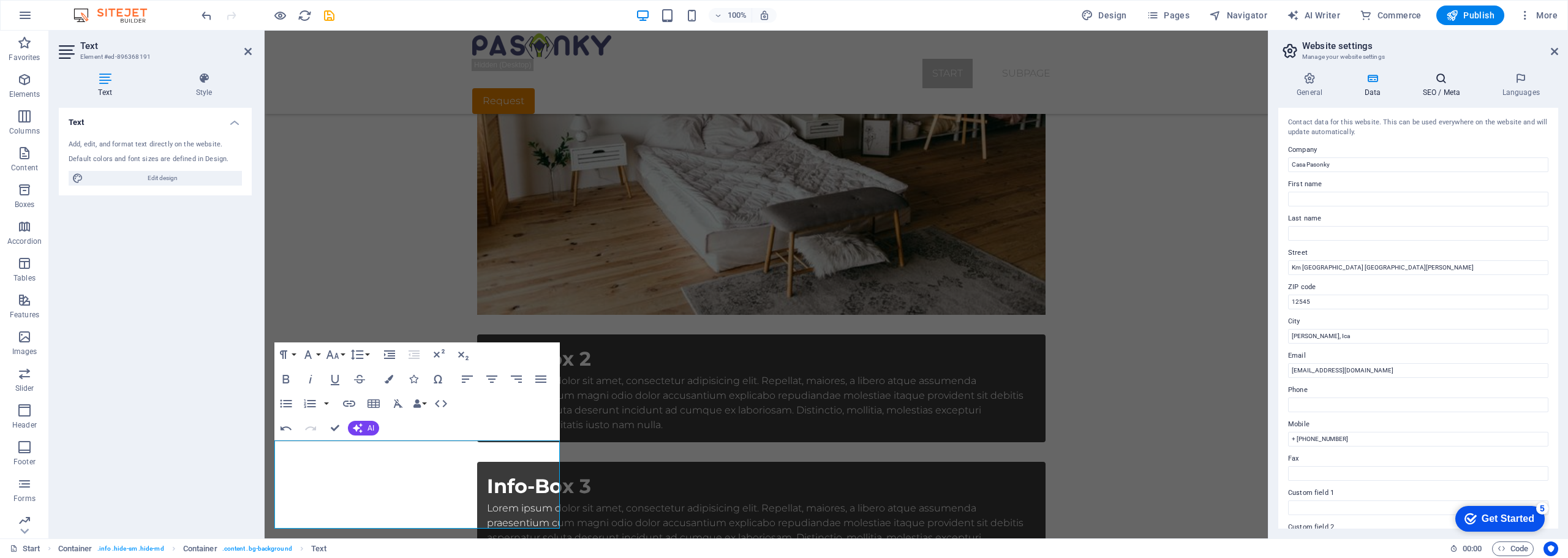
click at [1440, 85] on h4 "SEO / Meta" at bounding box center [1443, 85] width 80 height 26
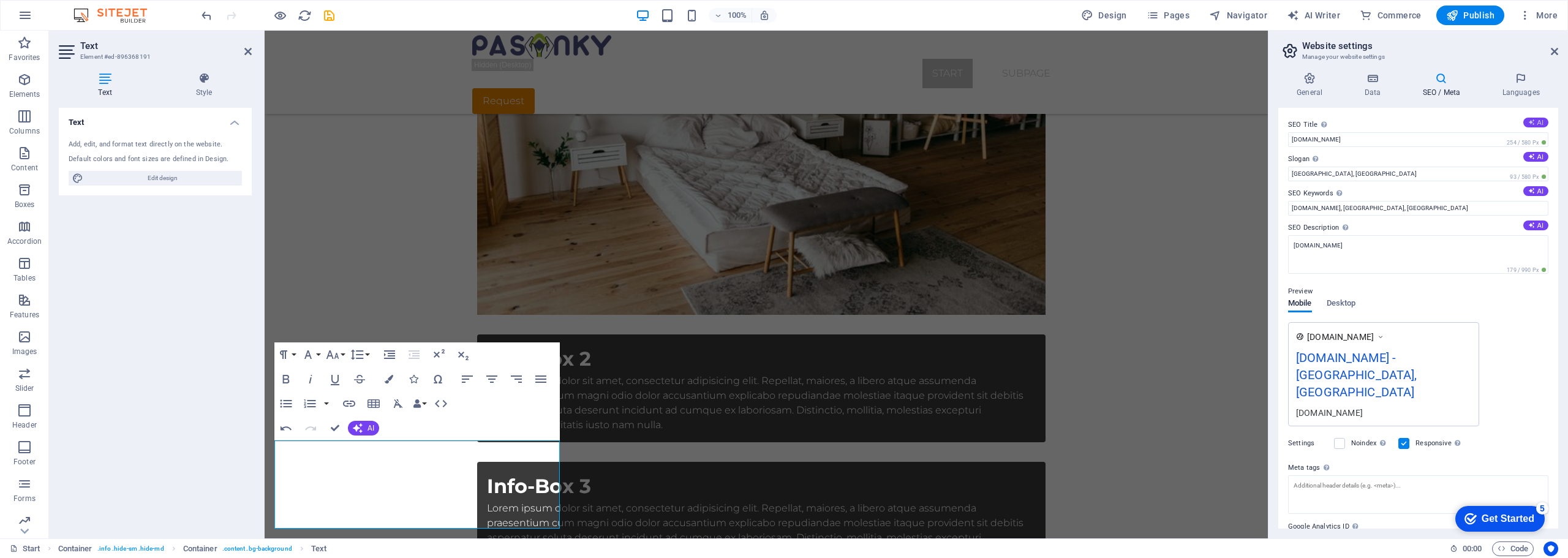
click at [1531, 122] on icon at bounding box center [1531, 122] width 7 height 7
type input "Start Your Dream Inspection Now!"
click at [1533, 157] on button "AI" at bounding box center [1535, 157] width 25 height 10
type input "Discover Your Dream Home and Start Living!"
click at [1531, 189] on icon at bounding box center [1531, 190] width 7 height 7
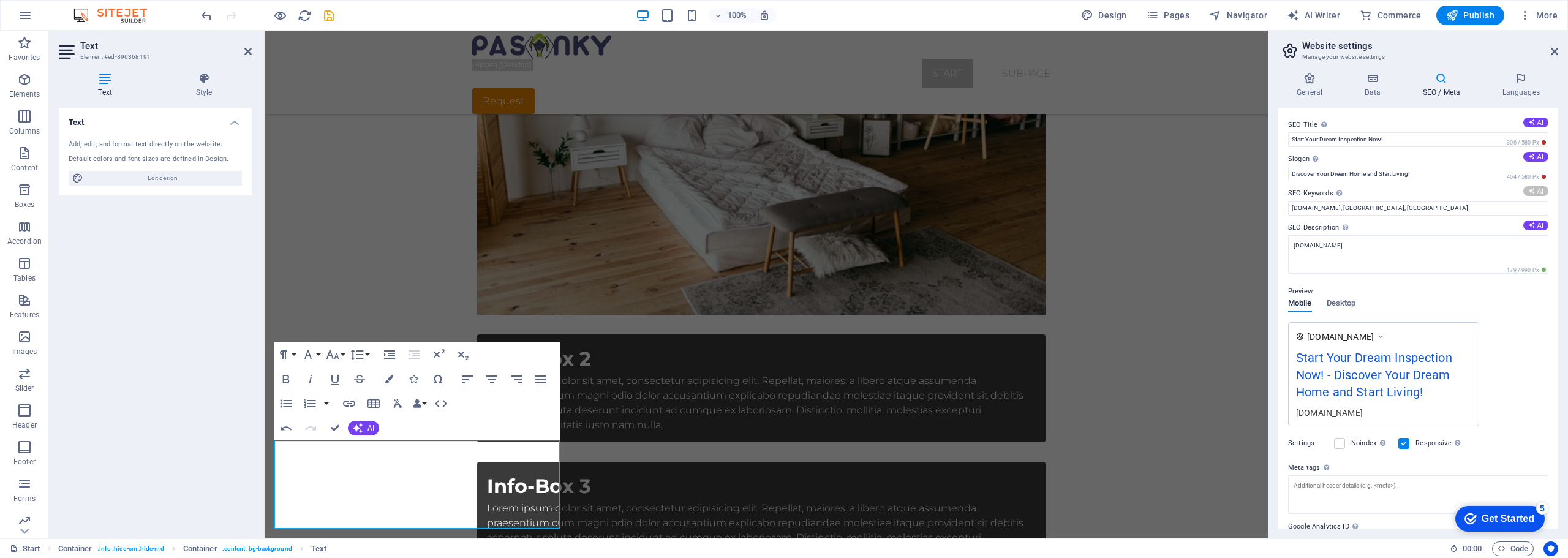
type input "high quality kitchen appliances, 3 bedroom homes, swimming pool area, parking f…"
click at [1532, 226] on button "AI" at bounding box center [1535, 225] width 25 height 10
type textarea "Explore our high-quality homes with pools, parking, and modern kitchens. Contac…"
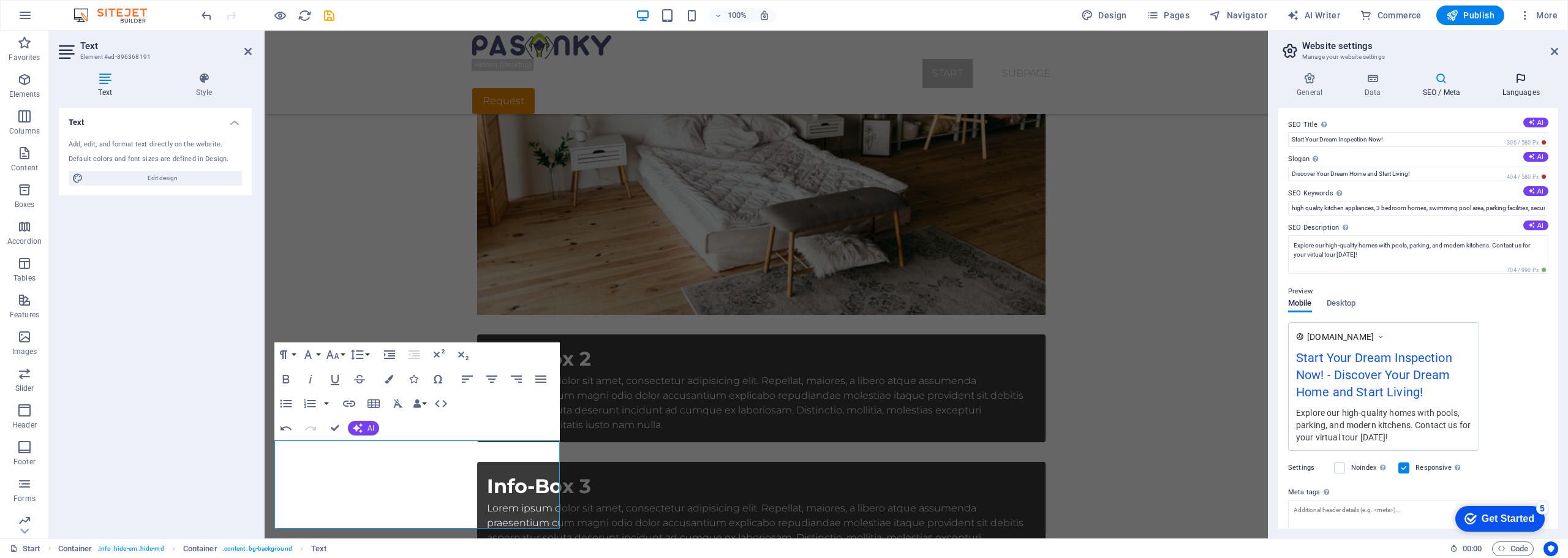
click at [1521, 82] on icon at bounding box center [1521, 78] width 75 height 13
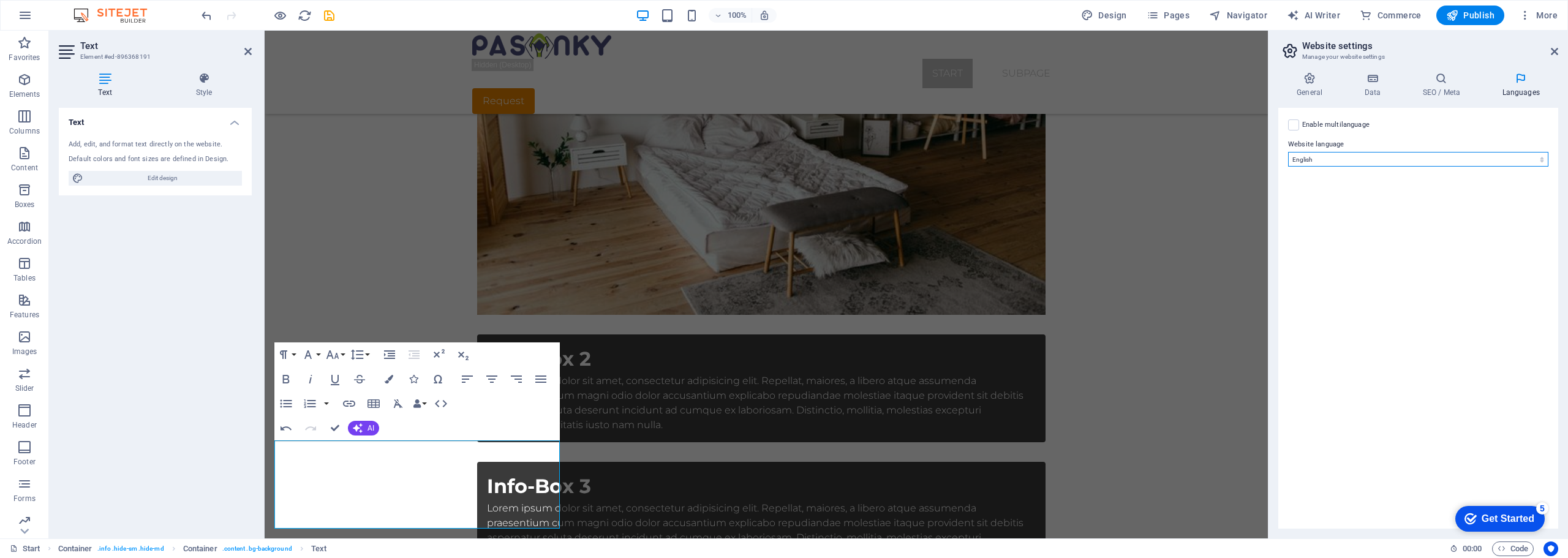
click at [1464, 156] on select "Abkhazian Afar Afrikaans Akan Albanian Amharic Arabic Aragonese Armenian Assame…" at bounding box center [1418, 159] width 261 height 14
click at [1294, 127] on label at bounding box center [1293, 124] width 11 height 11
click at [0, 0] on input "Enable multilanguage To disable multilanguage delete all languages until only o…" at bounding box center [0, 0] width 0 height 0
select select
click at [1293, 131] on div "Enable multilanguage To disable multilanguage delete all languages until only o…" at bounding box center [1418, 124] width 261 height 14
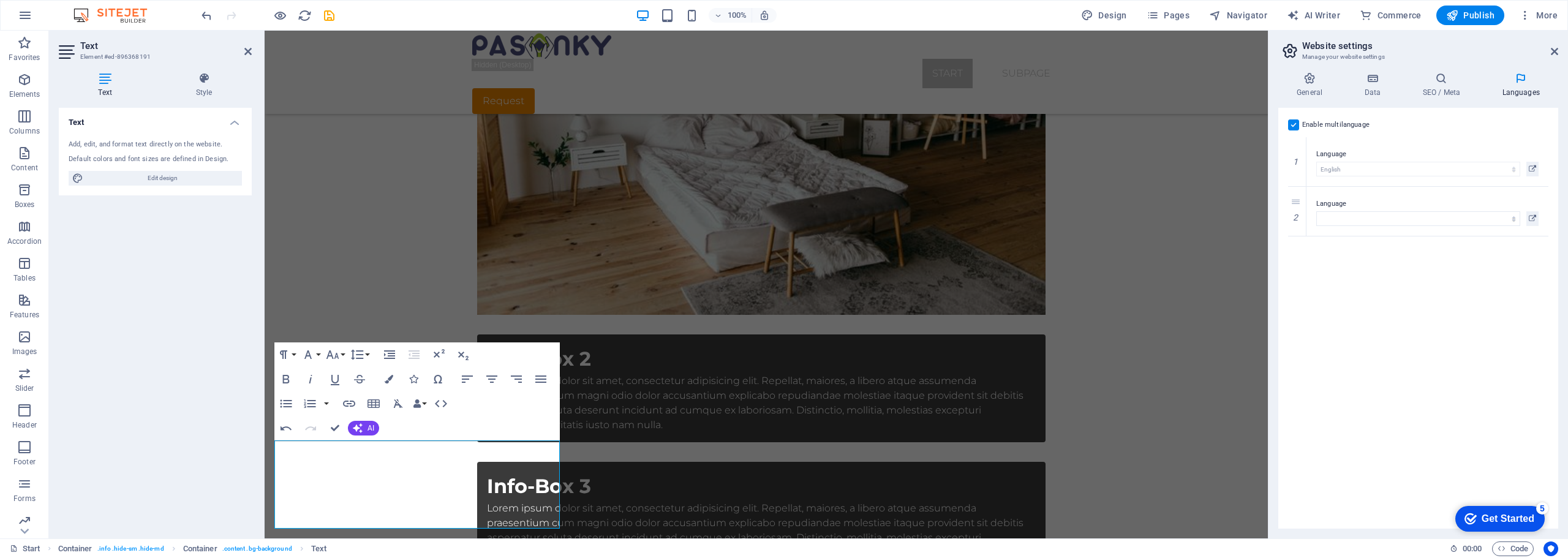
click at [1293, 127] on label at bounding box center [1293, 124] width 11 height 11
click at [0, 0] on input "Enable multilanguage To disable multilanguage delete all languages until only o…" at bounding box center [0, 0] width 0 height 0
click at [1310, 87] on h4 "General" at bounding box center [1312, 85] width 67 height 26
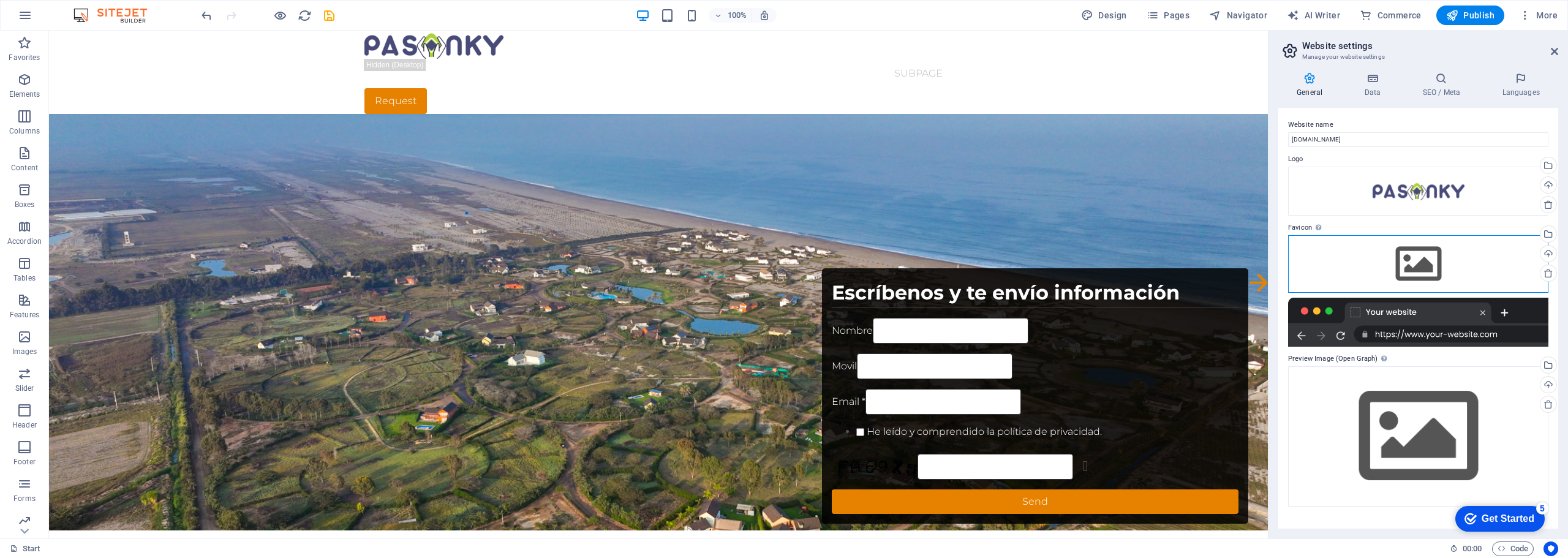
click at [1422, 265] on div "Drag files here, click to choose files or select files from Files or our free s…" at bounding box center [1418, 265] width 261 height 58
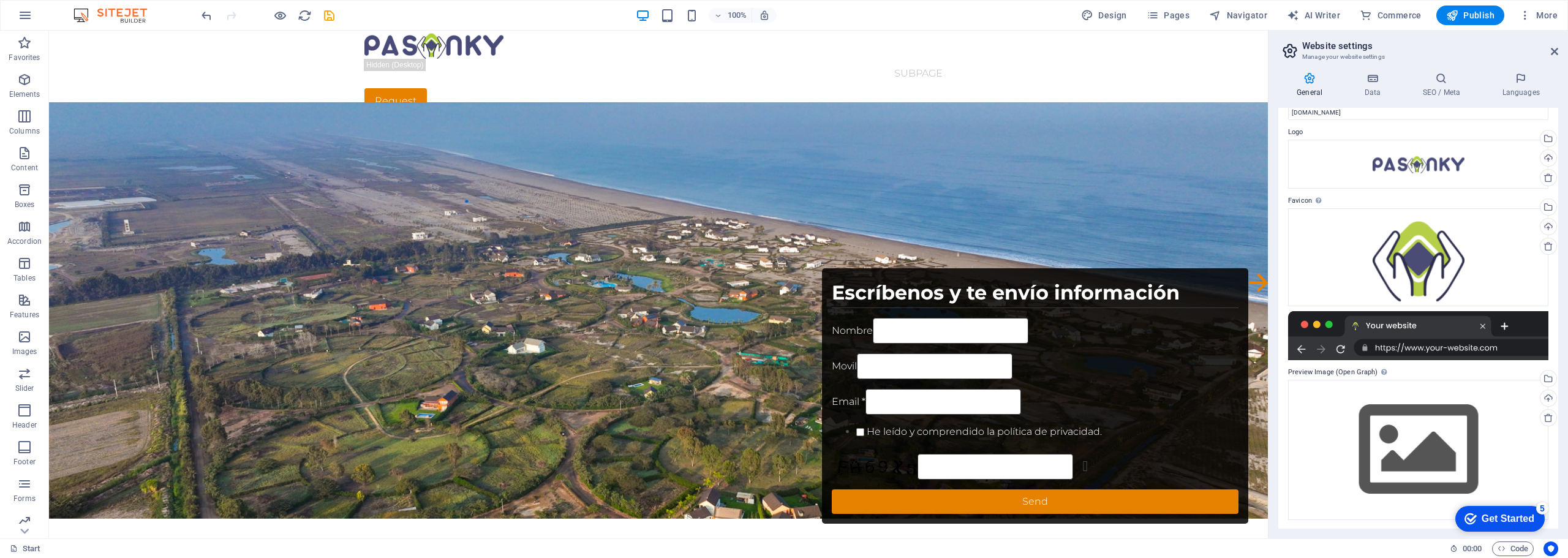
scroll to position [28, 0]
click at [1471, 13] on span "Publish" at bounding box center [1470, 15] width 48 height 13
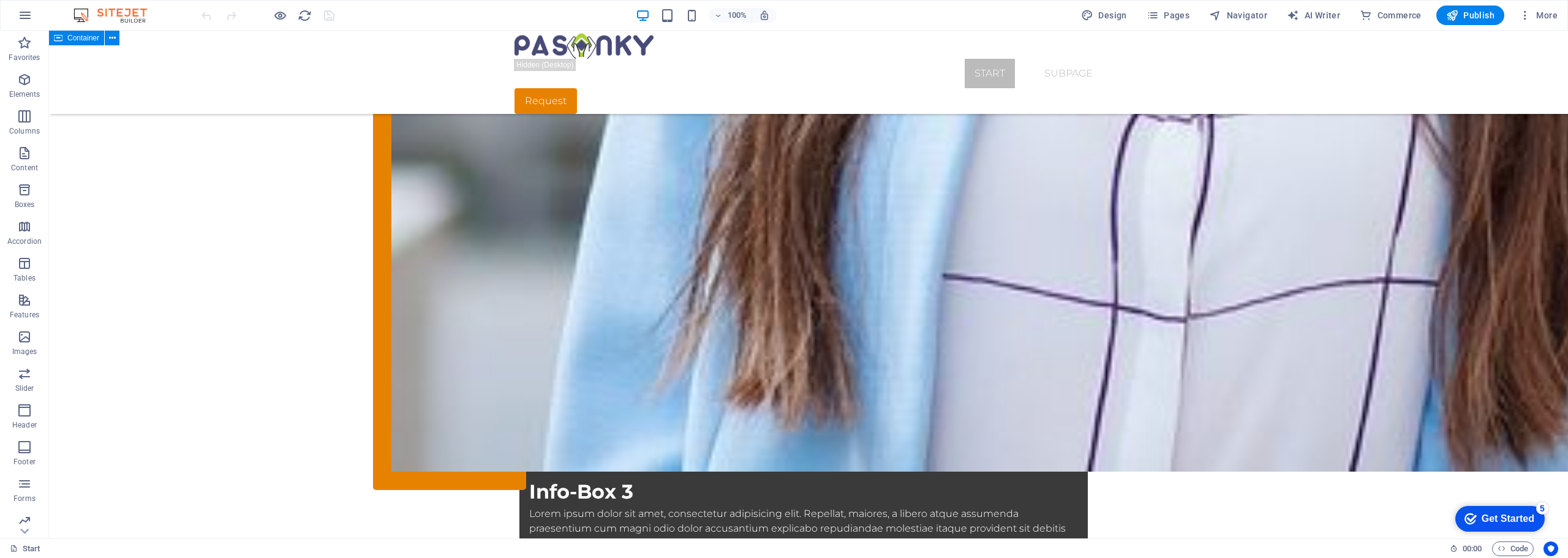
scroll to position [3024, 0]
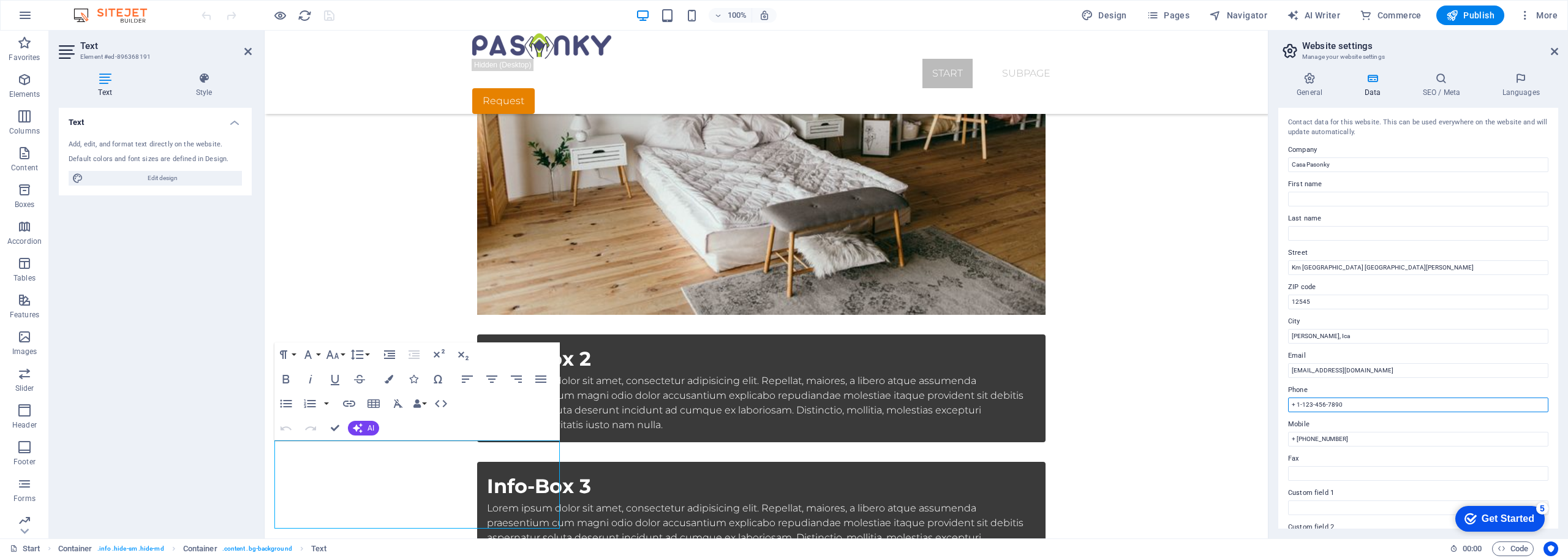
click at [1351, 404] on input "+ 1-123-456-7890" at bounding box center [1418, 404] width 261 height 14
type input "+"
click at [1364, 371] on input "info@videofutura.pe" at bounding box center [1418, 370] width 261 height 14
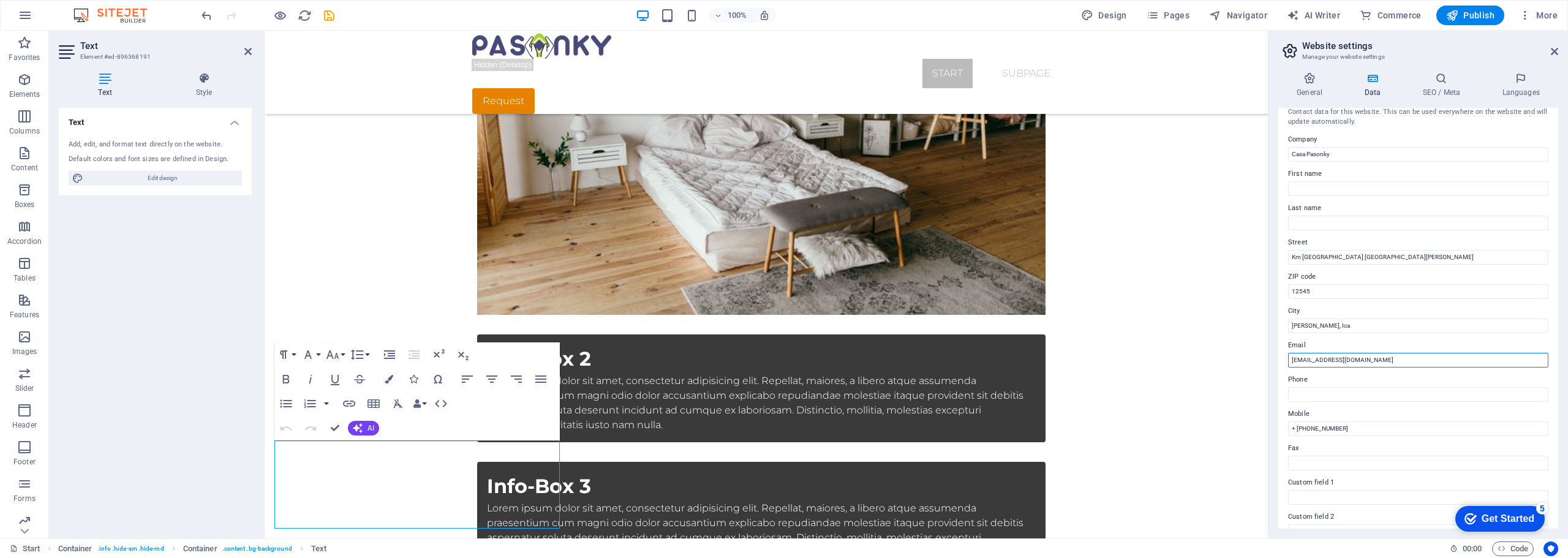
scroll to position [0, 0]
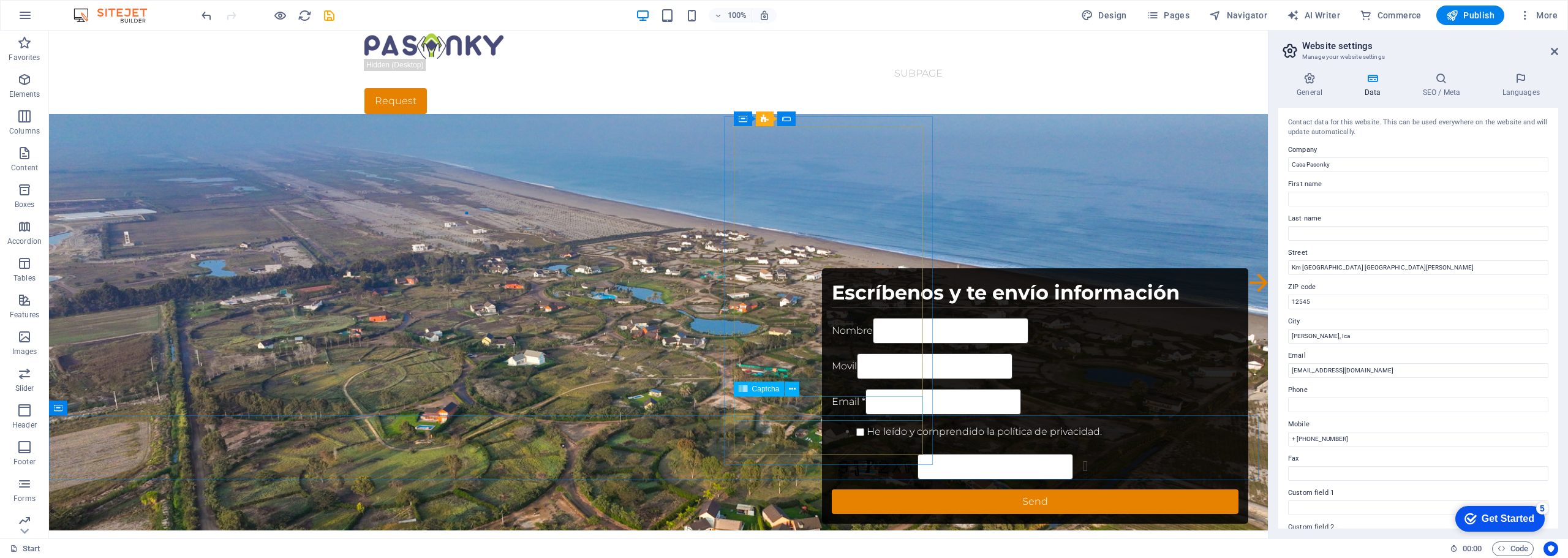
click at [763, 391] on span "Captcha" at bounding box center [765, 390] width 28 height 8
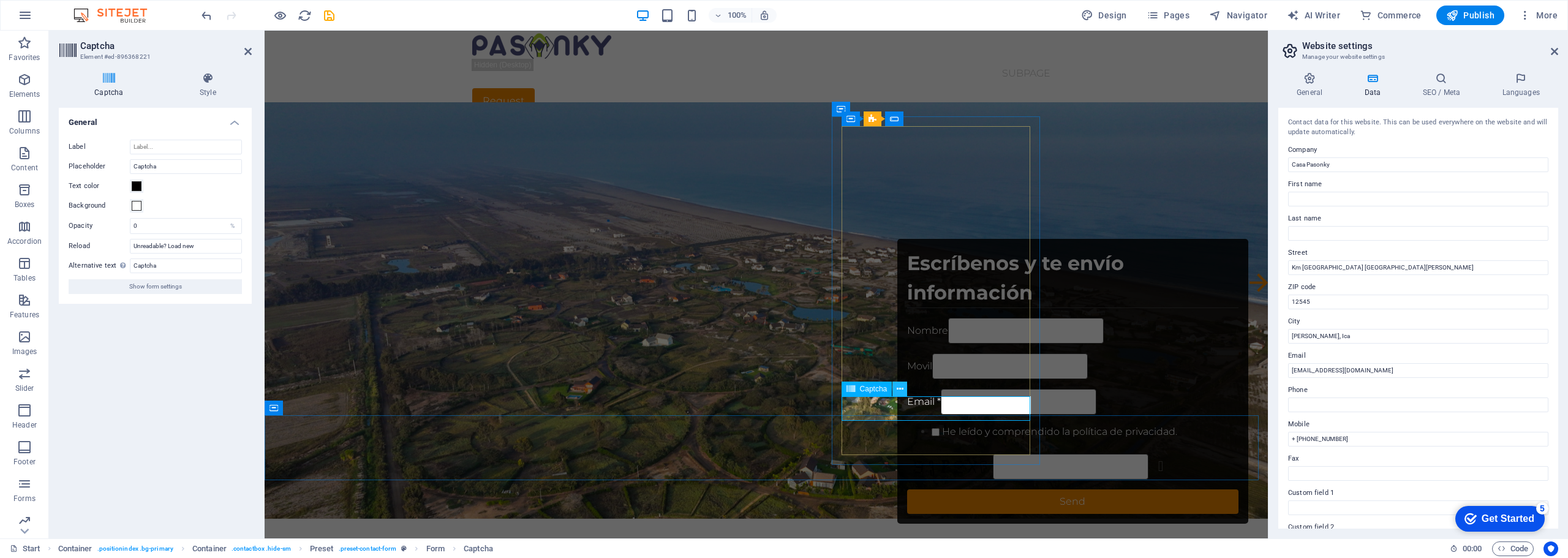
click at [897, 390] on icon at bounding box center [900, 389] width 7 height 13
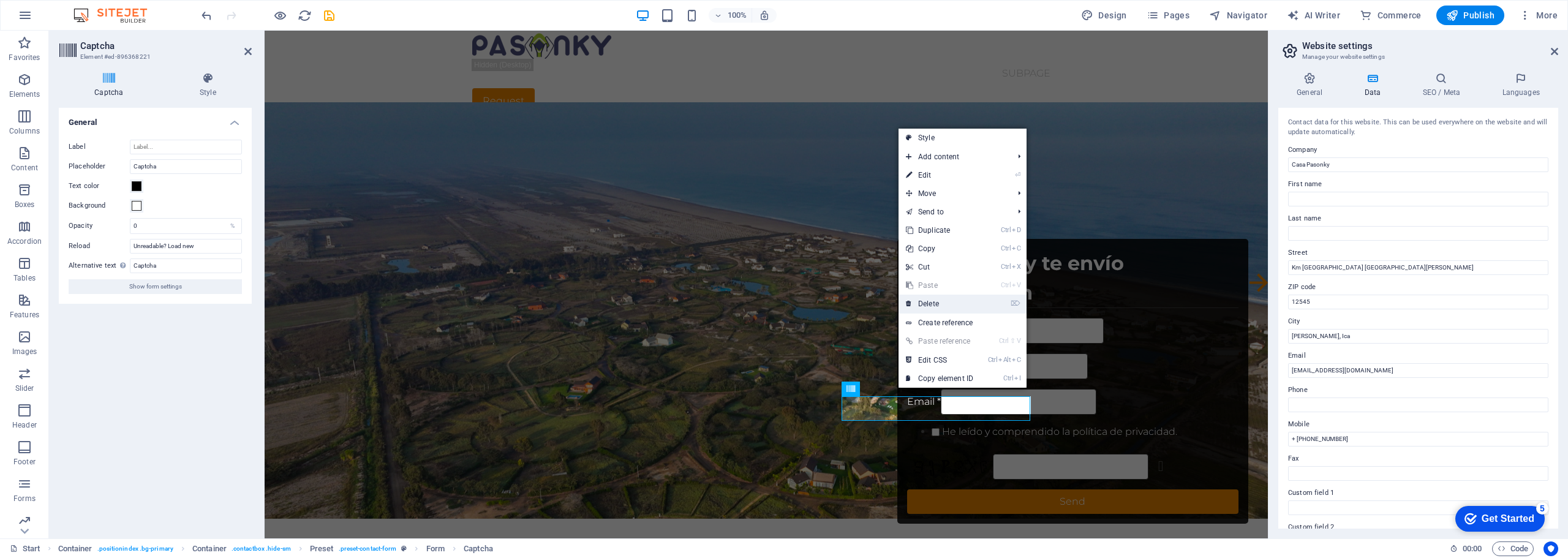
click at [935, 302] on link "⌦ Delete" at bounding box center [939, 303] width 82 height 18
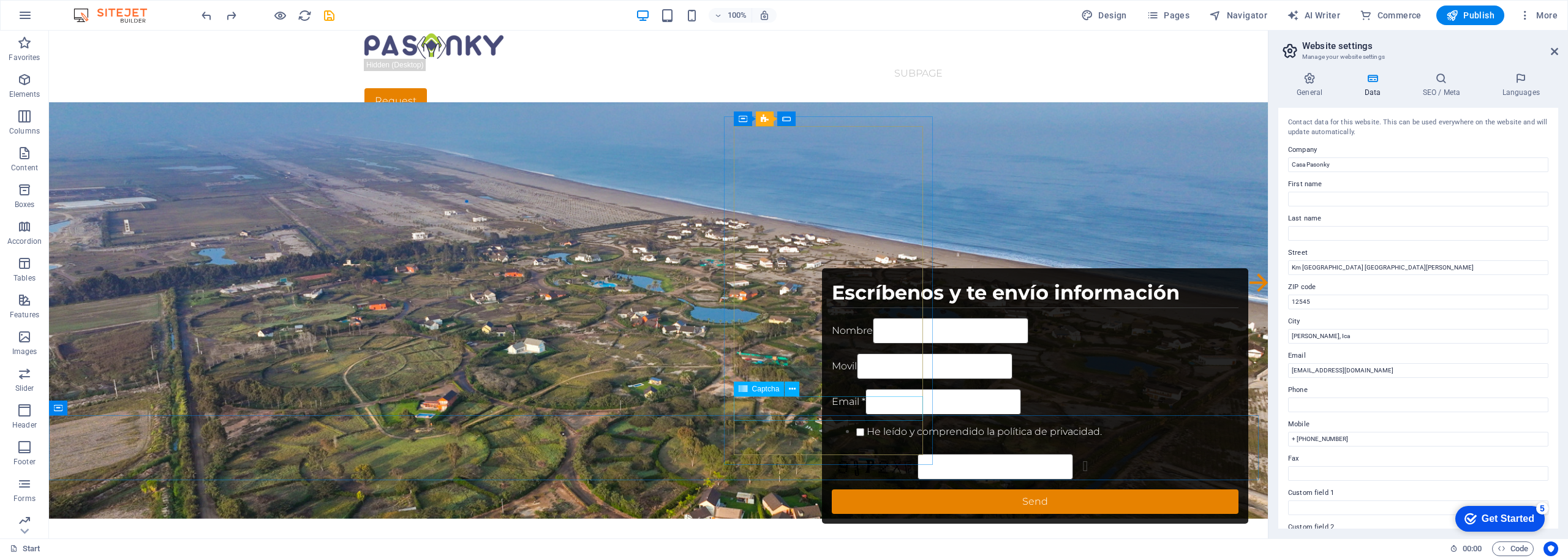
click at [765, 390] on span "Captcha" at bounding box center [765, 390] width 28 height 8
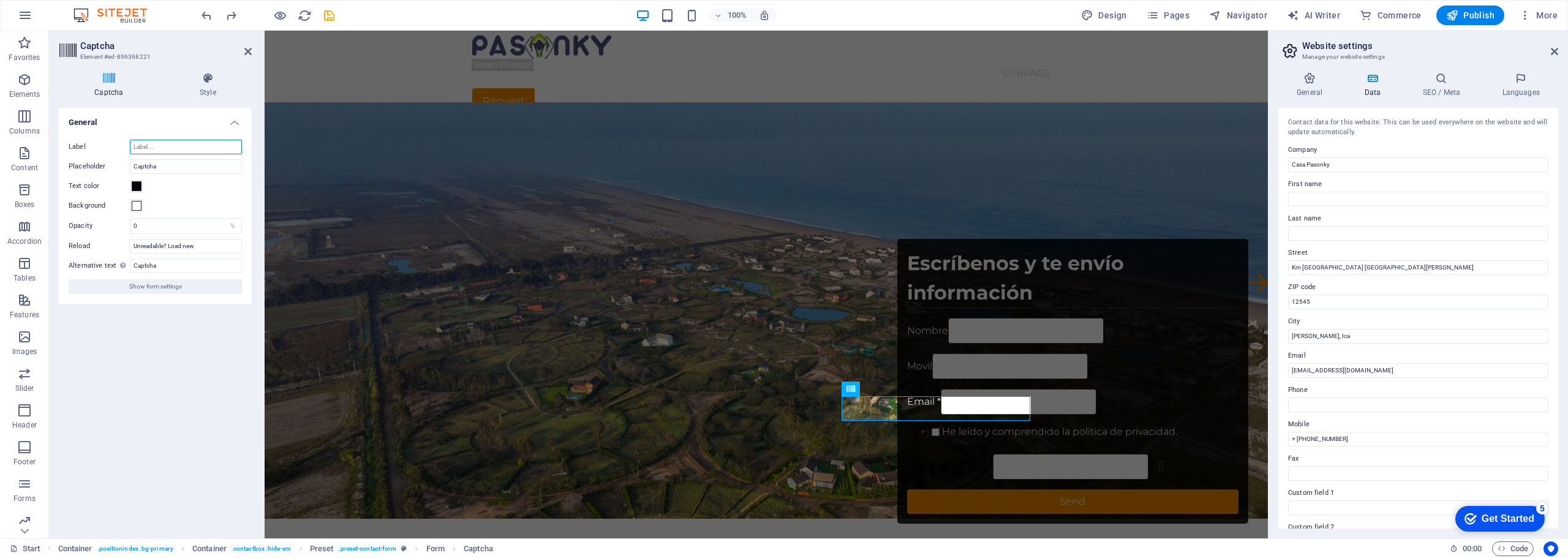
click at [162, 146] on input "Label" at bounding box center [186, 146] width 112 height 14
click at [137, 188] on span at bounding box center [137, 187] width 10 height 10
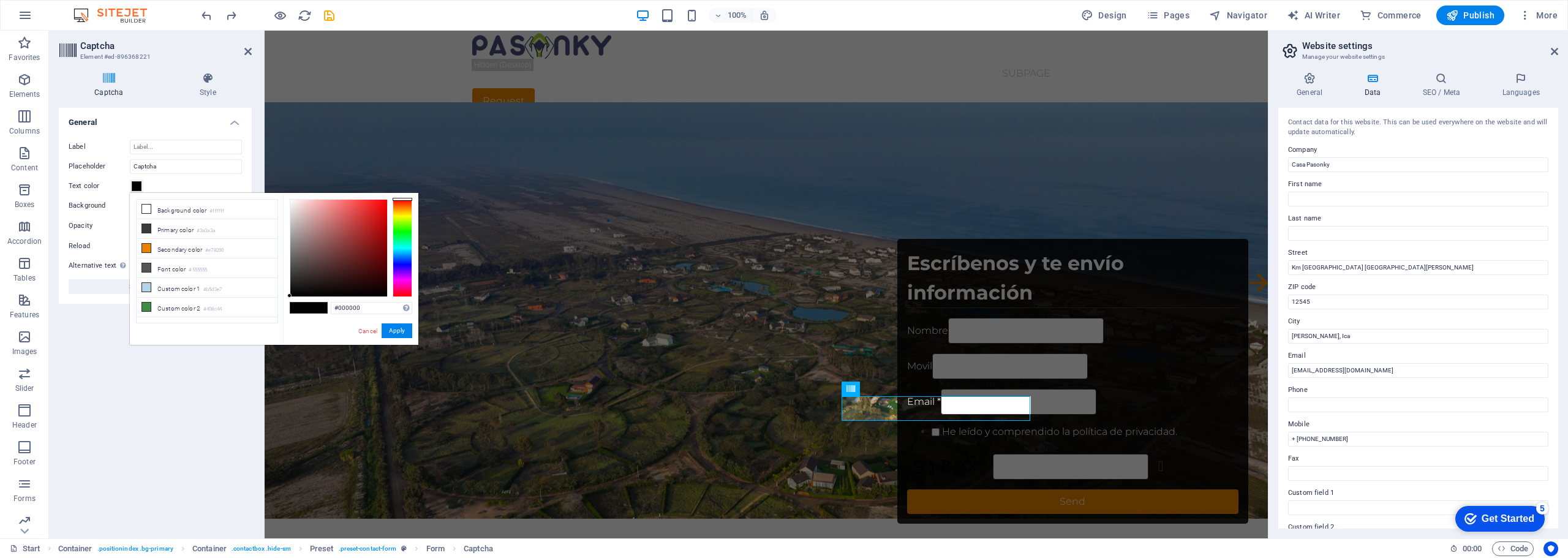
click at [137, 188] on span at bounding box center [137, 187] width 10 height 10
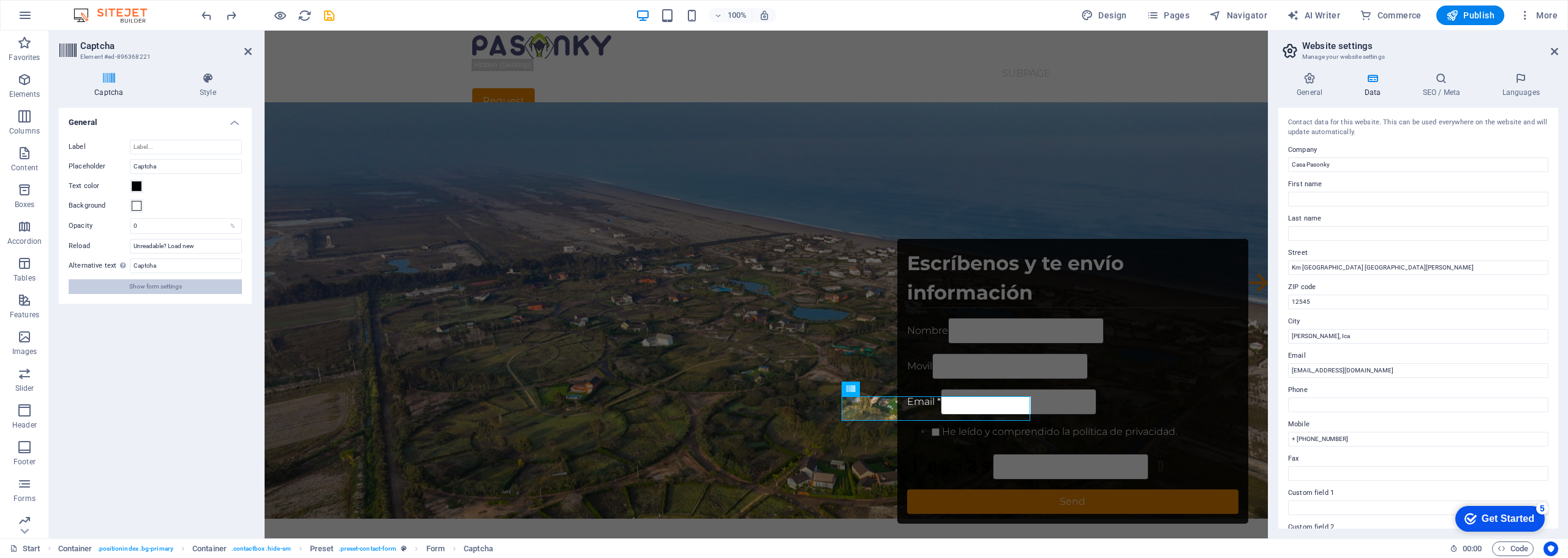
click at [174, 288] on span "Show form settings" at bounding box center [155, 286] width 53 height 14
